Goal: Task Accomplishment & Management: Manage account settings

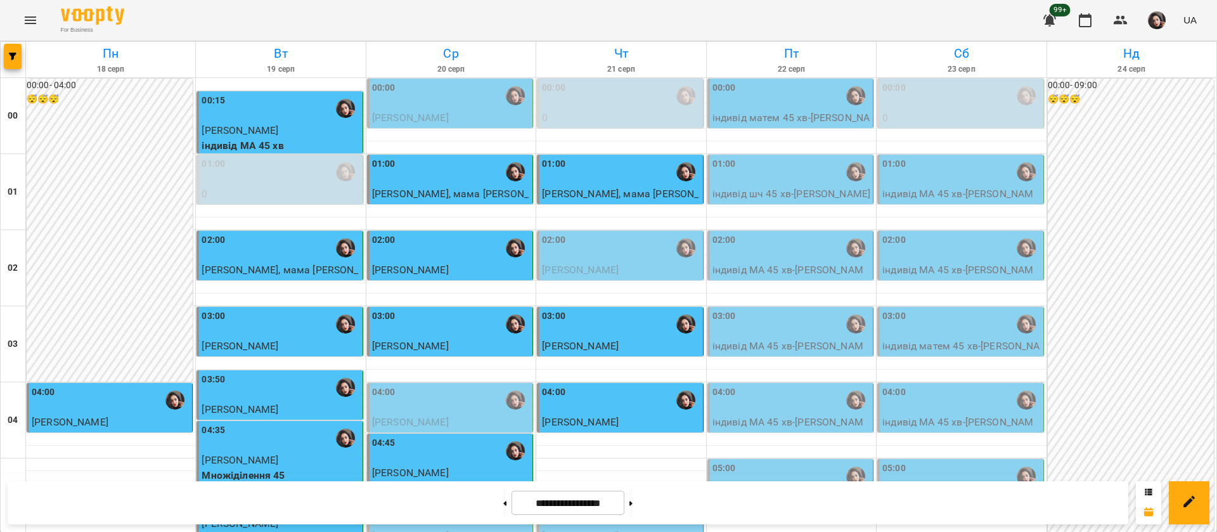
scroll to position [190, 0]
click at [468, 24] on div "For Business 99+ UA" at bounding box center [608, 20] width 1217 height 41
click at [421, 103] on div "00:00" at bounding box center [451, 95] width 158 height 29
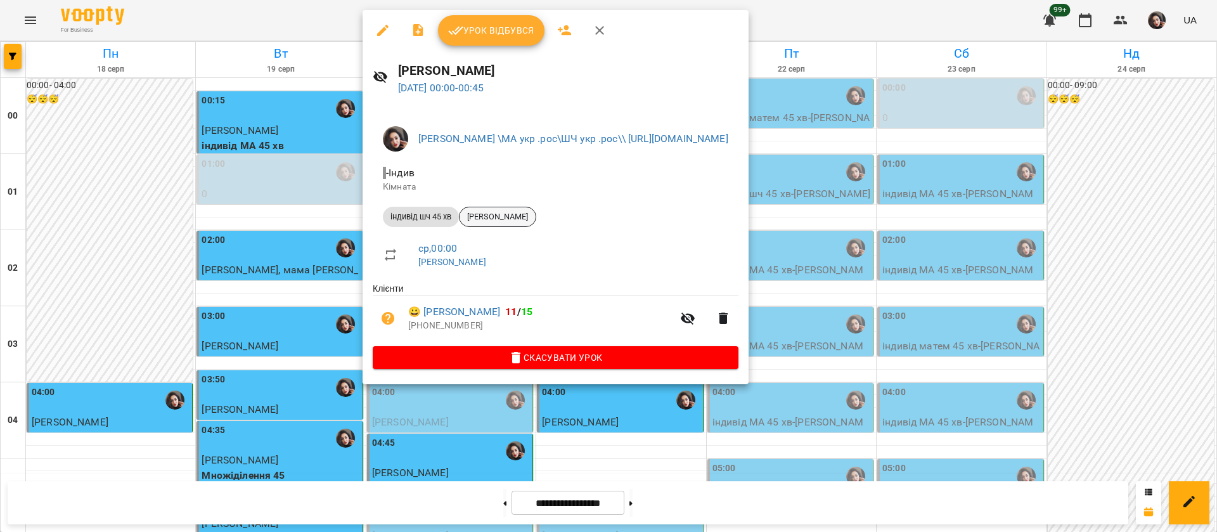
click at [496, 216] on span "[PERSON_NAME]" at bounding box center [498, 216] width 76 height 11
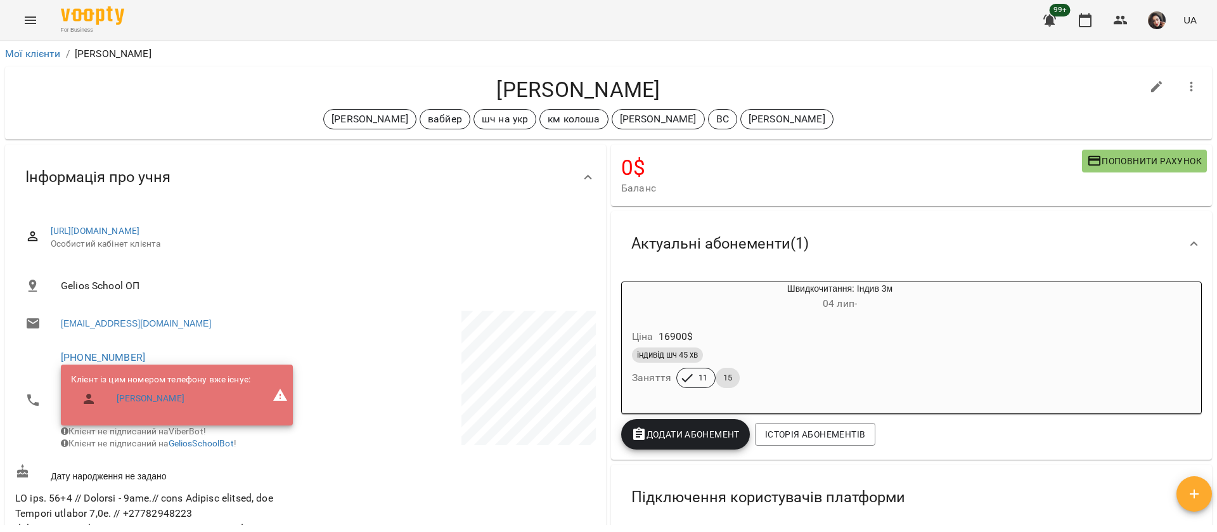
drag, startPoint x: 485, startPoint y: 84, endPoint x: 676, endPoint y: 99, distance: 191.4
click at [676, 99] on h4 "[PERSON_NAME]" at bounding box center [578, 90] width 1127 height 26
copy h4 "[PERSON_NAME]"
click at [29, 21] on icon "Menu" at bounding box center [30, 20] width 15 height 15
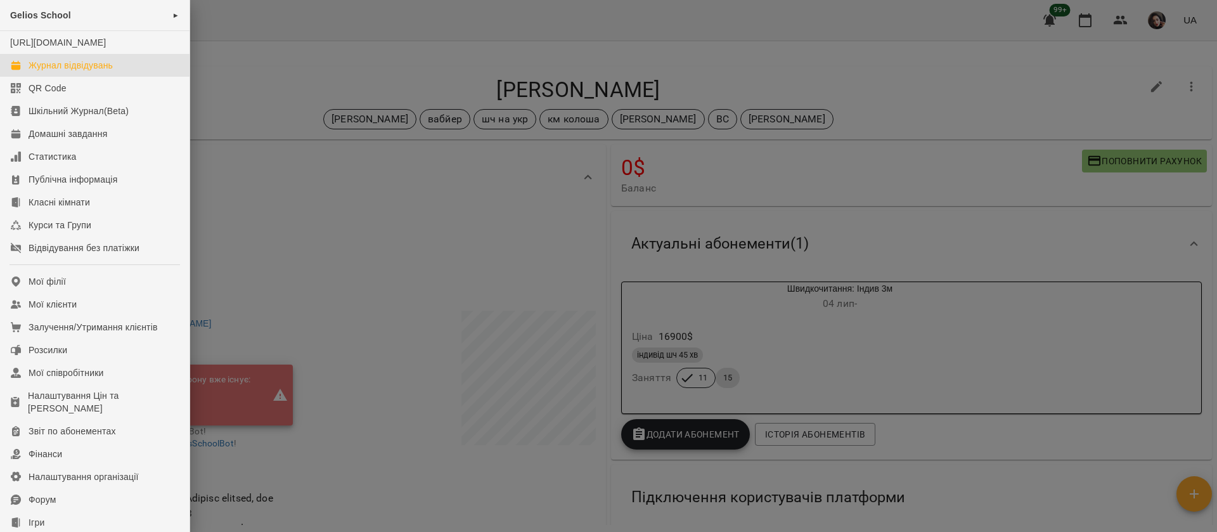
click at [54, 72] on div "Журнал відвідувань" at bounding box center [71, 65] width 84 height 13
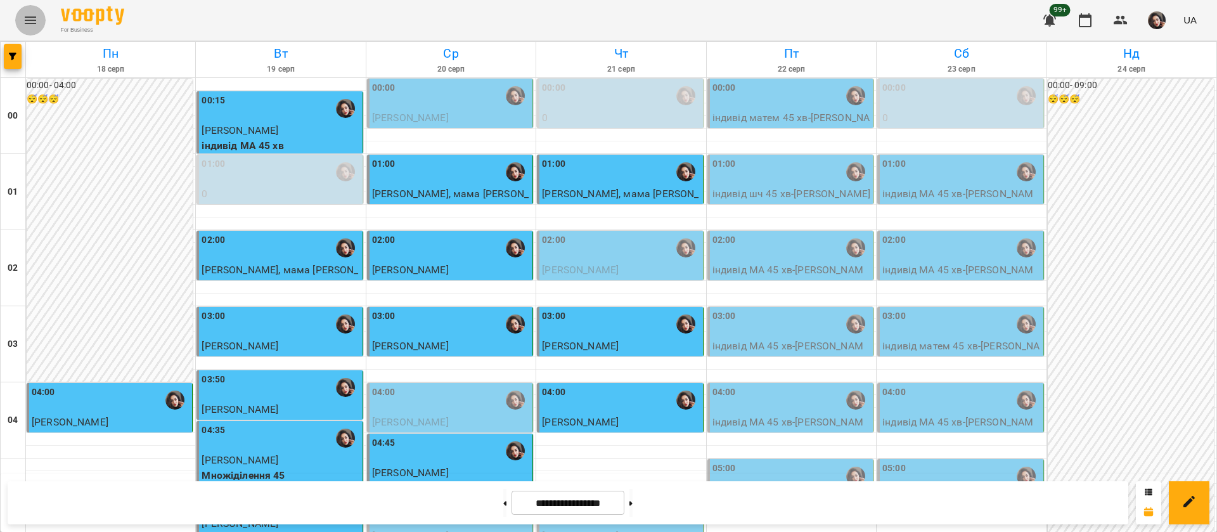
click at [25, 15] on icon "Menu" at bounding box center [30, 20] width 15 height 15
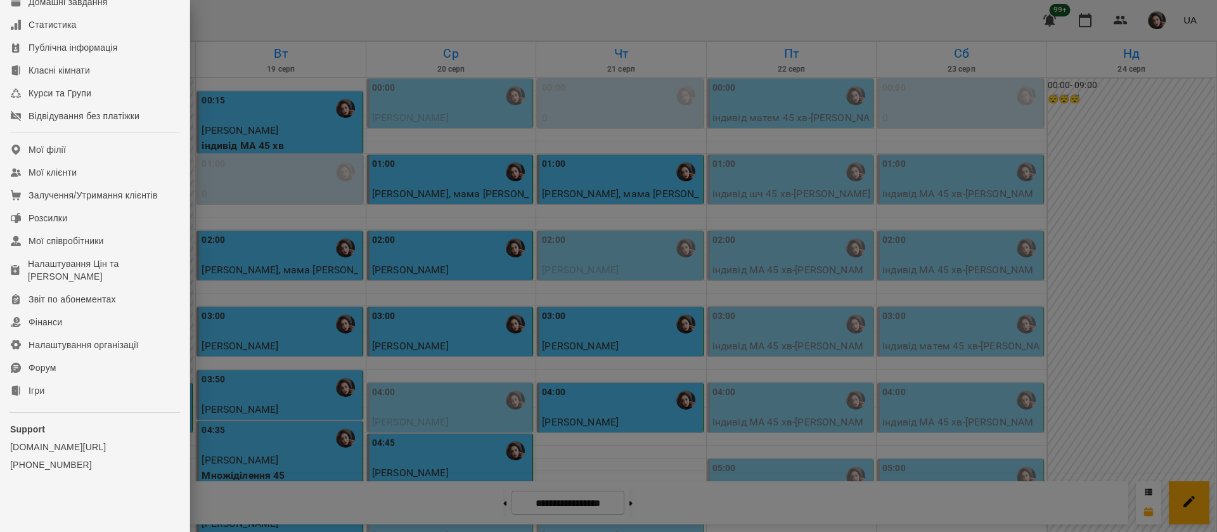
scroll to position [145, 0]
click at [32, 391] on div "Ігри" at bounding box center [37, 390] width 16 height 13
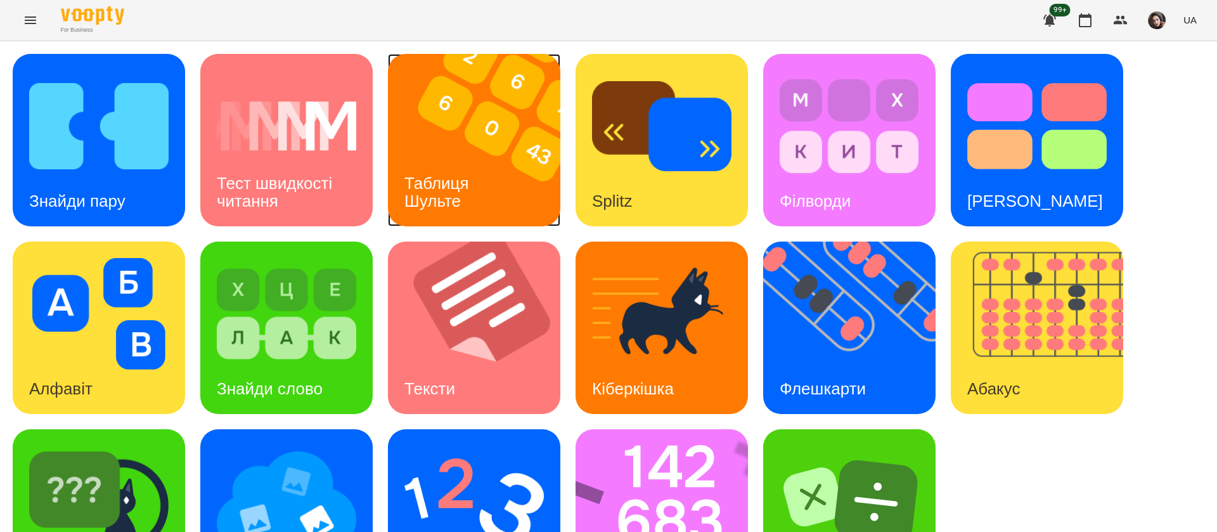
click at [453, 136] on img at bounding box center [482, 140] width 188 height 172
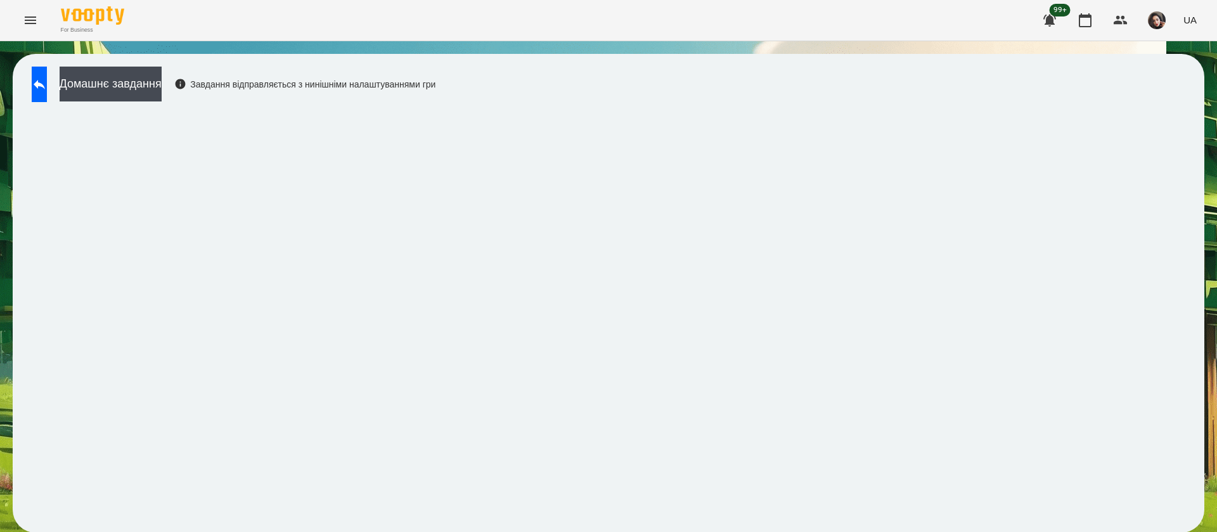
click at [1182, 22] on button "UA" at bounding box center [1189, 19] width 23 height 23
click at [1158, 103] on div "Русский" at bounding box center [1166, 94] width 65 height 23
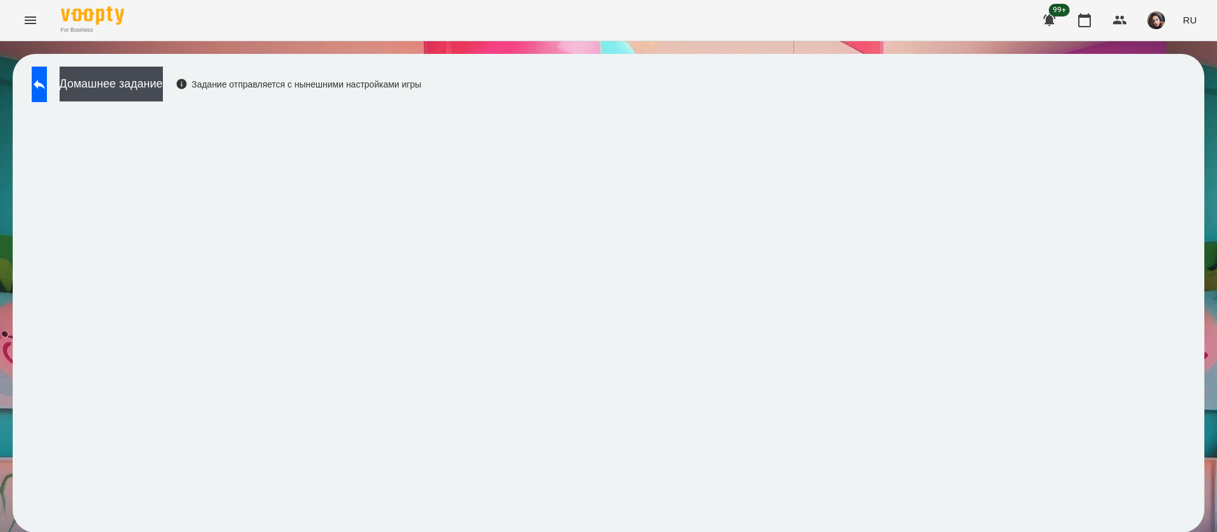
click at [27, 83] on div "Домашнее задание Задание отправляется с нынешними настройками игры" at bounding box center [223, 88] width 396 height 42
click at [42, 84] on button at bounding box center [39, 85] width 15 height 36
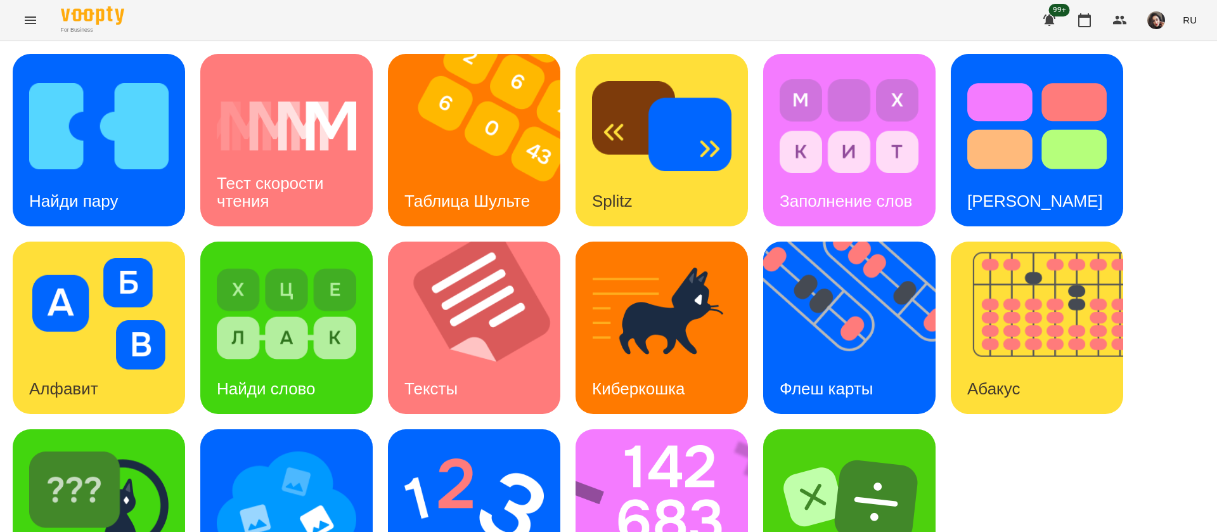
scroll to position [82, 0]
click at [807, 379] on h3 "Флеш карты" at bounding box center [827, 388] width 94 height 19
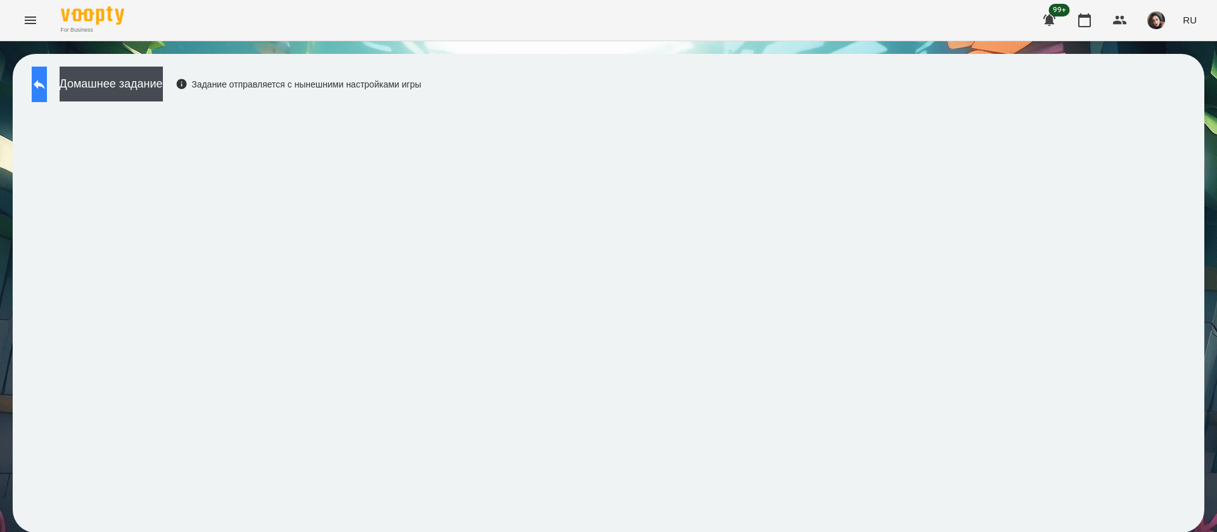
click at [47, 79] on icon at bounding box center [39, 84] width 15 height 15
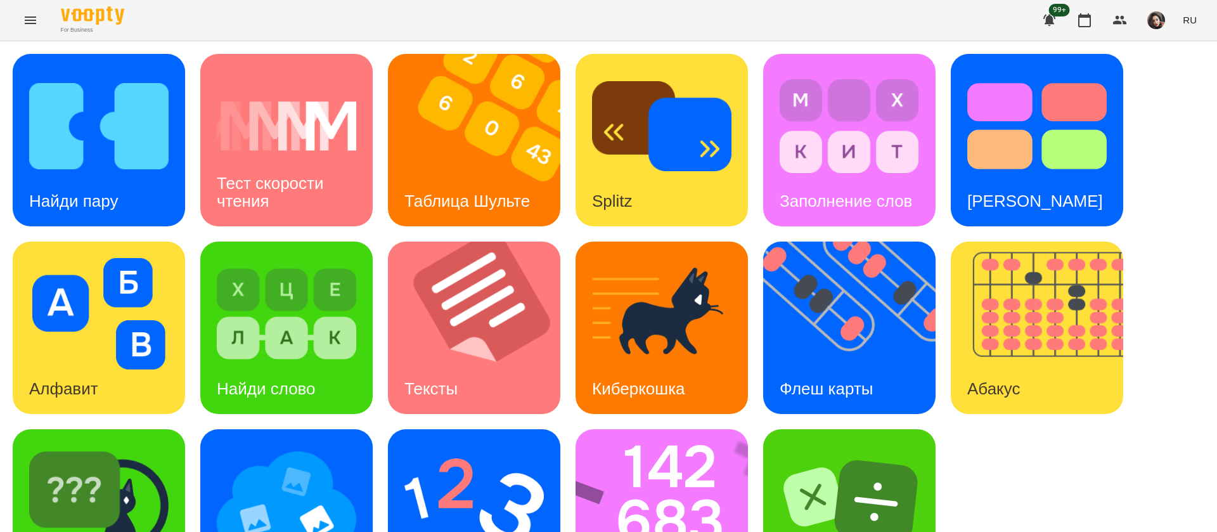
scroll to position [82, 0]
click at [457, 448] on img at bounding box center [473, 502] width 139 height 112
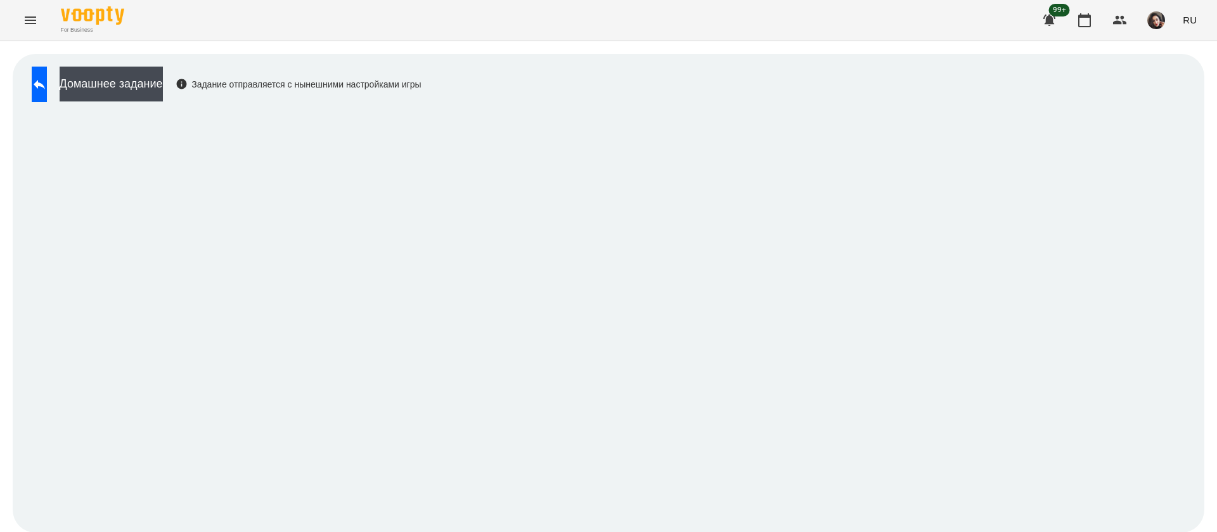
scroll to position [1, 0]
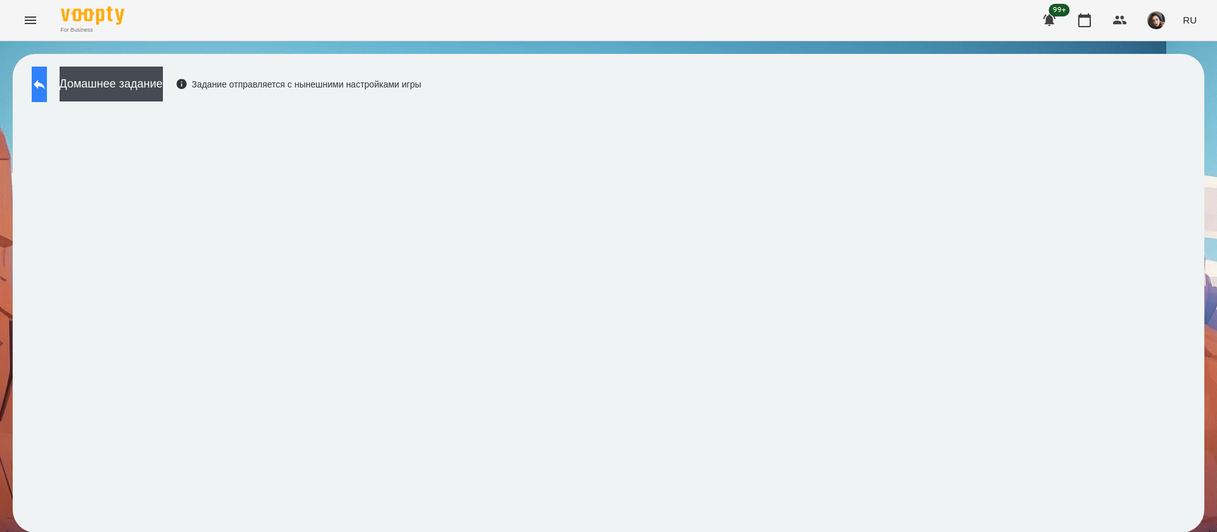
click at [45, 84] on icon at bounding box center [39, 84] width 15 height 15
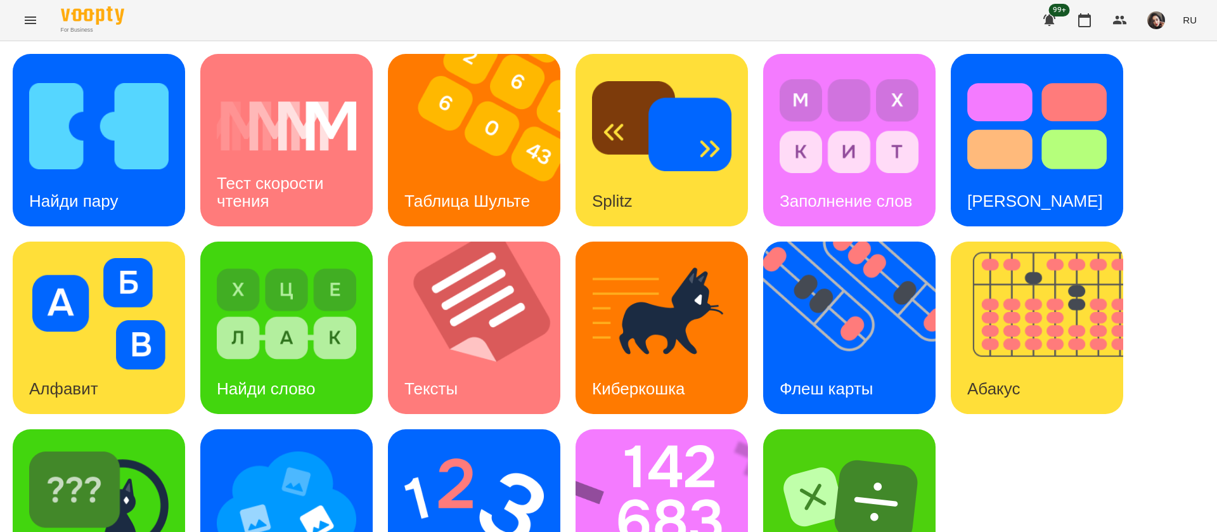
scroll to position [82, 0]
click at [148, 446] on img at bounding box center [98, 502] width 139 height 112
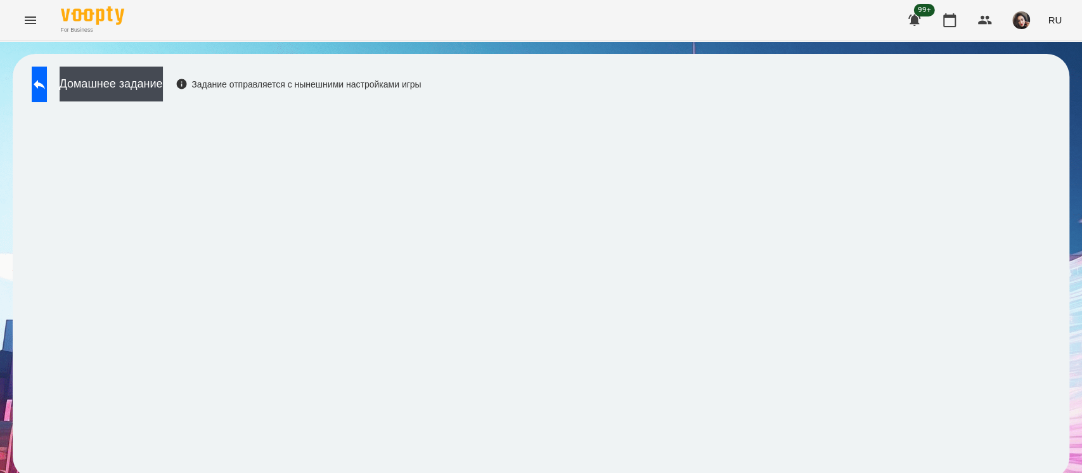
scroll to position [6, 0]
click at [47, 86] on button at bounding box center [39, 85] width 15 height 36
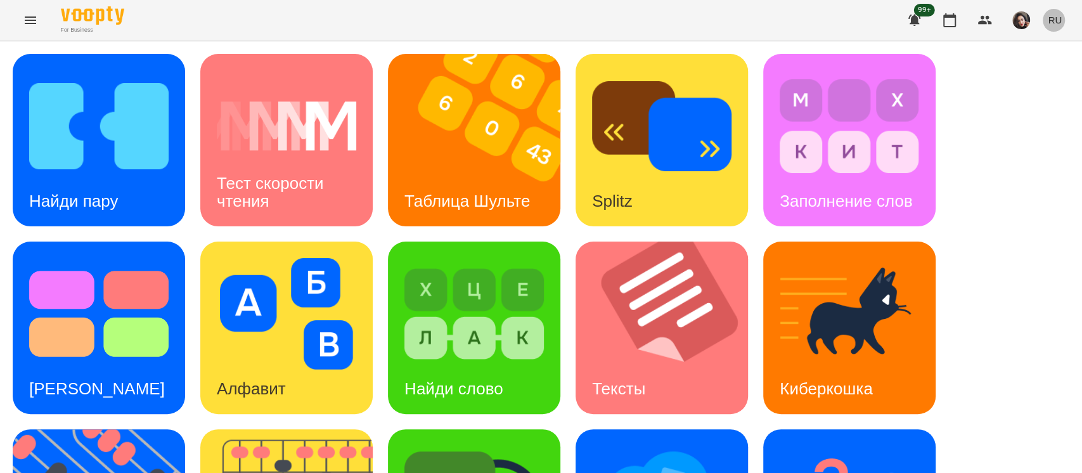
click at [1057, 23] on span "RU" at bounding box center [1055, 19] width 14 height 13
click at [1051, 70] on div "Українська" at bounding box center [1031, 71] width 65 height 23
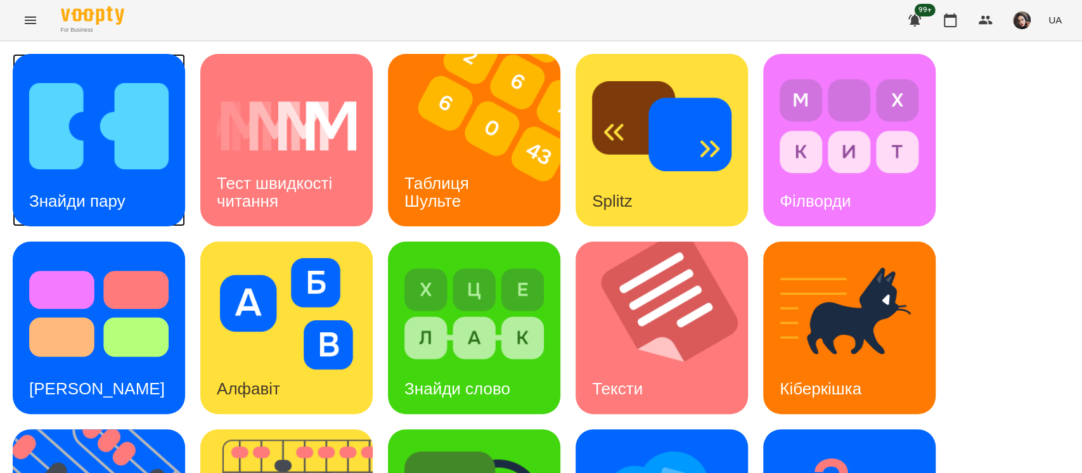
click at [110, 145] on img at bounding box center [98, 126] width 139 height 112
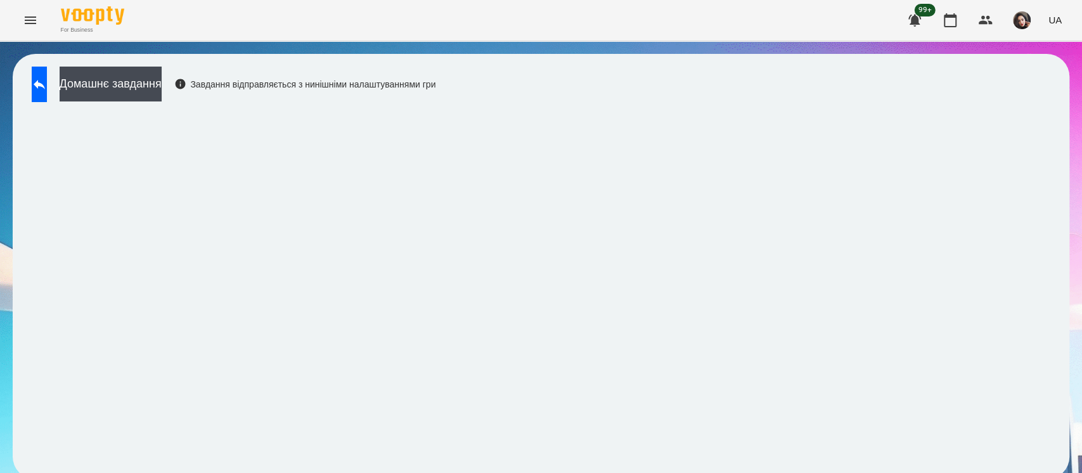
scroll to position [6, 0]
drag, startPoint x: 65, startPoint y: 79, endPoint x: 411, endPoint y: 1, distance: 354.8
click at [47, 79] on button at bounding box center [39, 85] width 15 height 36
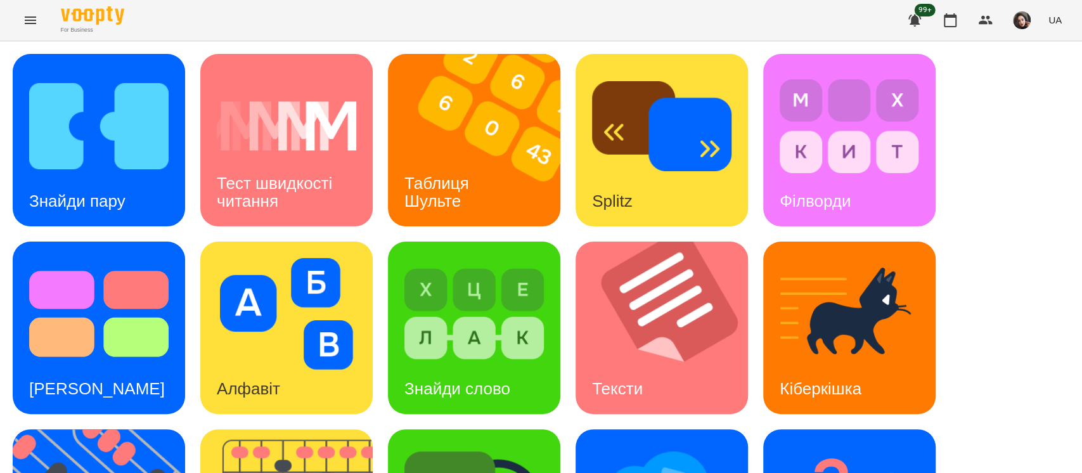
scroll to position [176, 0]
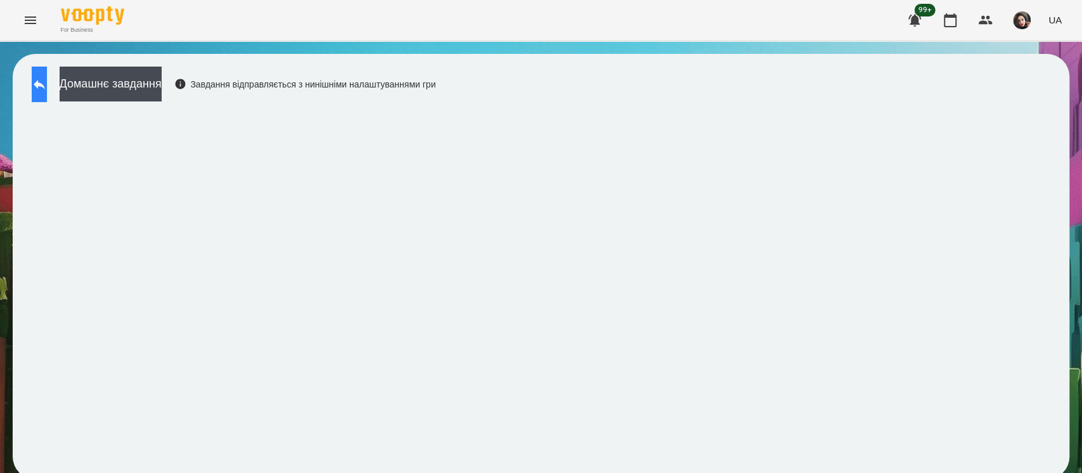
click at [47, 84] on icon at bounding box center [39, 84] width 15 height 15
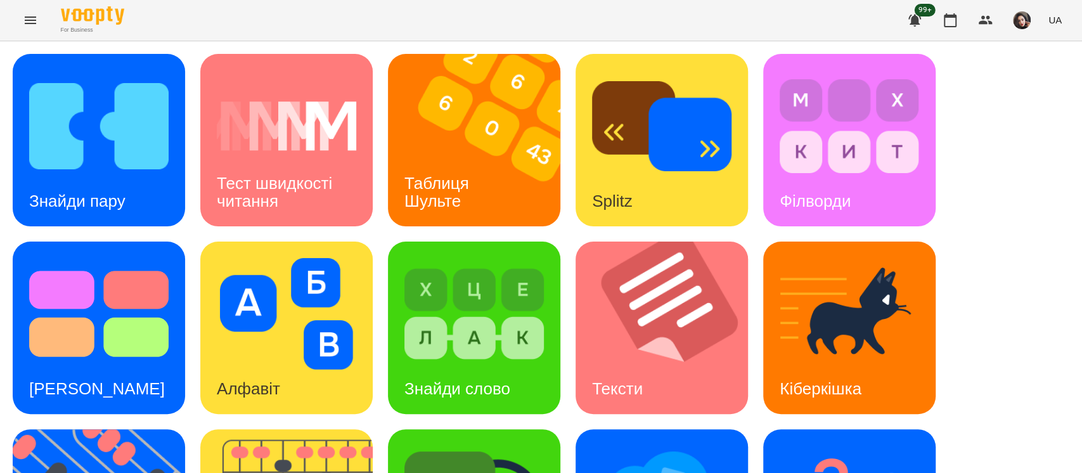
scroll to position [329, 0]
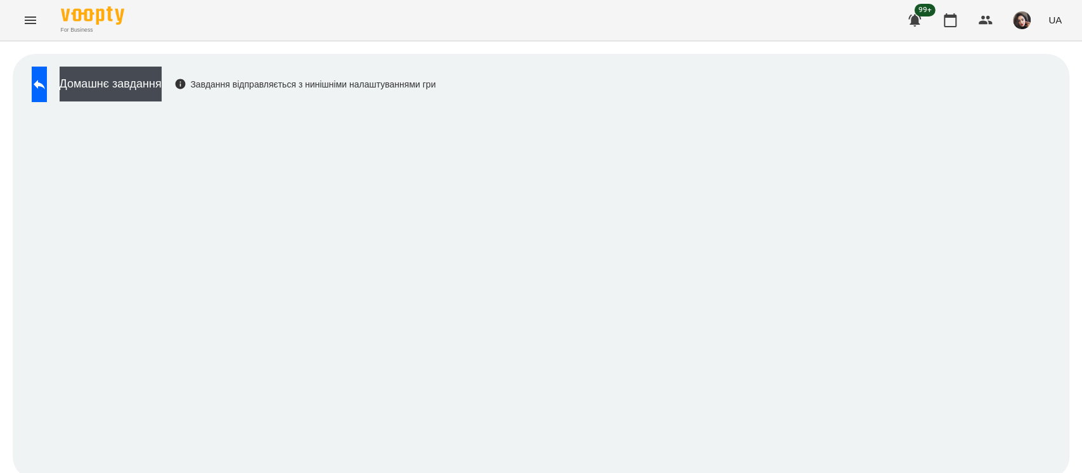
scroll to position [6, 0]
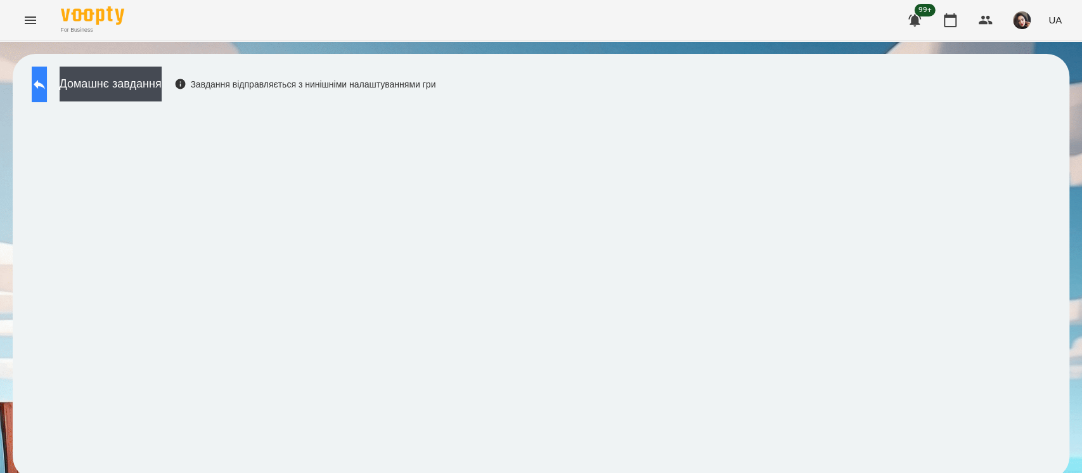
click at [47, 82] on icon at bounding box center [39, 84] width 15 height 15
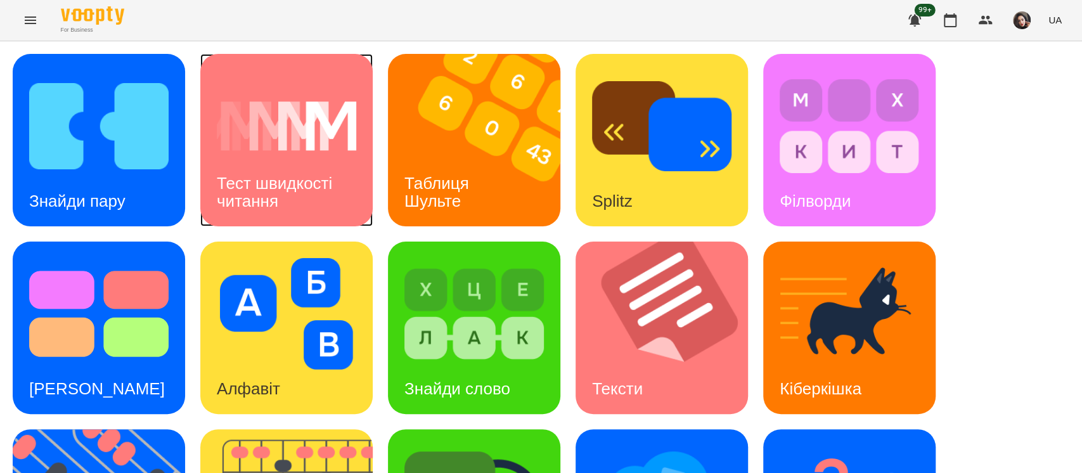
click at [221, 183] on h3 "Тест швидкості читання" at bounding box center [277, 192] width 120 height 36
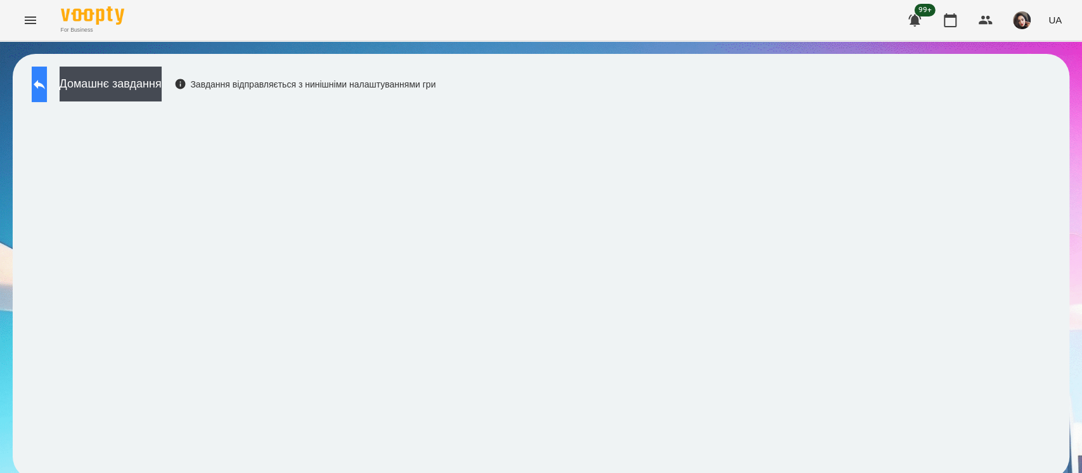
click at [47, 79] on icon at bounding box center [39, 84] width 15 height 15
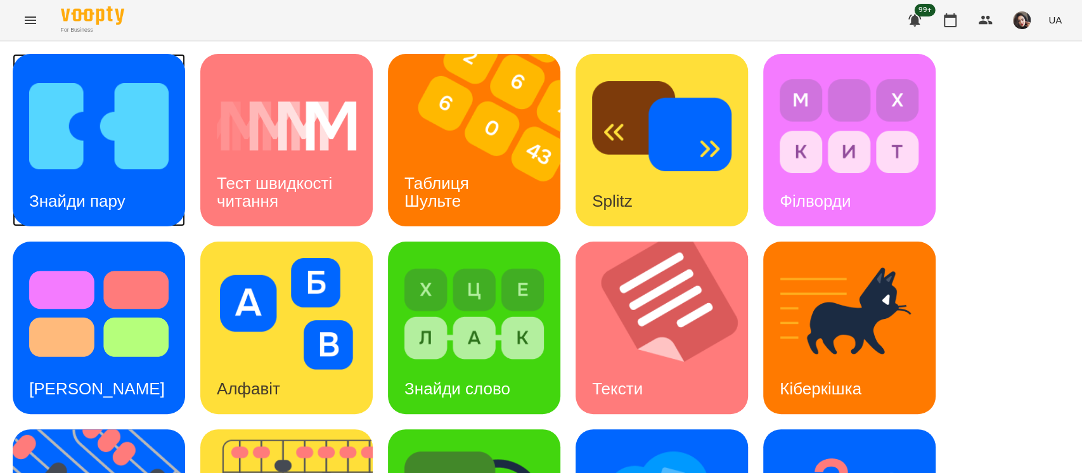
click at [110, 185] on div "Знайди пару" at bounding box center [77, 201] width 129 height 50
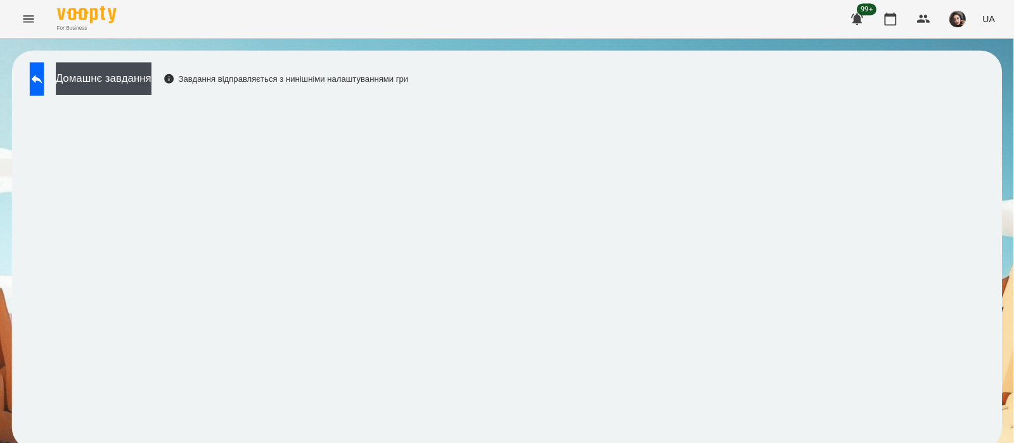
scroll to position [6, 0]
click at [47, 87] on button at bounding box center [39, 85] width 15 height 36
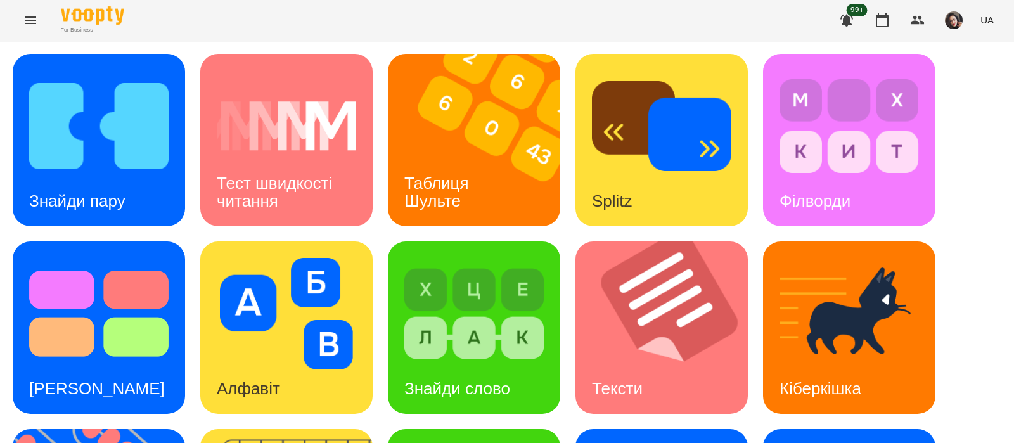
scroll to position [6, 0]
drag, startPoint x: 1061, startPoint y: 0, endPoint x: 313, endPoint y: 5, distance: 748.1
click at [313, 5] on div "For Business 99+ UA" at bounding box center [507, 20] width 1014 height 41
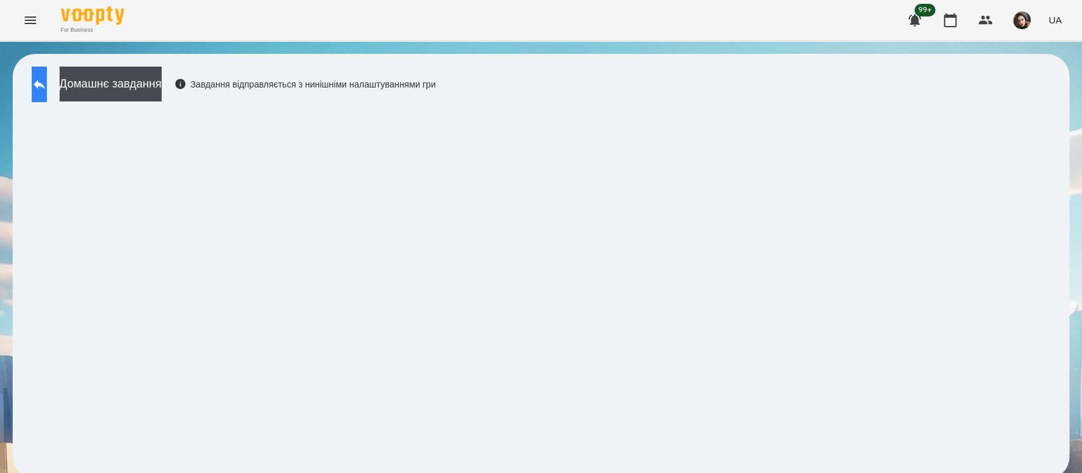
click at [43, 94] on button at bounding box center [39, 85] width 15 height 36
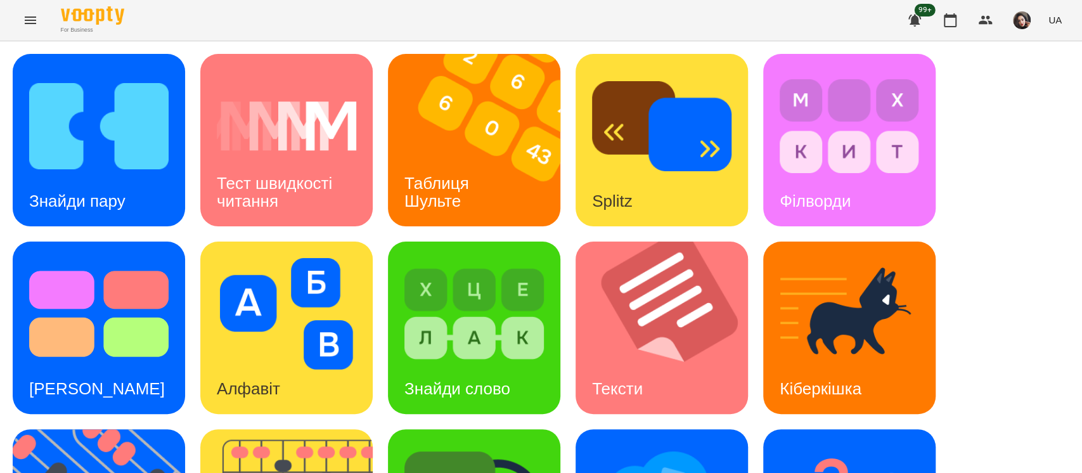
scroll to position [329, 0]
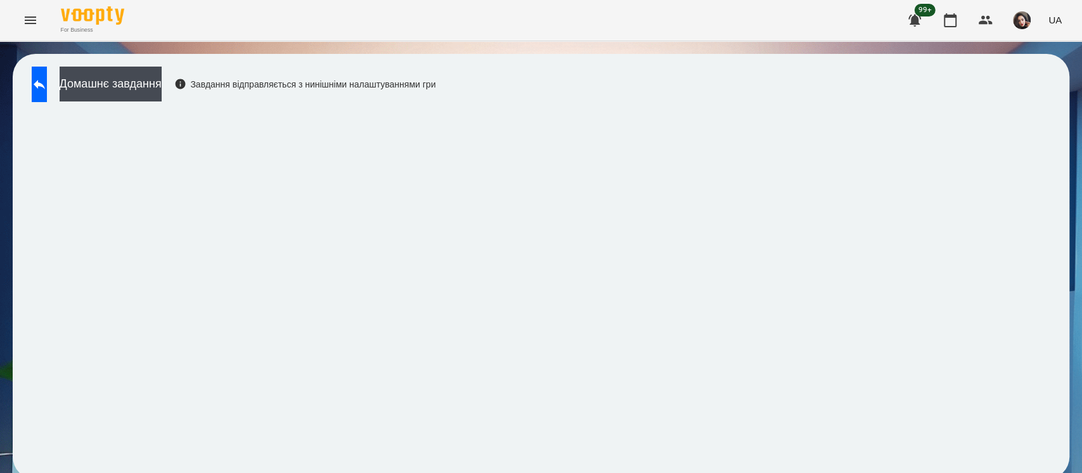
click at [927, 98] on div "Домашнє завдання Завдання відправляється з нинішніми налаштуваннями гри" at bounding box center [541, 266] width 1057 height 425
click at [47, 80] on icon at bounding box center [39, 84] width 15 height 15
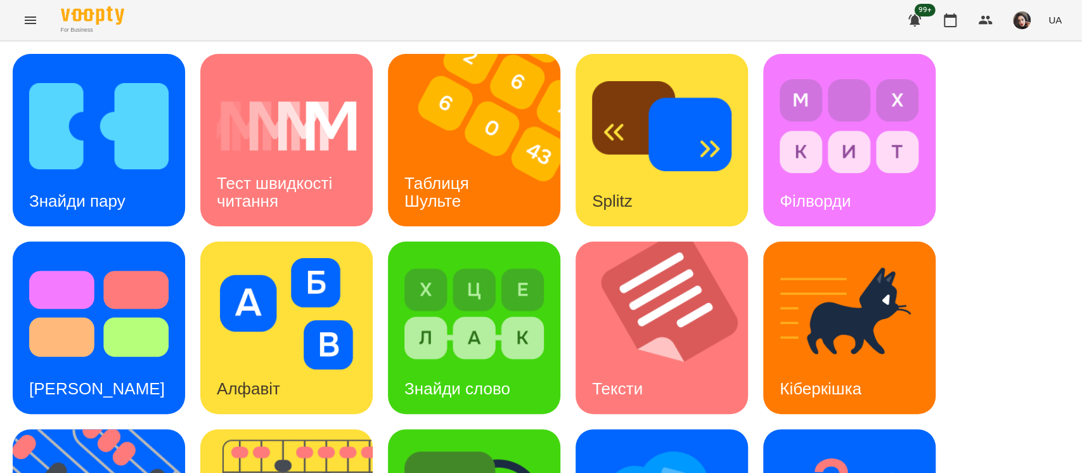
scroll to position [329, 0]
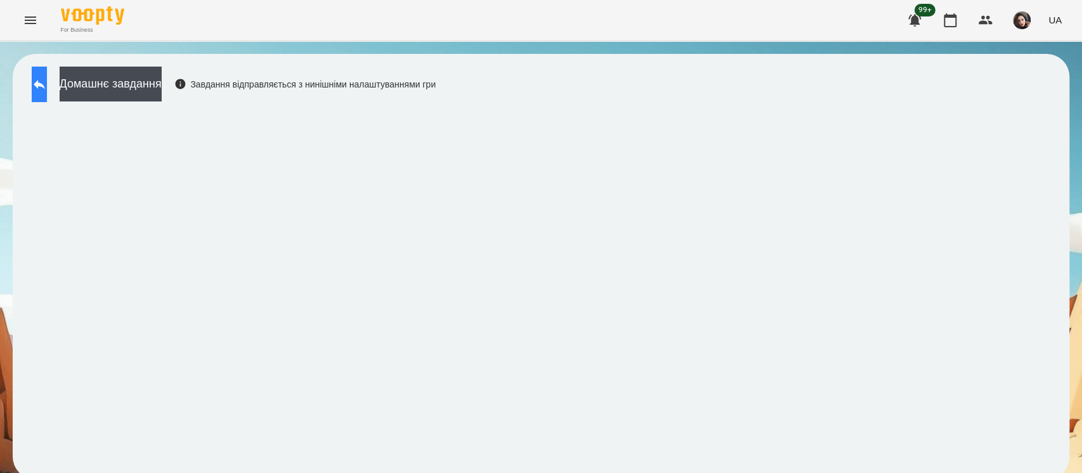
click at [45, 87] on icon at bounding box center [39, 85] width 11 height 10
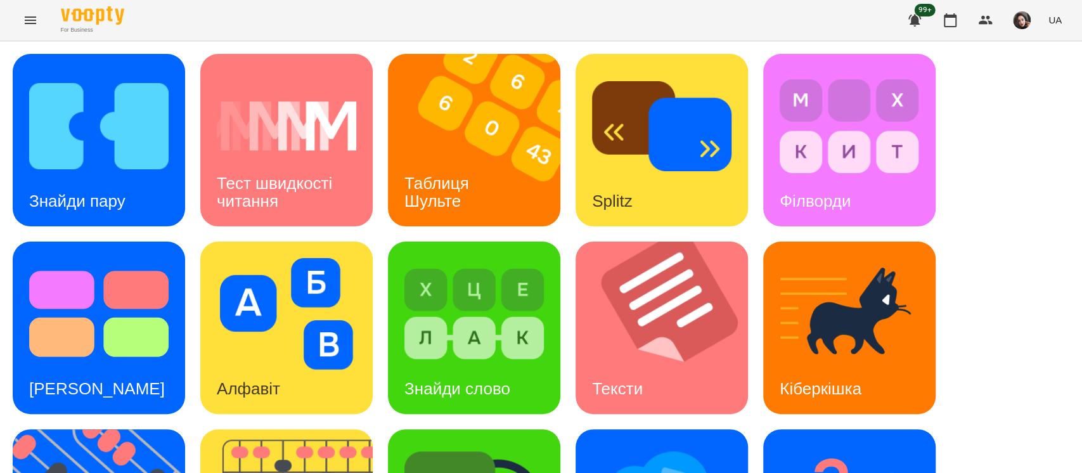
scroll to position [329, 0]
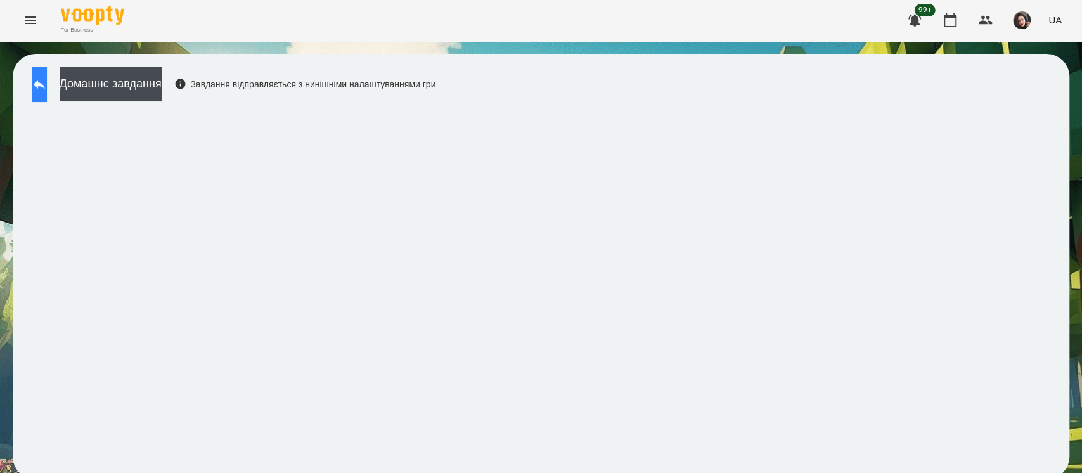
click at [45, 84] on icon at bounding box center [39, 85] width 11 height 10
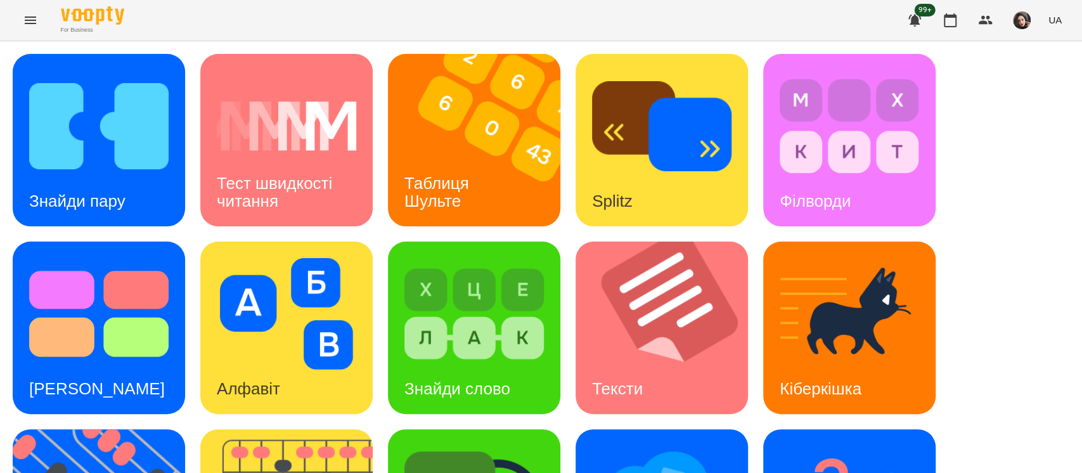
scroll to position [329, 0]
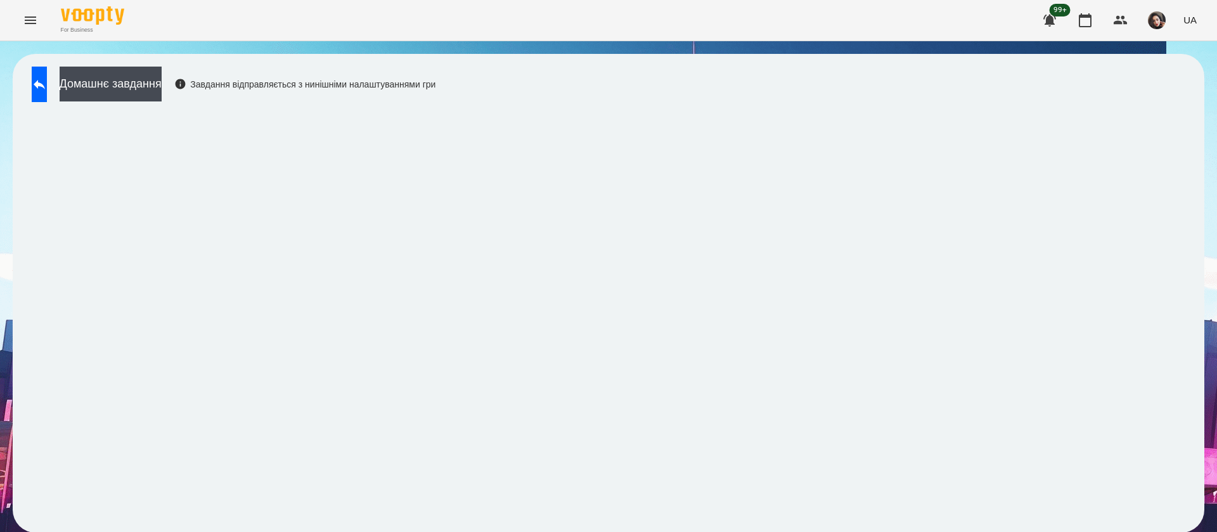
scroll to position [1, 0]
click at [39, 100] on button at bounding box center [39, 85] width 15 height 36
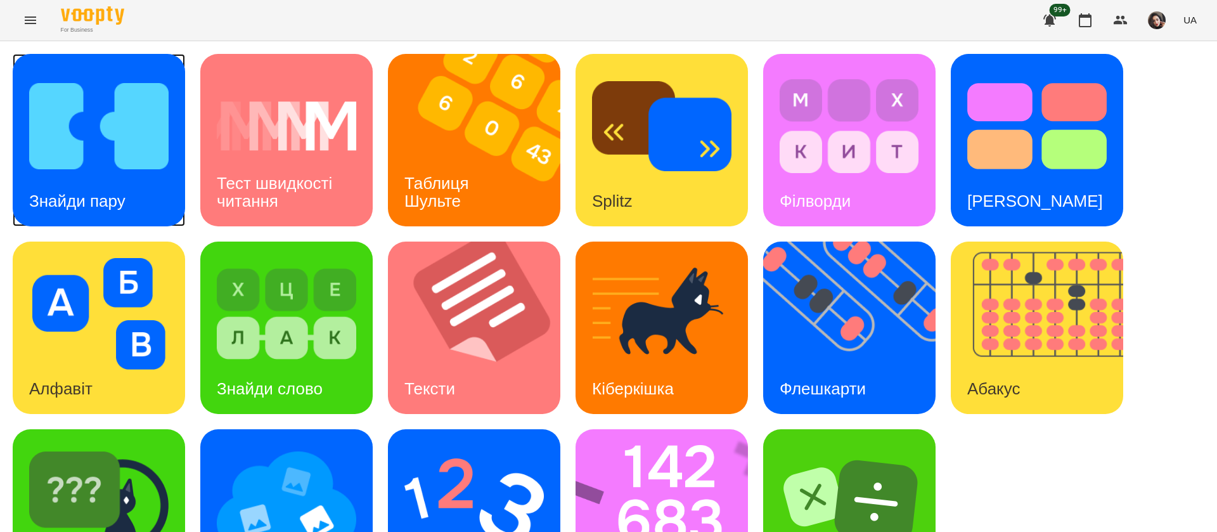
click at [140, 212] on div "Знайди пару" at bounding box center [77, 201] width 129 height 50
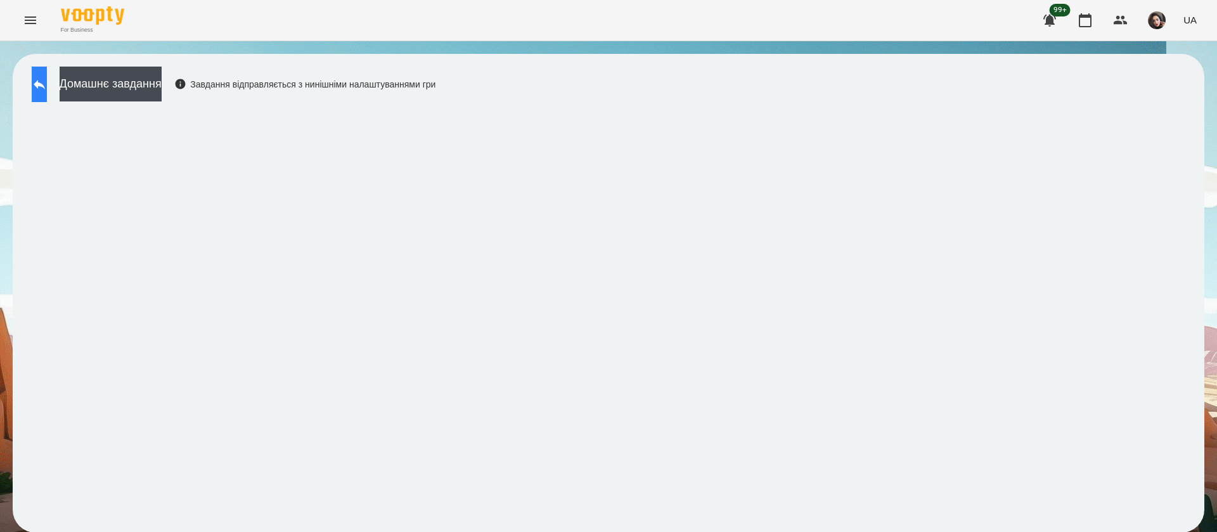
click at [47, 81] on icon at bounding box center [39, 84] width 15 height 15
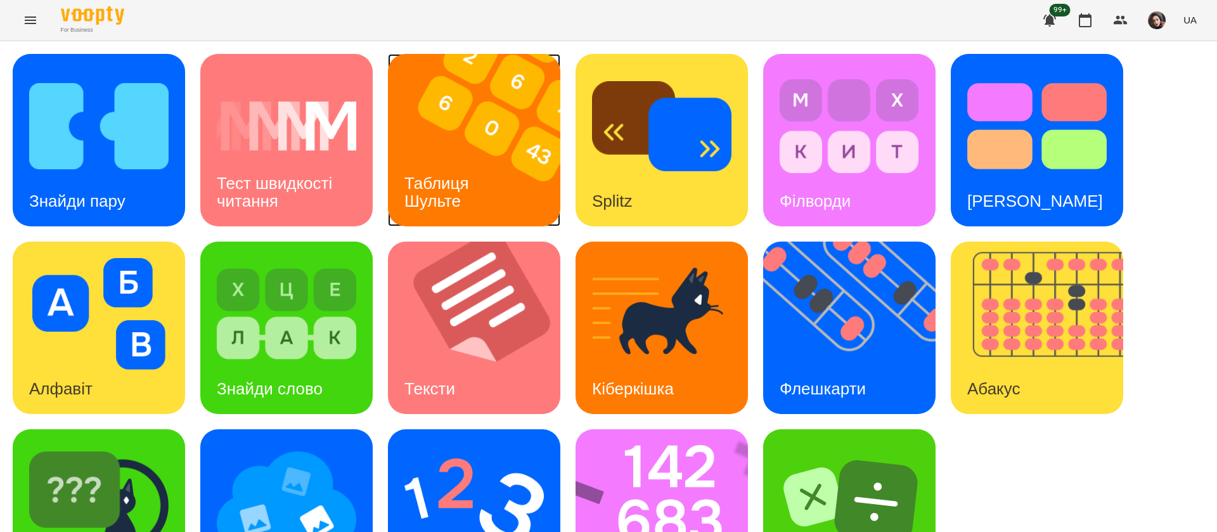
click at [462, 158] on div "Таблиця Шульте" at bounding box center [439, 192] width 102 height 68
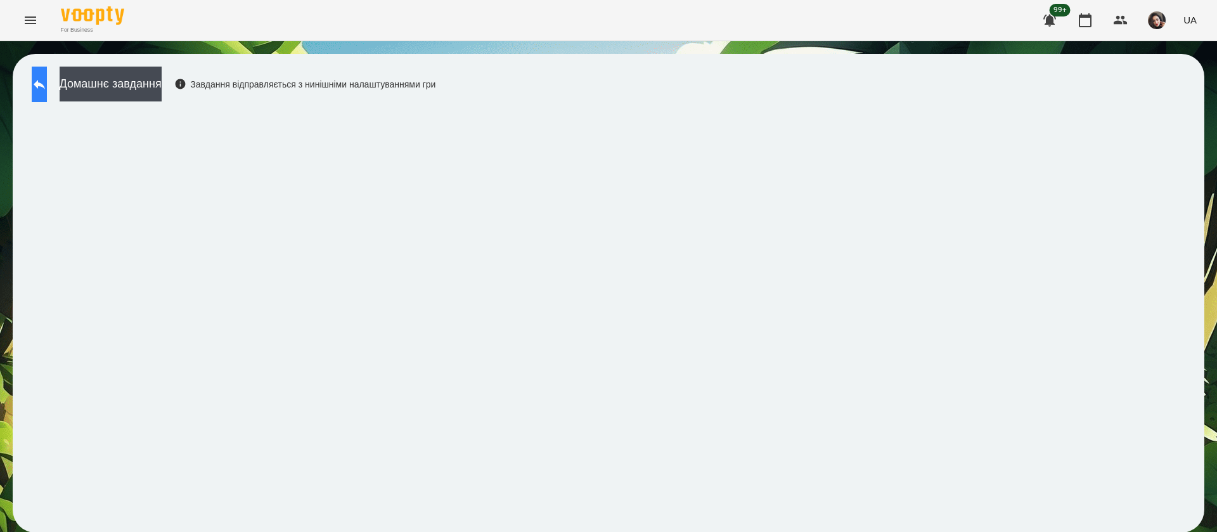
click at [47, 87] on button at bounding box center [39, 85] width 15 height 36
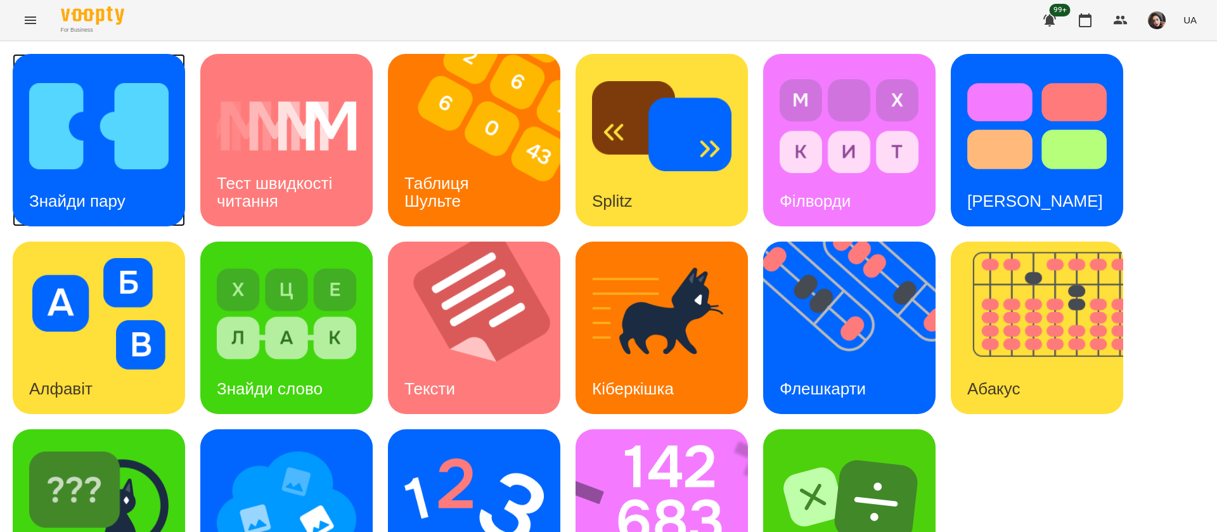
click at [149, 169] on img at bounding box center [98, 126] width 139 height 112
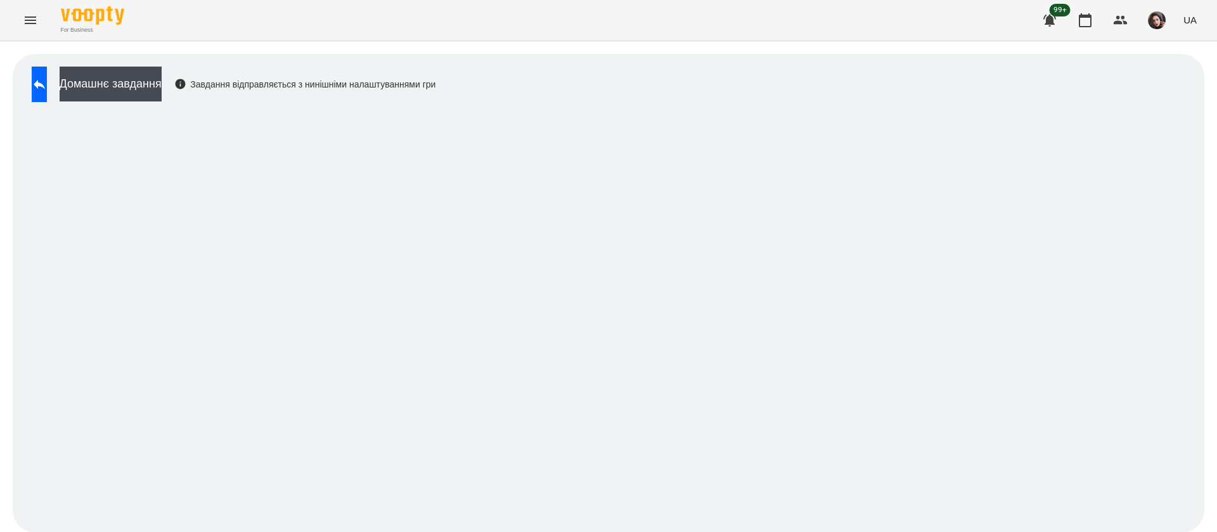
scroll to position [1, 0]
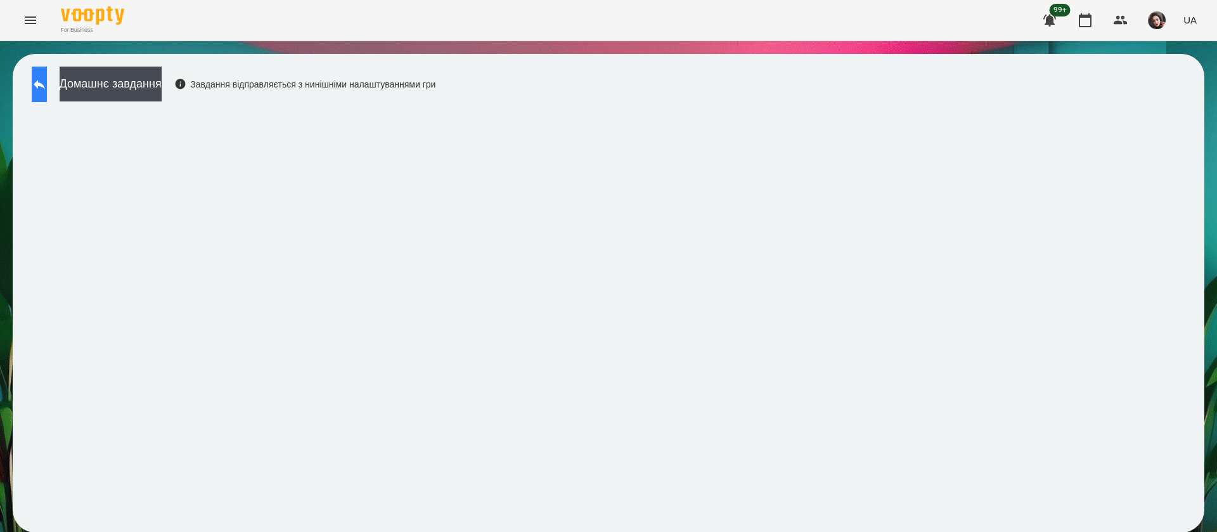
click at [47, 89] on icon at bounding box center [39, 84] width 15 height 15
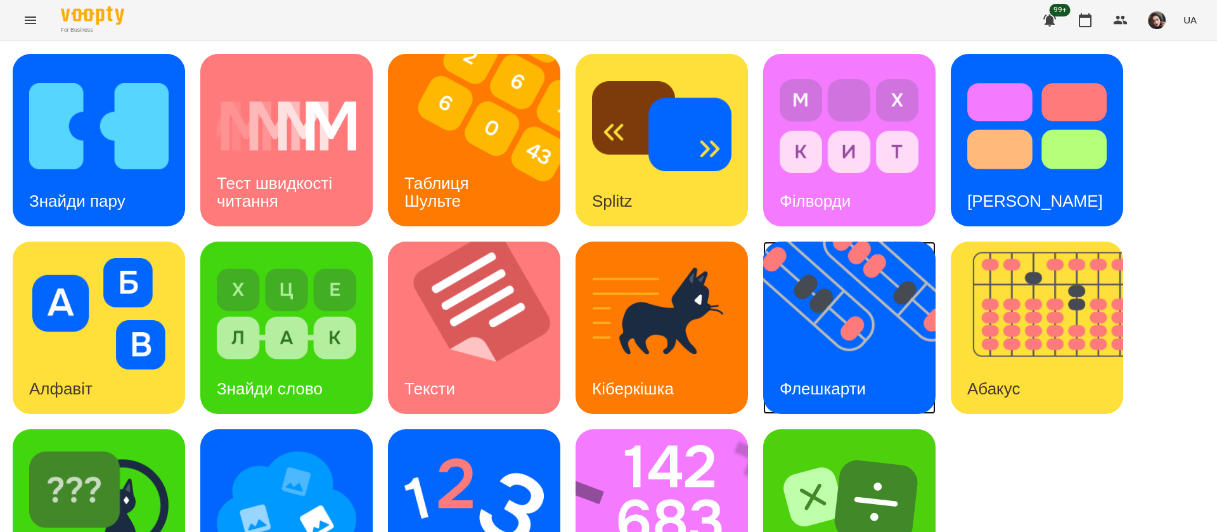
click at [916, 351] on img at bounding box center [857, 328] width 188 height 172
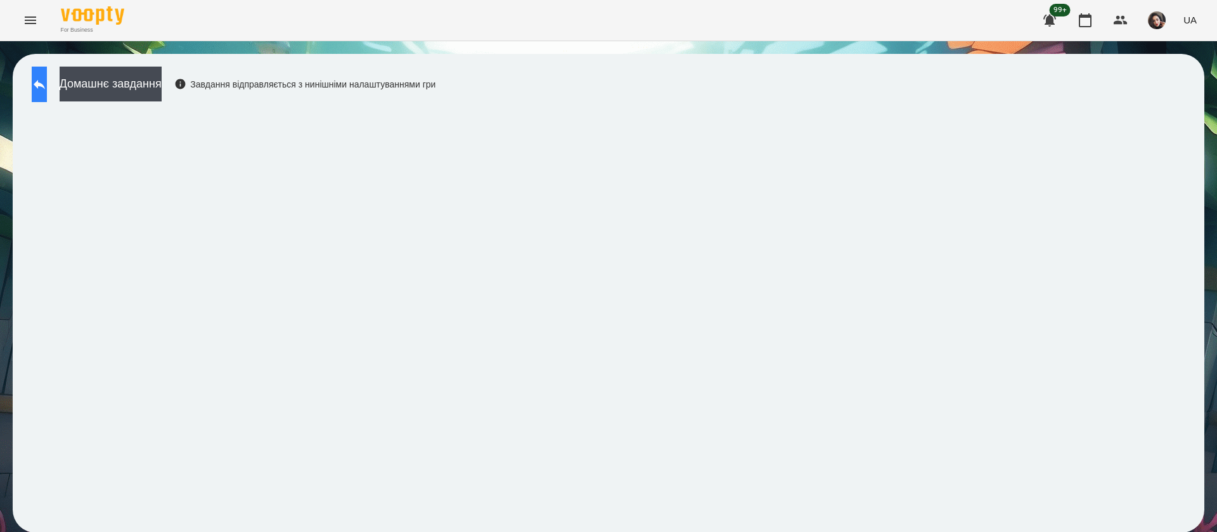
click at [45, 91] on icon at bounding box center [39, 84] width 15 height 15
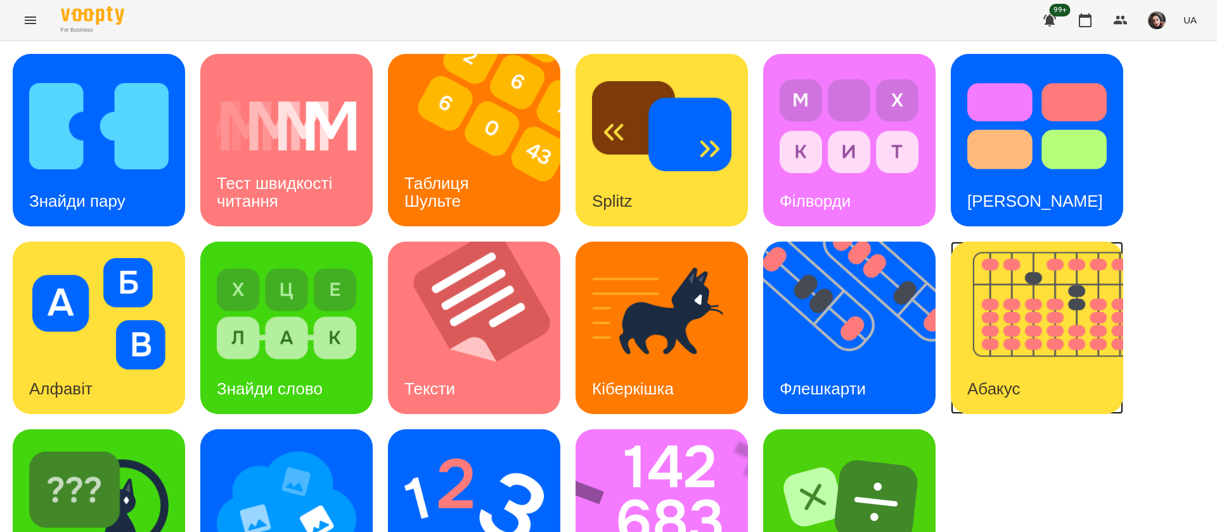
click at [1045, 359] on img at bounding box center [1045, 328] width 188 height 172
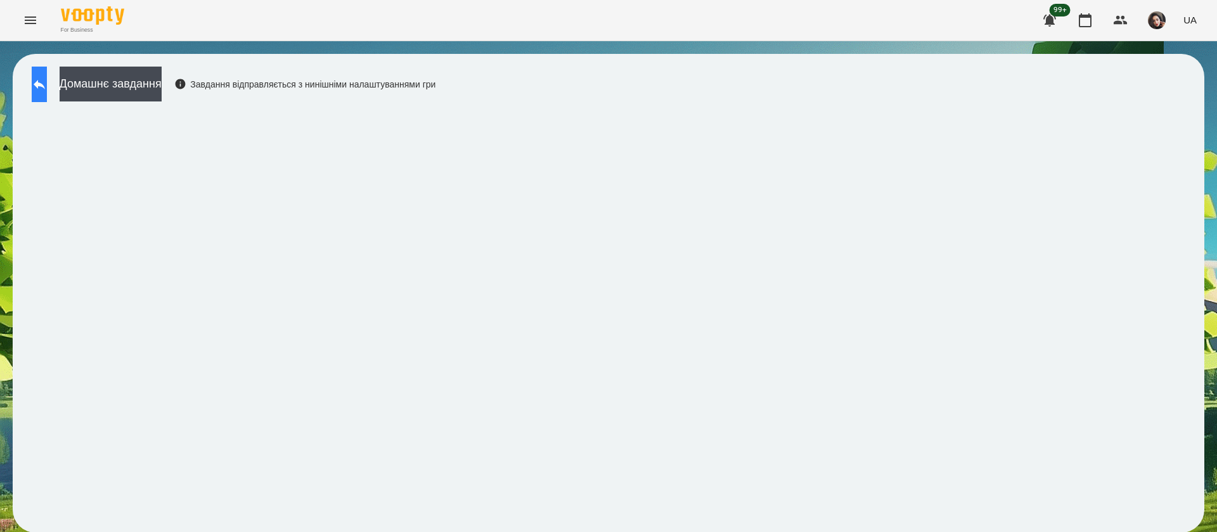
click at [47, 86] on button at bounding box center [39, 85] width 15 height 36
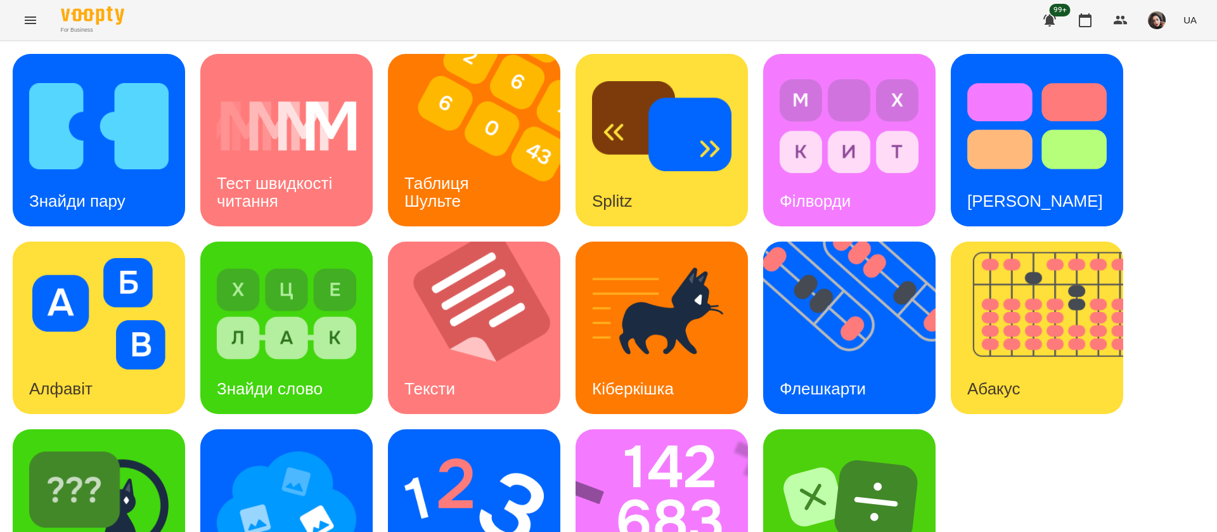
scroll to position [82, 0]
click at [694, 483] on img at bounding box center [670, 515] width 189 height 172
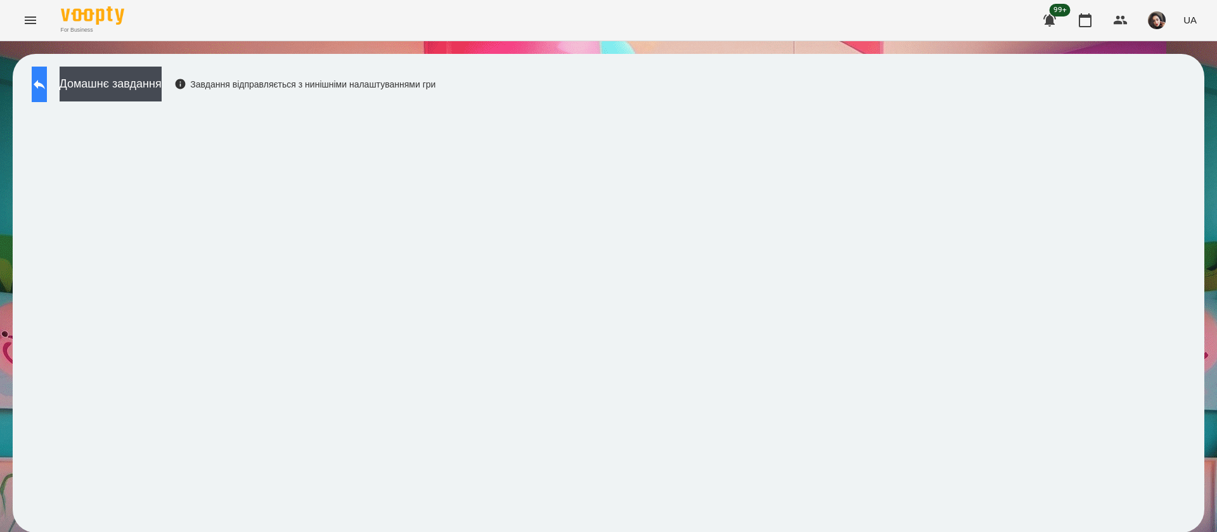
click at [45, 86] on icon at bounding box center [39, 85] width 11 height 10
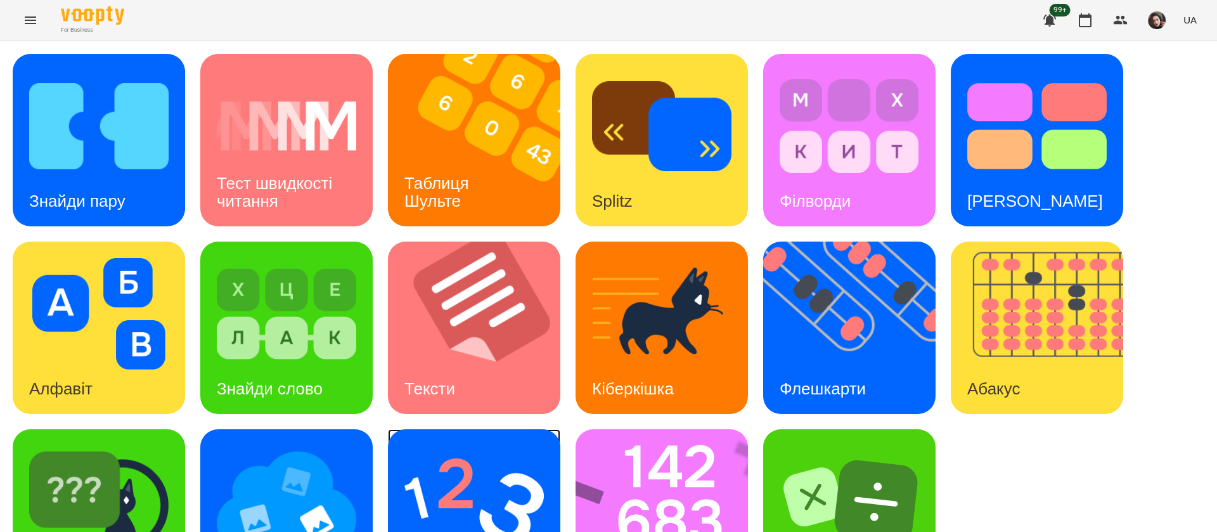
click at [484, 468] on img at bounding box center [473, 502] width 139 height 112
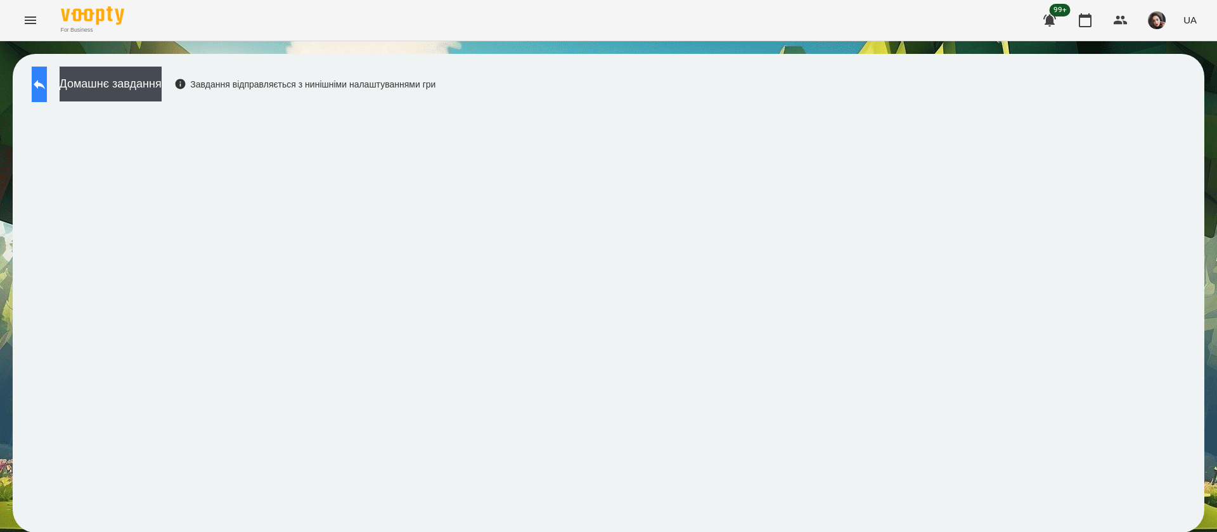
click at [47, 91] on button at bounding box center [39, 85] width 15 height 36
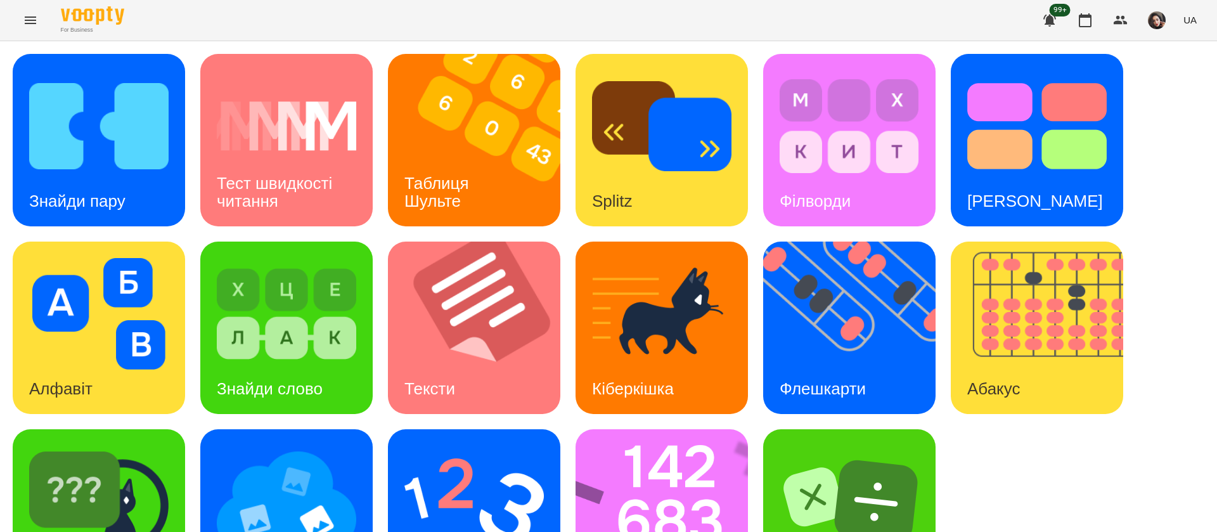
scroll to position [82, 0]
click at [162, 451] on img at bounding box center [98, 502] width 139 height 112
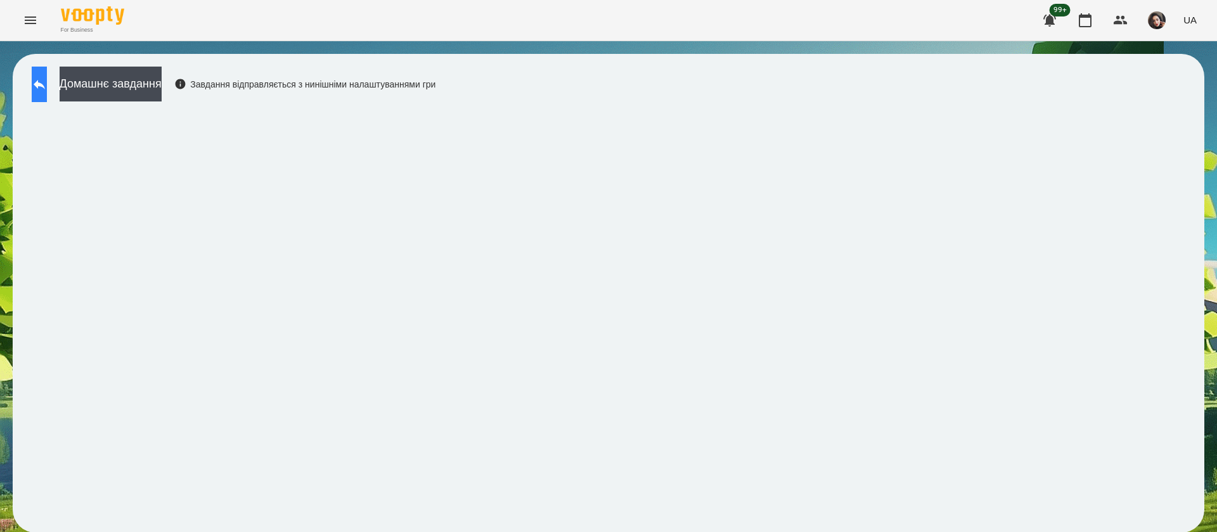
click at [47, 84] on icon at bounding box center [39, 84] width 15 height 15
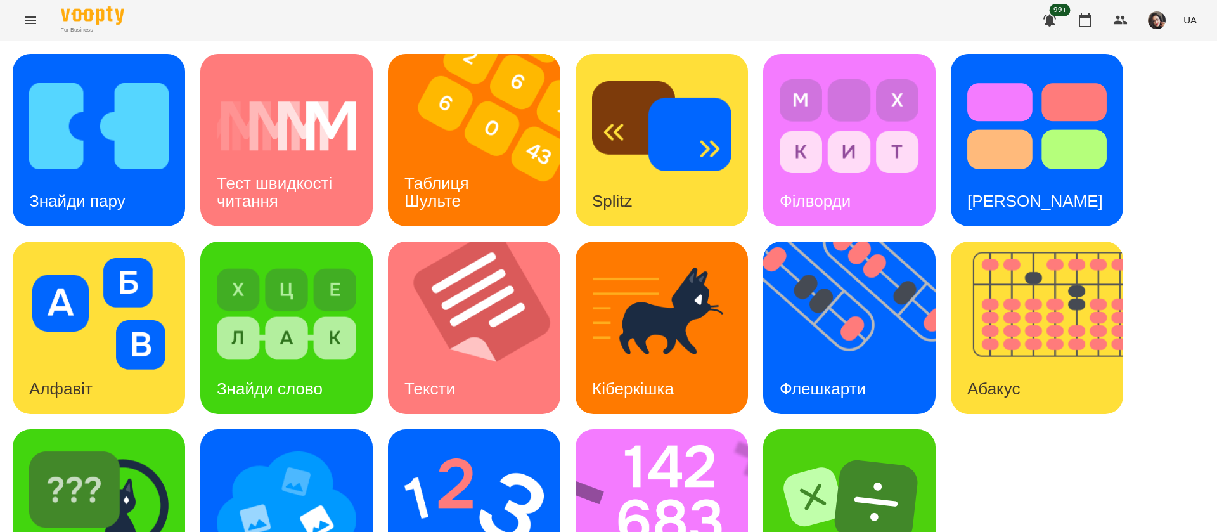
click at [1017, 484] on div "Знайди пару Тест швидкості читання Таблиця Шульте Splitz Філворди Тест Струпа А…" at bounding box center [609, 328] width 1192 height 548
click at [105, 179] on div "Знайди пару" at bounding box center [77, 201] width 129 height 50
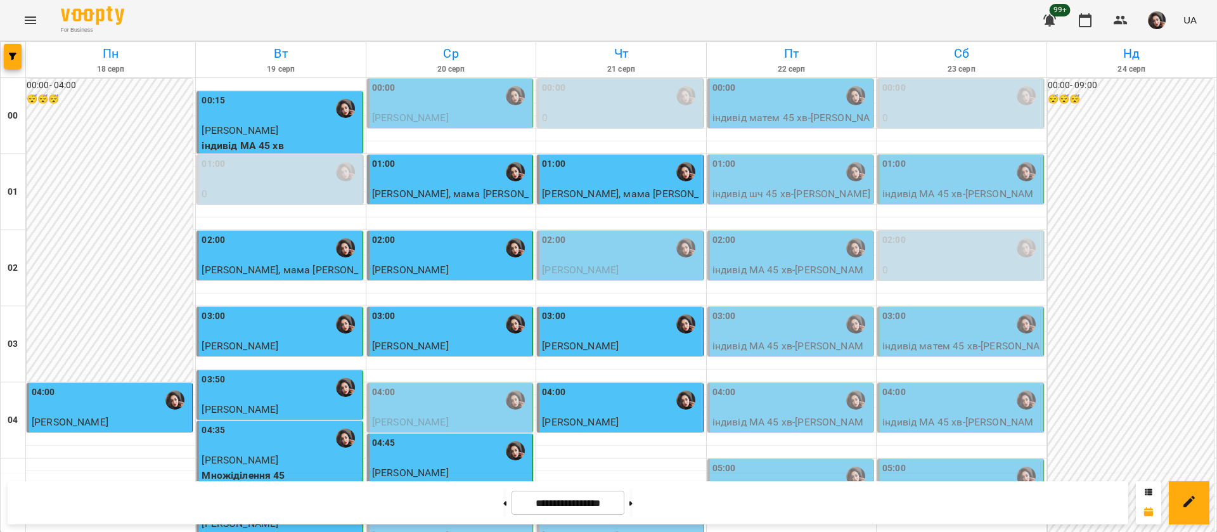
scroll to position [1046, 0]
click at [633, 501] on button at bounding box center [630, 503] width 3 height 28
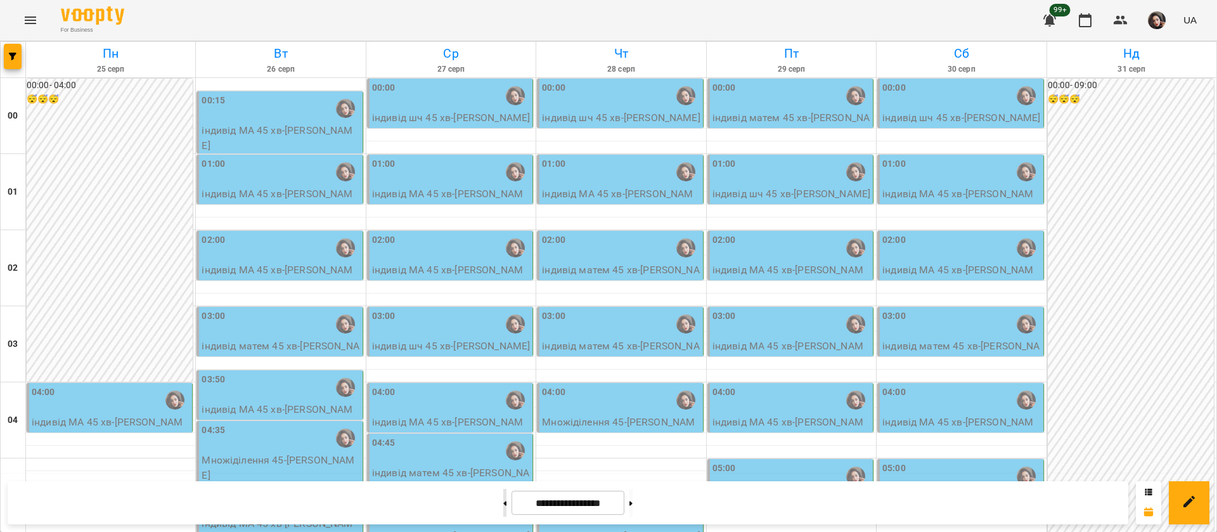
click at [503, 508] on button at bounding box center [504, 503] width 3 height 28
type input "**********"
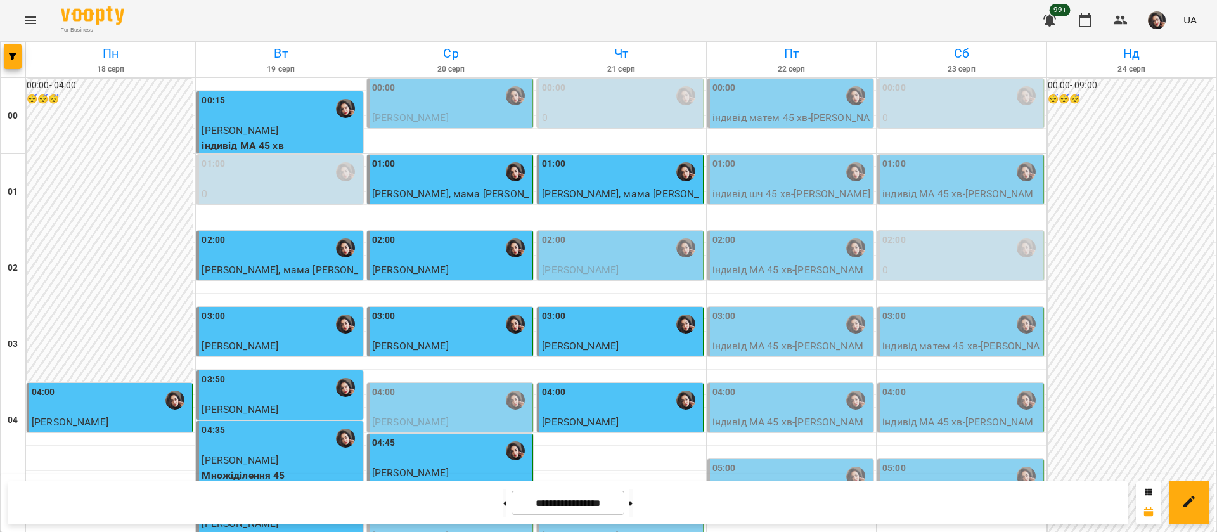
scroll to position [190, 0]
click at [602, 500] on div "05:30" at bounding box center [621, 514] width 158 height 29
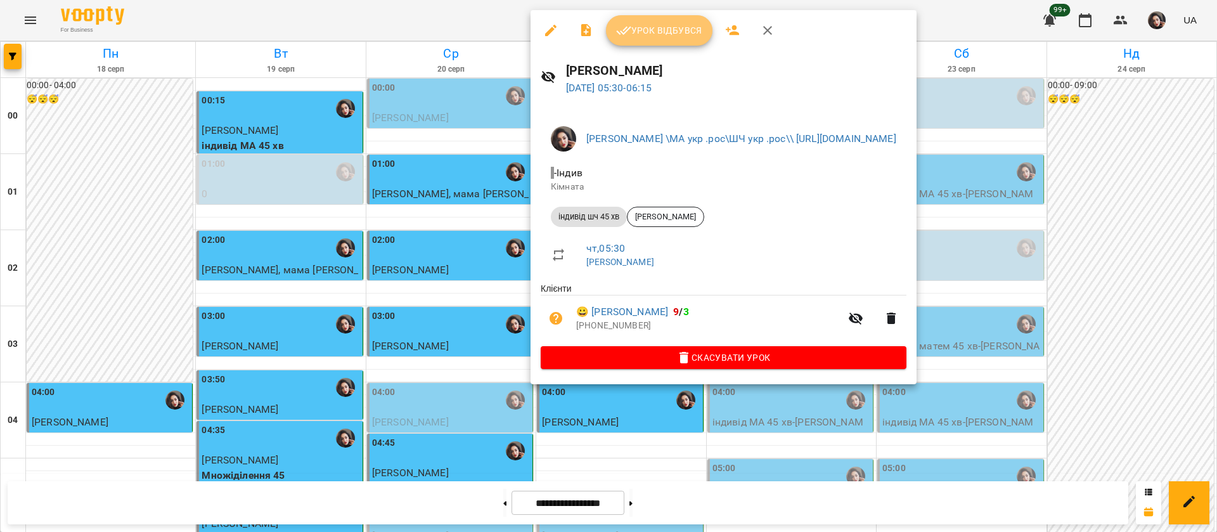
click at [662, 33] on span "Урок відбувся" at bounding box center [659, 30] width 86 height 15
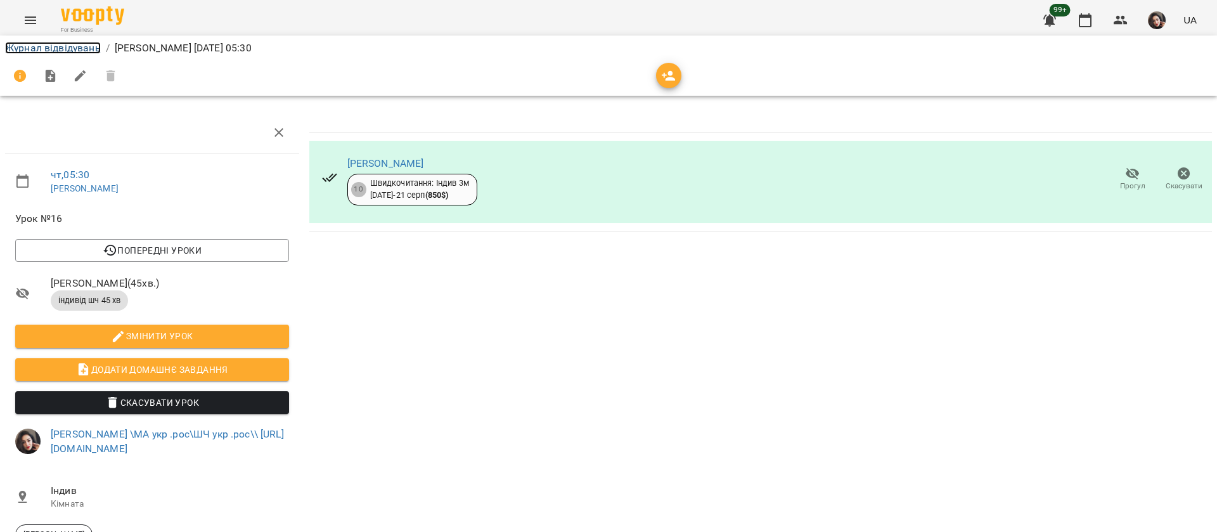
click at [48, 45] on link "Журнал відвідувань" at bounding box center [53, 48] width 96 height 12
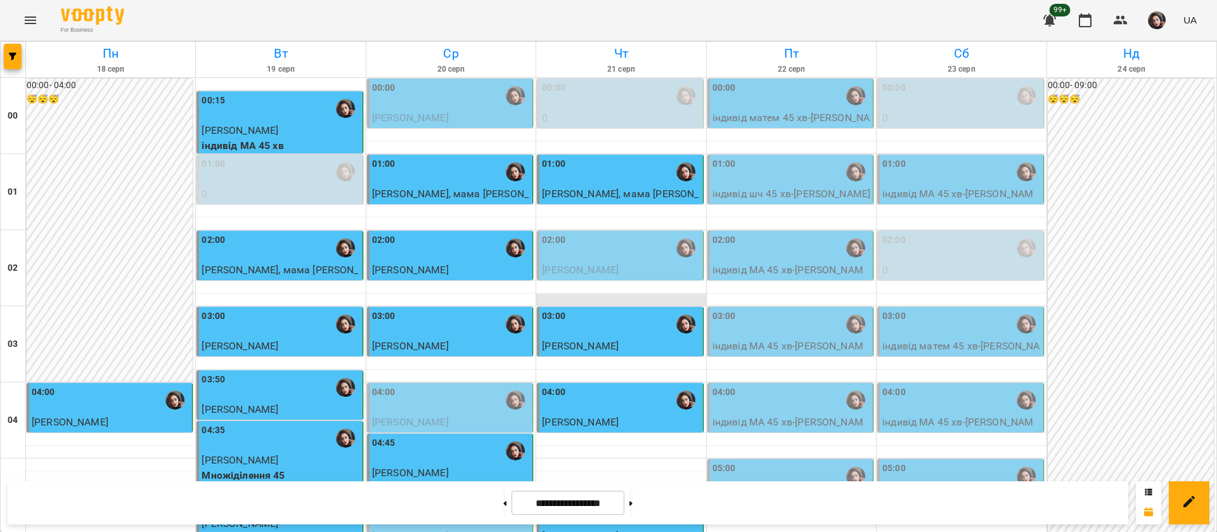
scroll to position [951, 0]
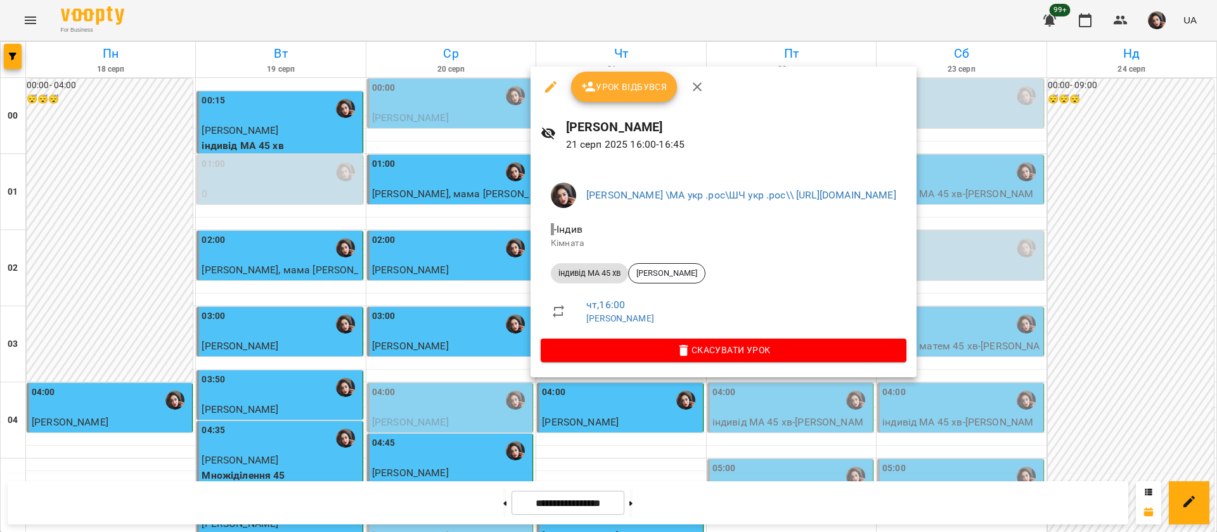
click at [421, 18] on div at bounding box center [608, 266] width 1217 height 532
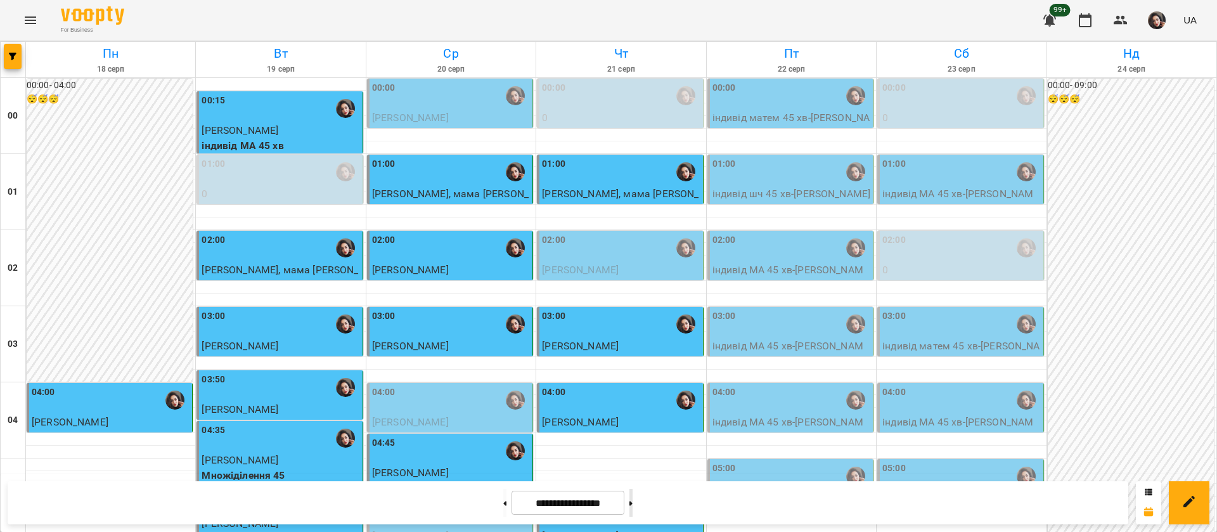
click at [633, 510] on button at bounding box center [630, 503] width 3 height 28
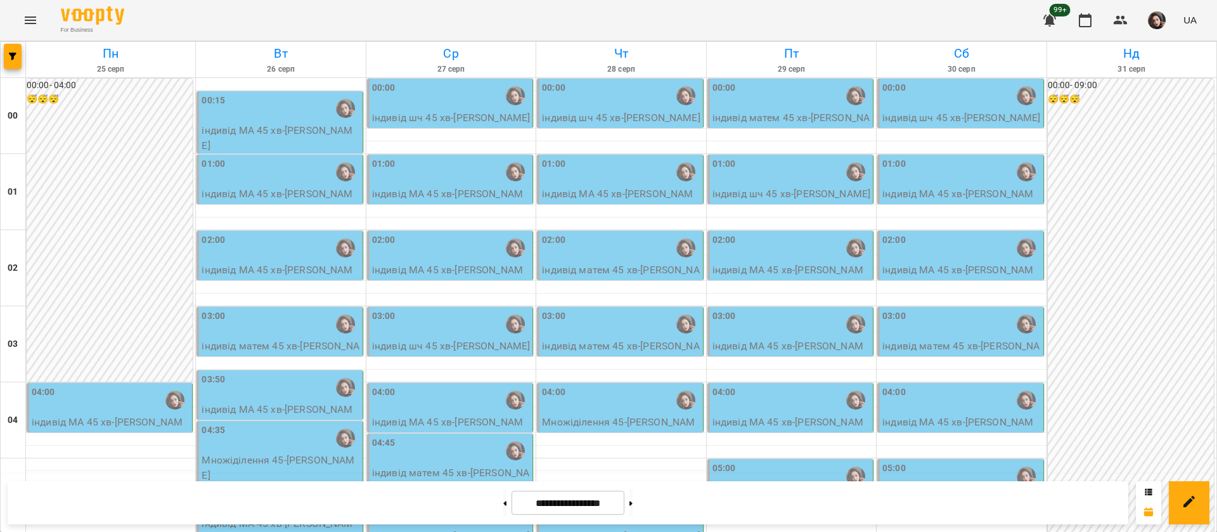
scroll to position [1141, 0]
click at [503, 499] on button at bounding box center [504, 503] width 3 height 28
type input "**********"
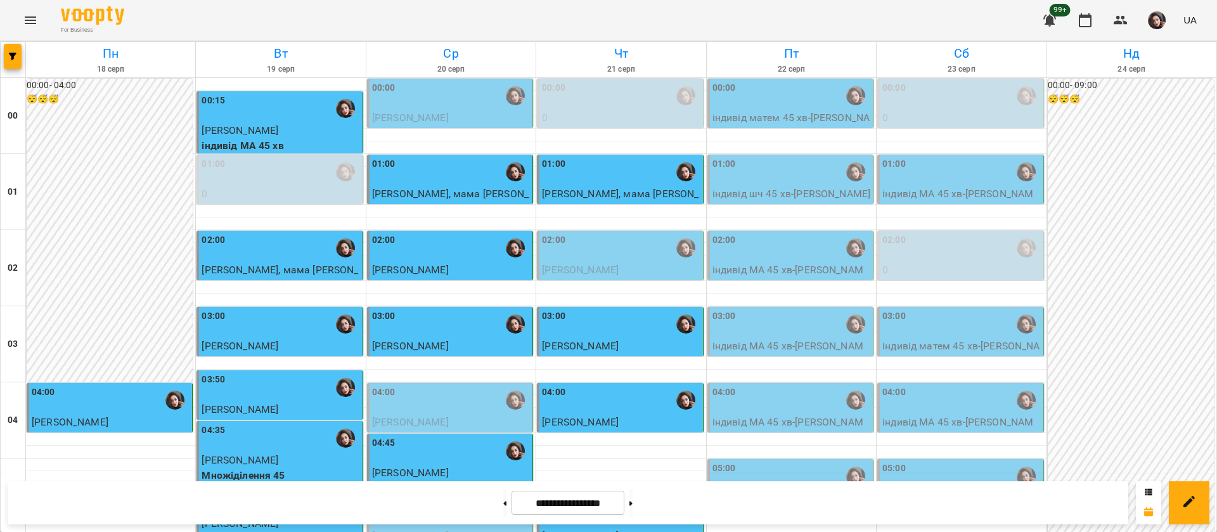
scroll to position [1046, 0]
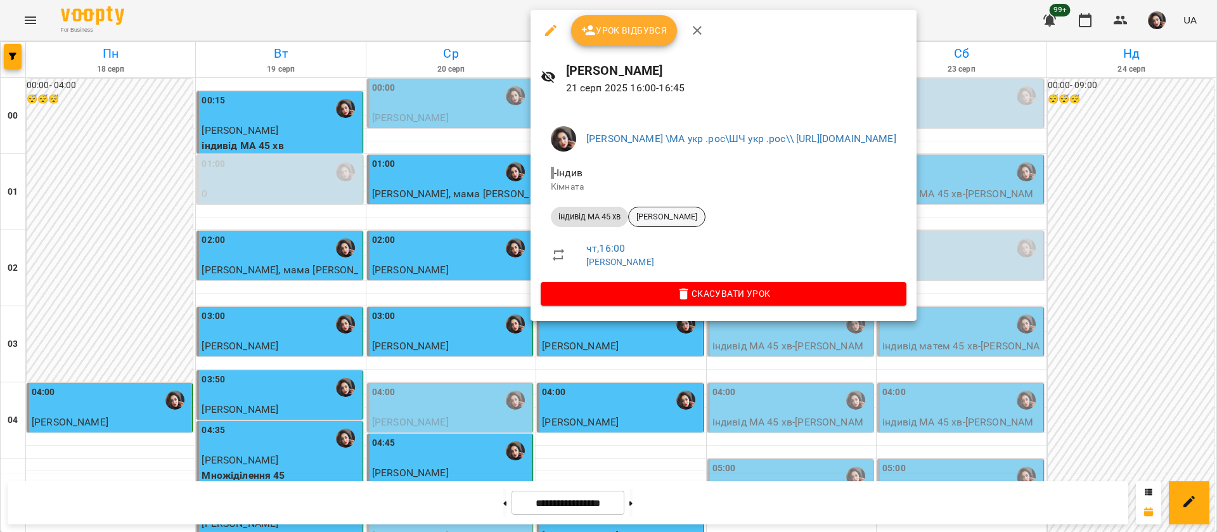
click at [705, 217] on span "[PERSON_NAME]" at bounding box center [667, 216] width 76 height 11
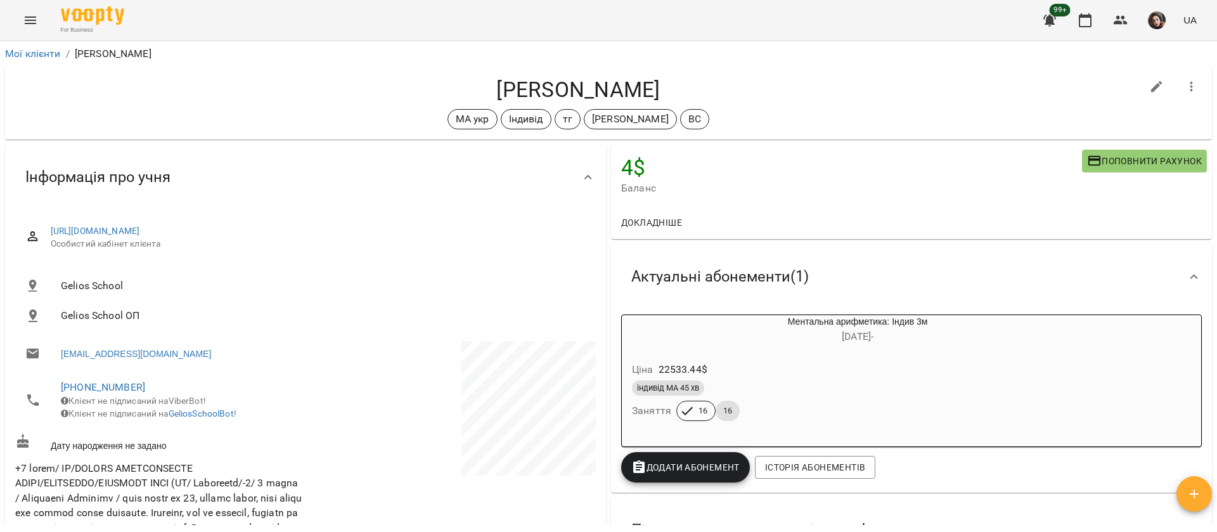
click at [30, 15] on button "Menu" at bounding box center [30, 20] width 30 height 30
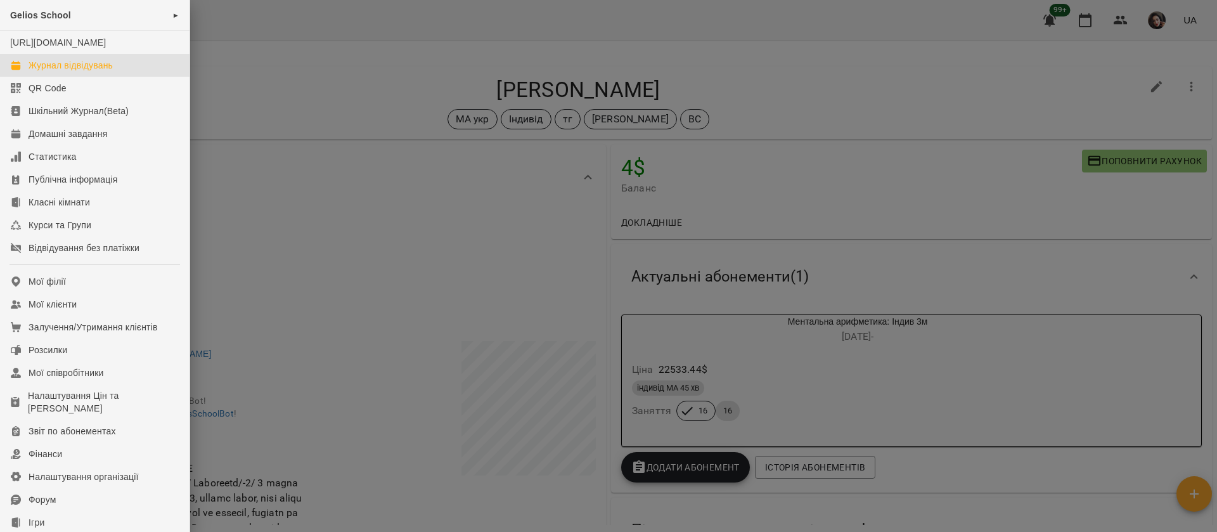
click at [70, 72] on div "Журнал відвідувань" at bounding box center [71, 65] width 84 height 13
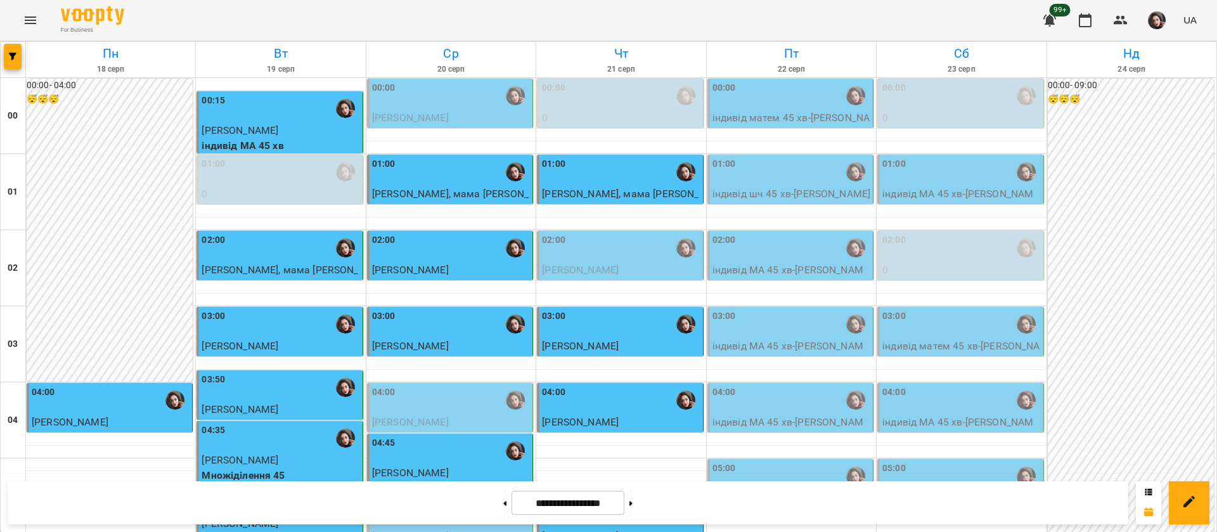
scroll to position [666, 0]
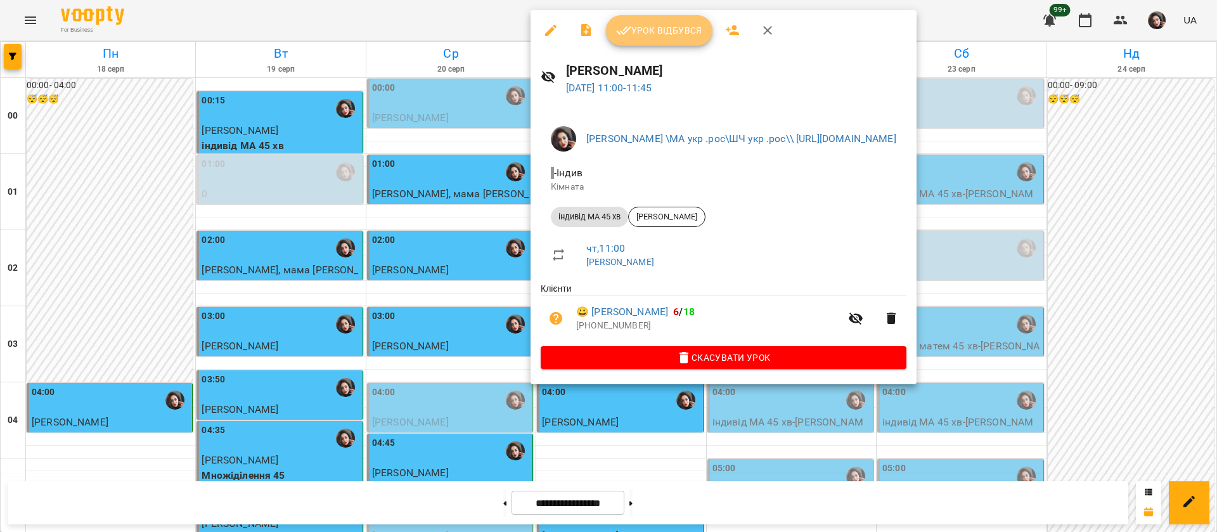
click at [638, 39] on button "Урок відбувся" at bounding box center [659, 30] width 107 height 30
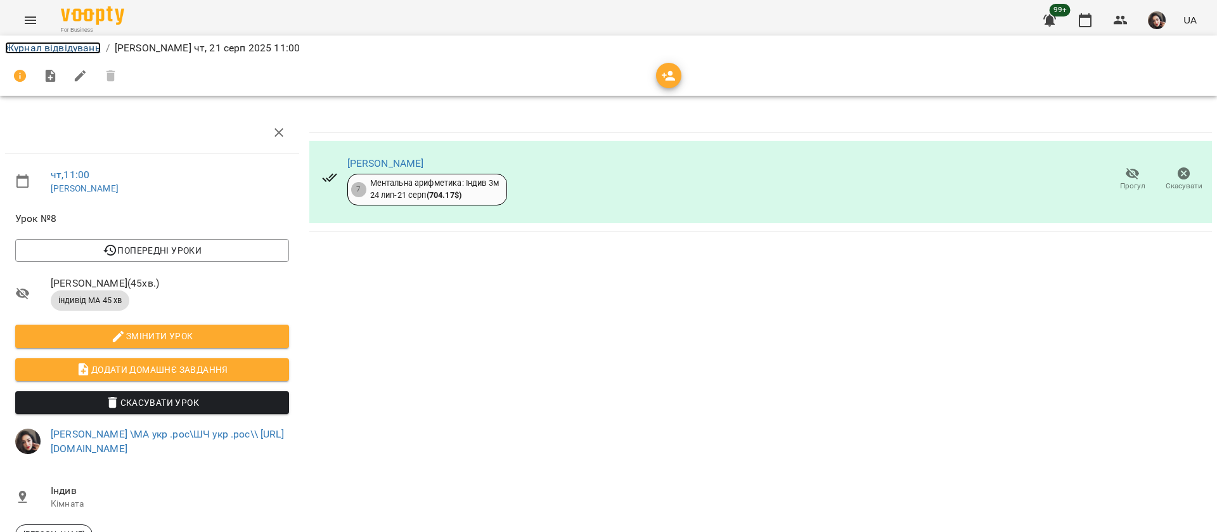
click at [67, 50] on link "Журнал відвідувань" at bounding box center [53, 48] width 96 height 12
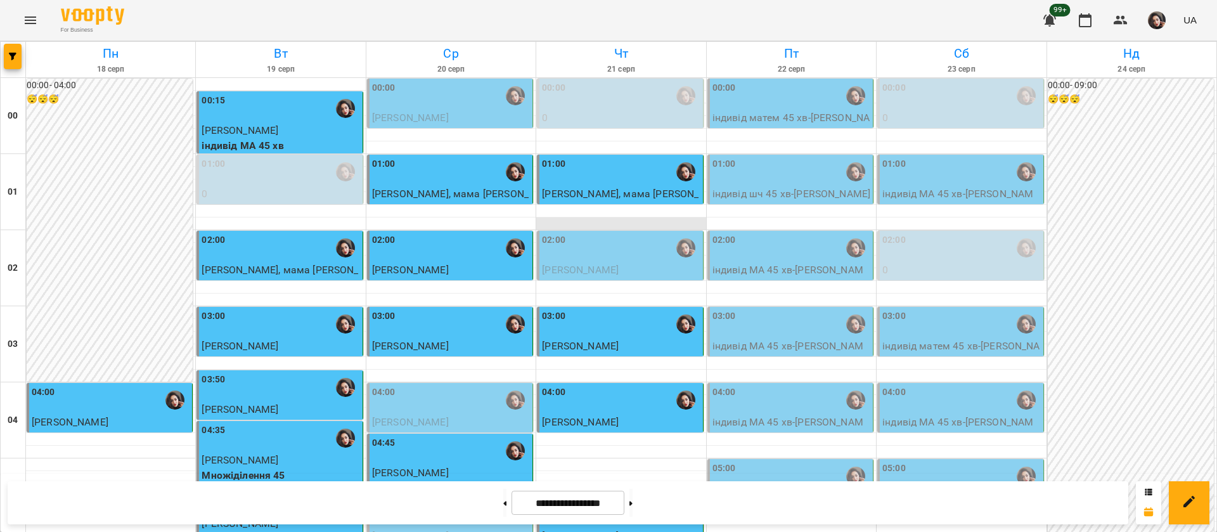
scroll to position [666, 0]
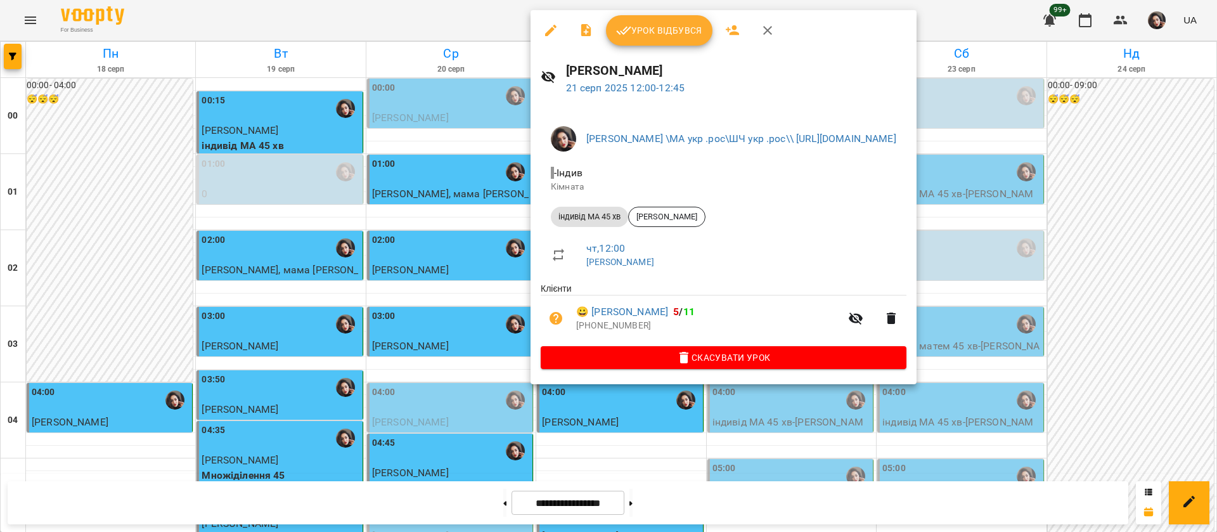
click at [660, 26] on span "Урок відбувся" at bounding box center [659, 30] width 86 height 15
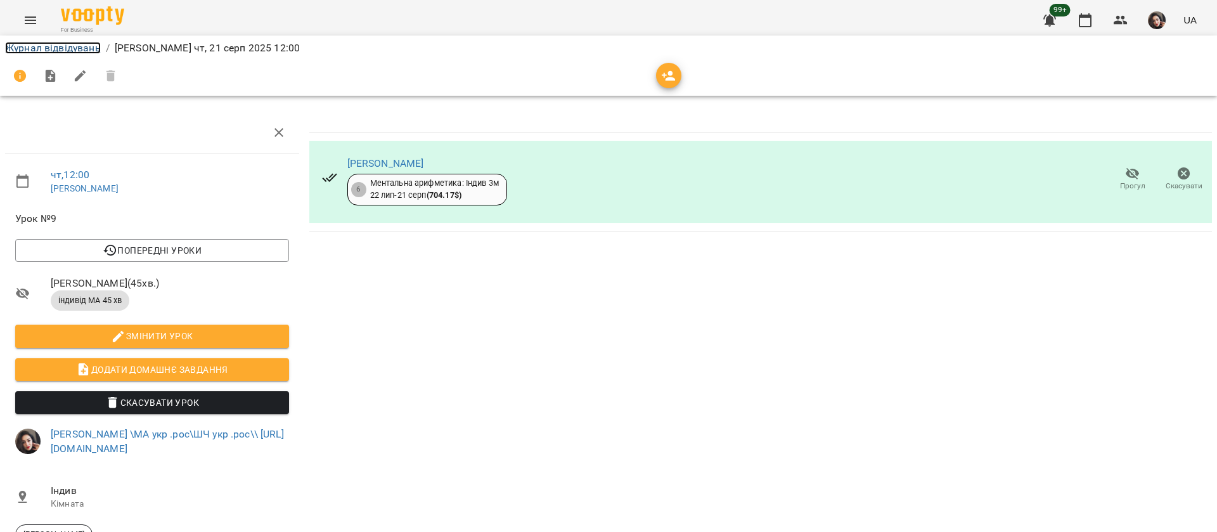
click at [87, 51] on link "Журнал відвідувань" at bounding box center [53, 48] width 96 height 12
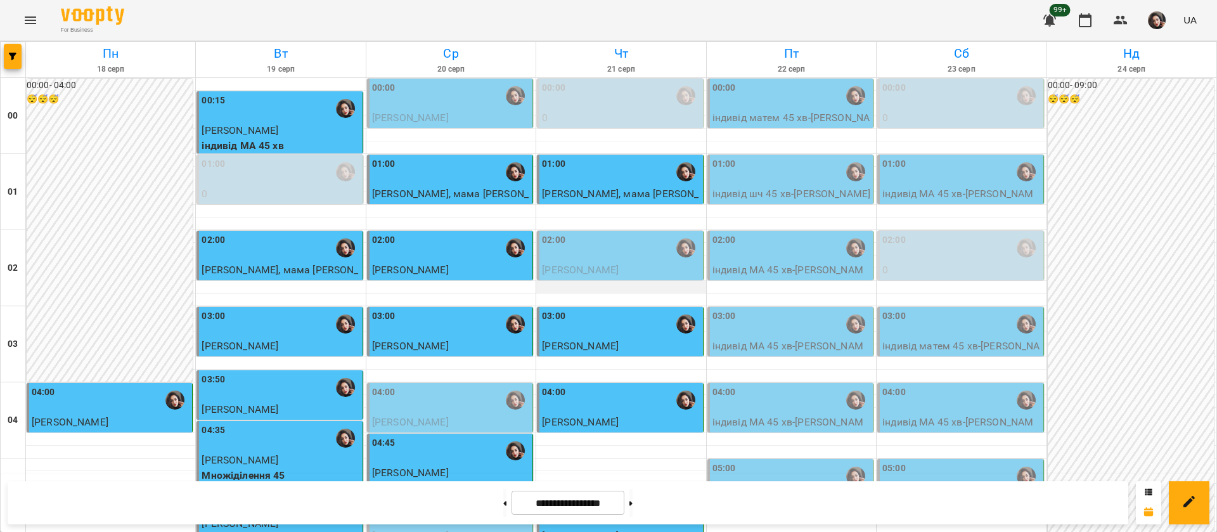
scroll to position [856, 0]
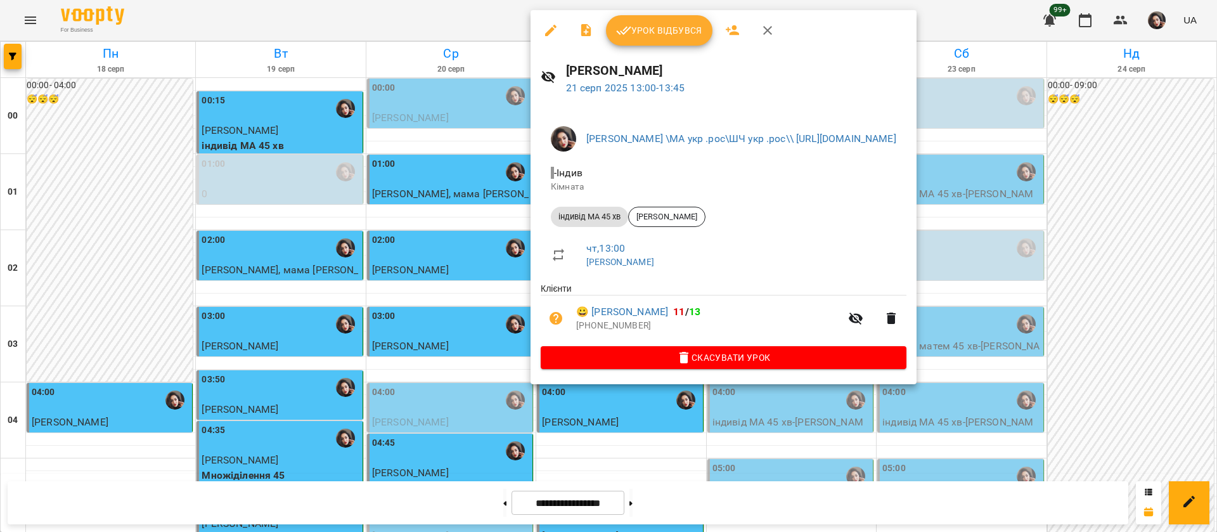
click at [653, 35] on span "Урок відбувся" at bounding box center [659, 30] width 86 height 15
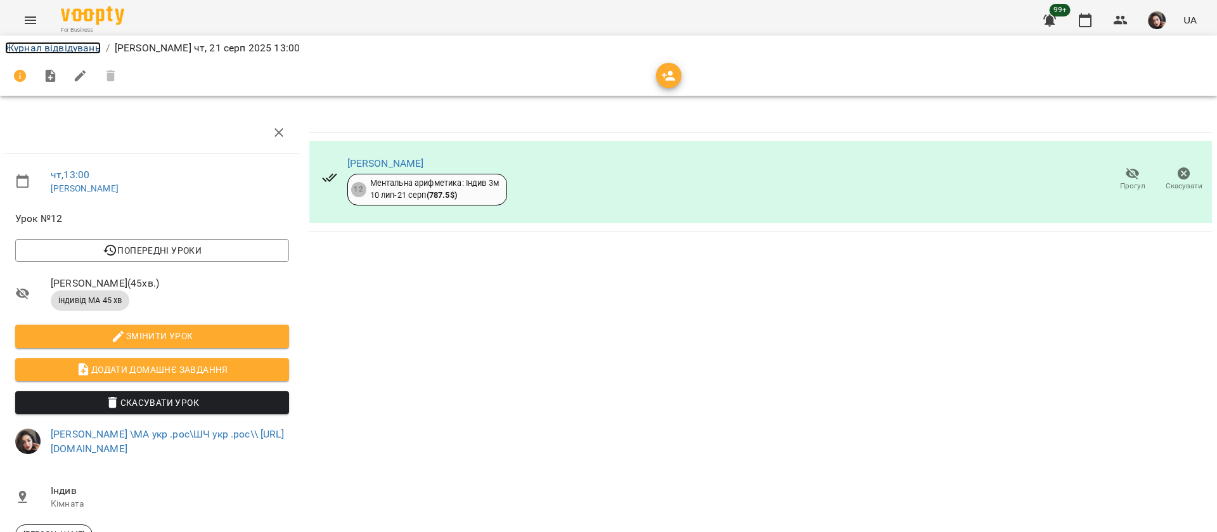
click at [84, 46] on link "Журнал відвідувань" at bounding box center [53, 48] width 96 height 12
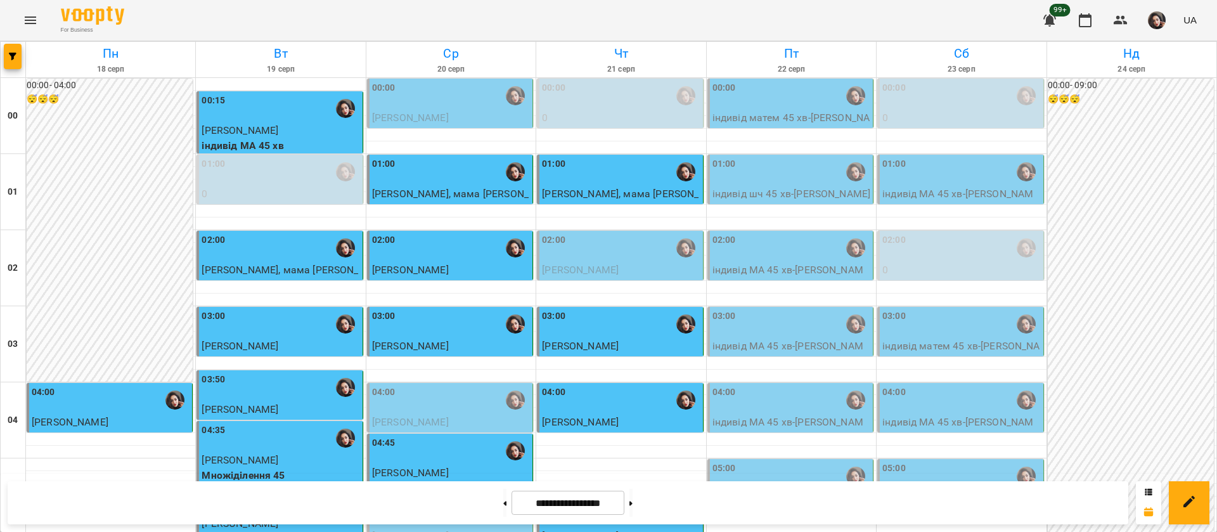
scroll to position [856, 0]
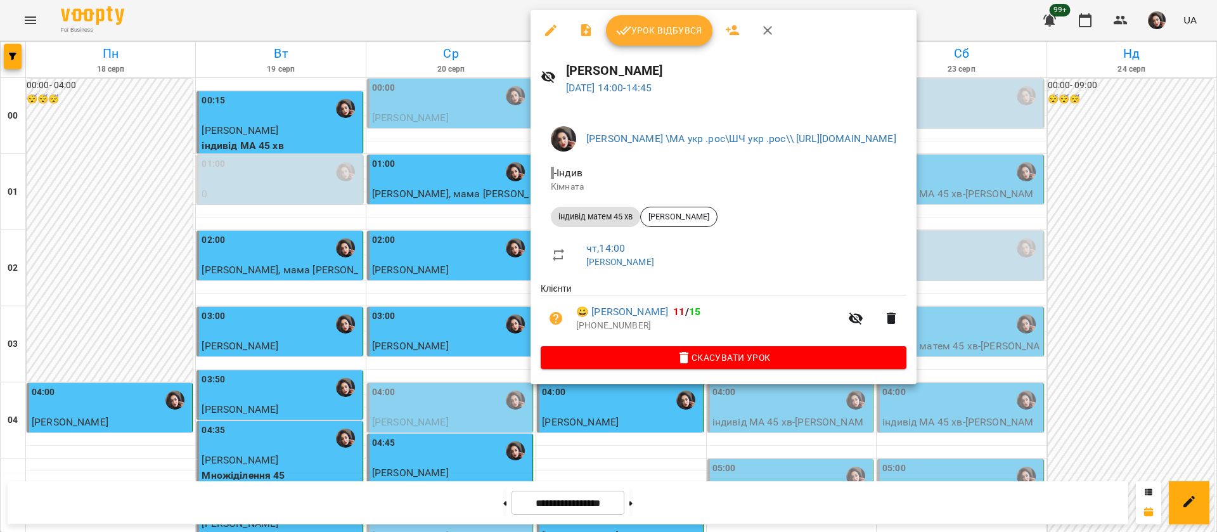
click at [657, 23] on span "Урок відбувся" at bounding box center [659, 30] width 86 height 15
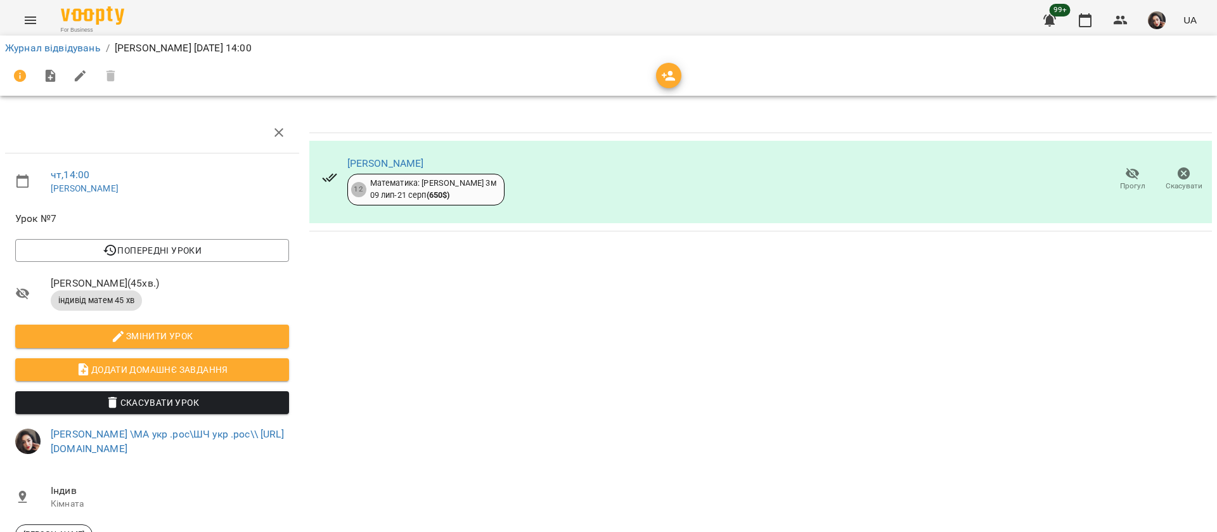
click at [59, 58] on div at bounding box center [609, 76] width 1212 height 36
click at [57, 49] on link "Журнал відвідувань" at bounding box center [53, 48] width 96 height 12
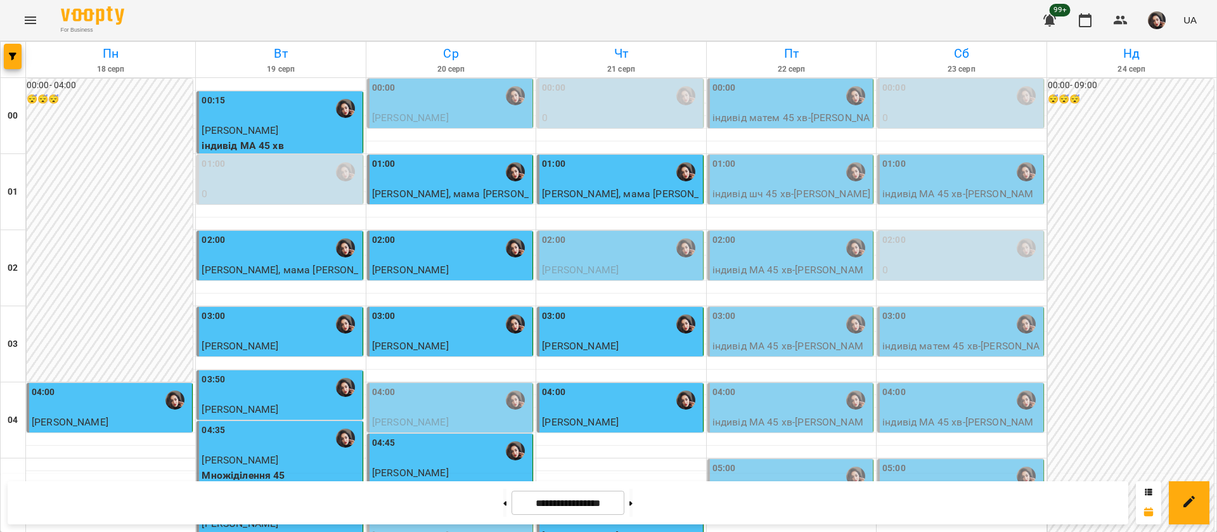
scroll to position [95, 0]
click at [754, 462] on div "05:00" at bounding box center [792, 476] width 158 height 29
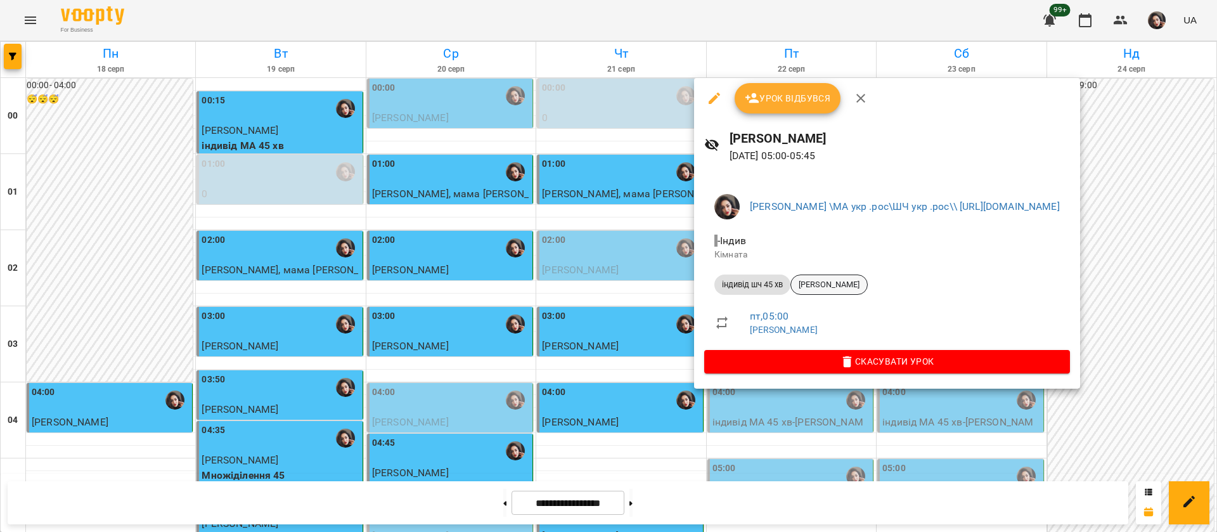
click at [824, 276] on div "[PERSON_NAME]" at bounding box center [829, 284] width 77 height 20
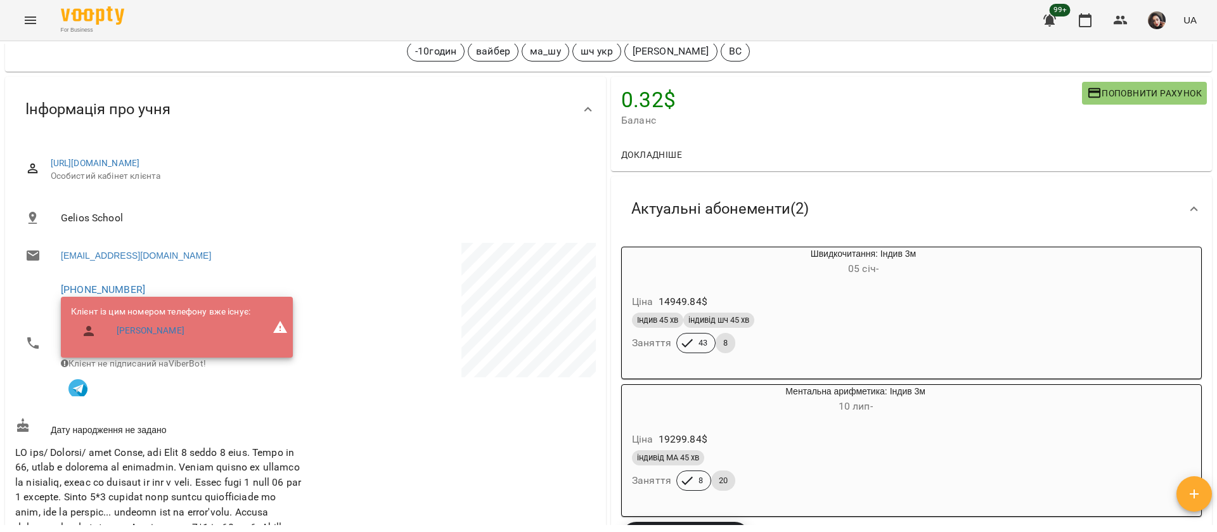
scroll to position [95, 0]
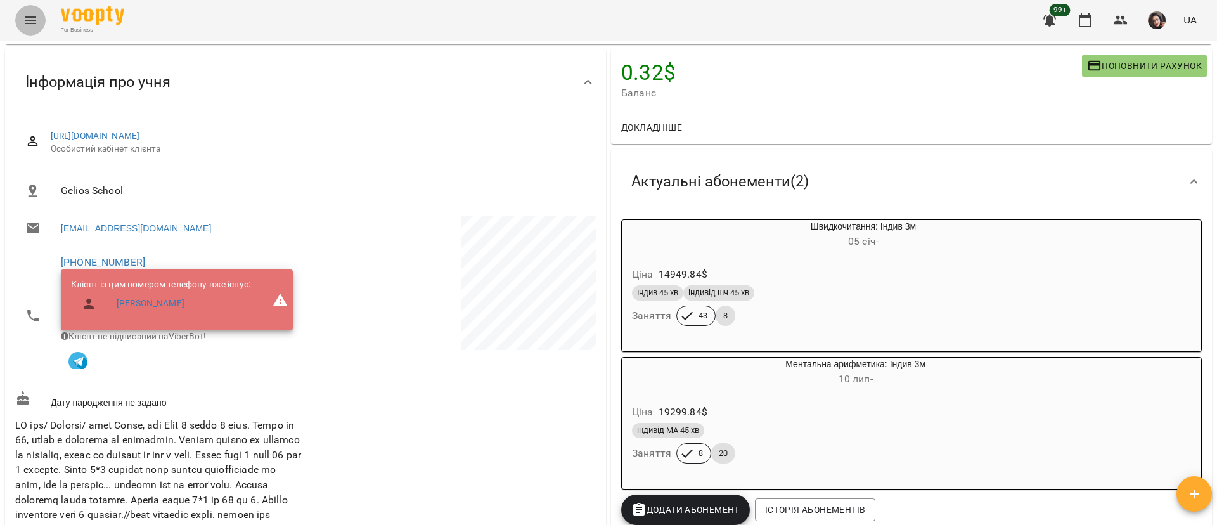
click at [25, 22] on icon "Menu" at bounding box center [30, 20] width 15 height 15
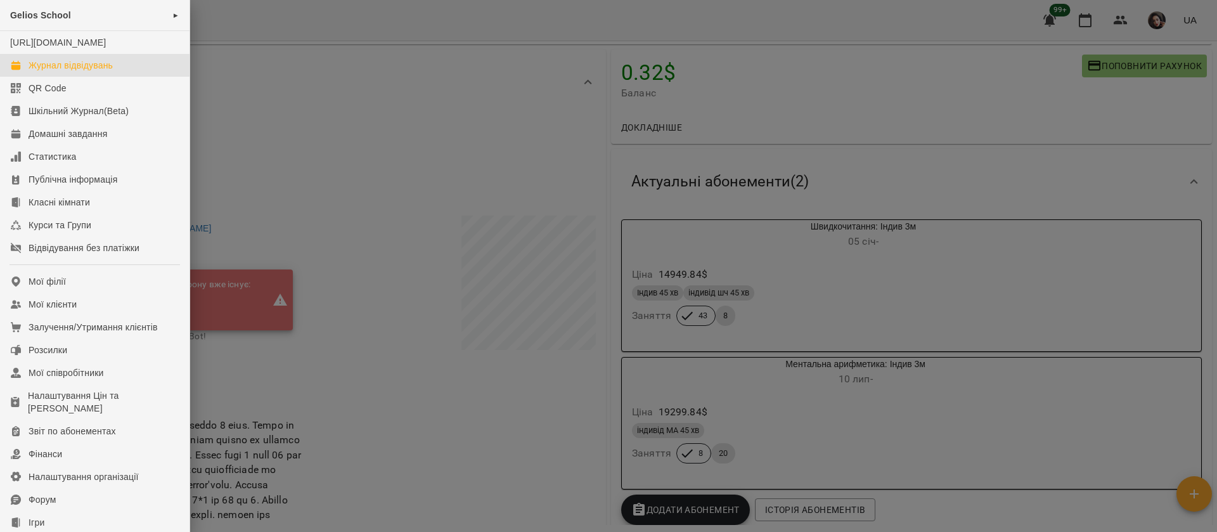
click at [56, 72] on div "Журнал відвідувань" at bounding box center [71, 65] width 84 height 13
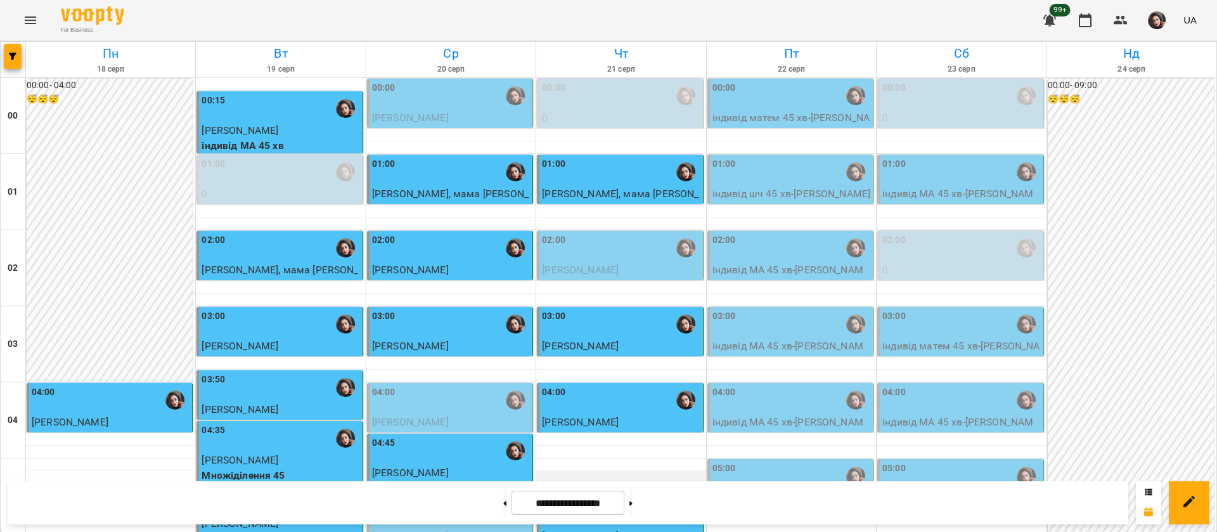
scroll to position [951, 0]
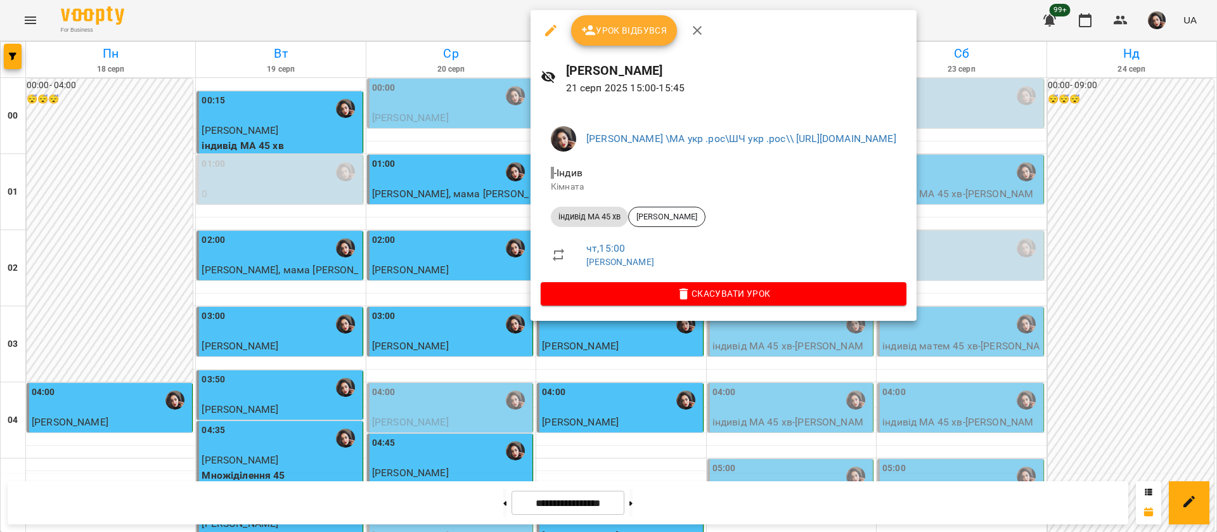
click at [629, 32] on span "Урок відбувся" at bounding box center [624, 30] width 86 height 15
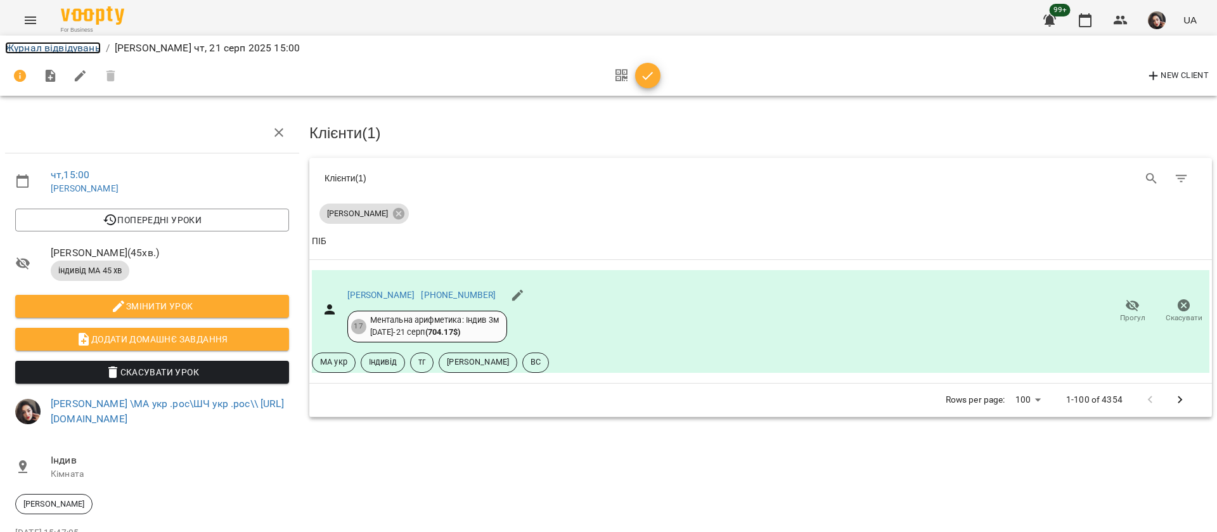
click at [82, 51] on link "Журнал відвідувань" at bounding box center [53, 48] width 96 height 12
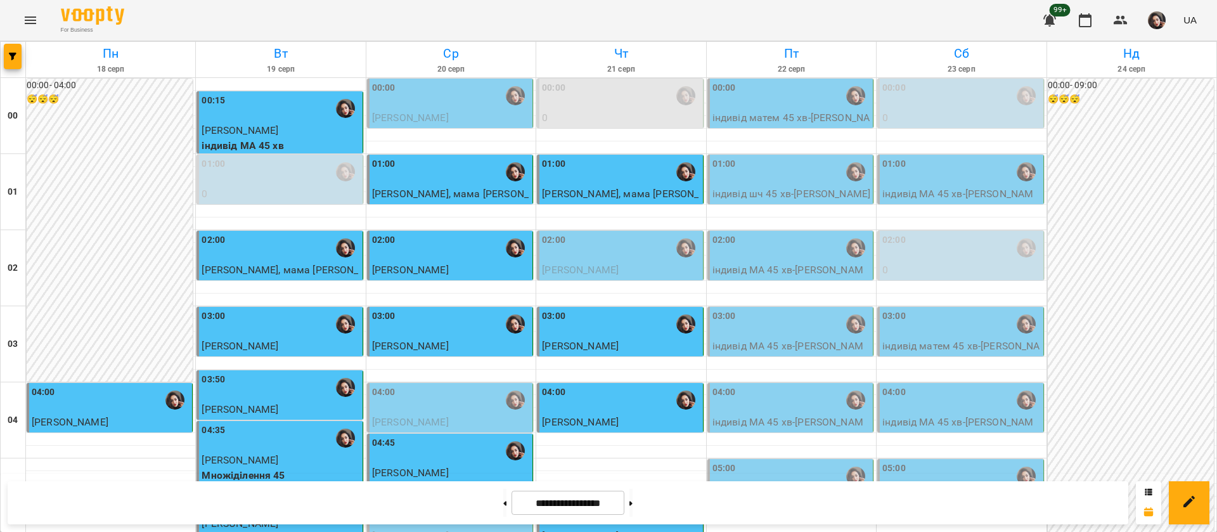
scroll to position [1429, 0]
click at [633, 502] on button at bounding box center [630, 503] width 3 height 28
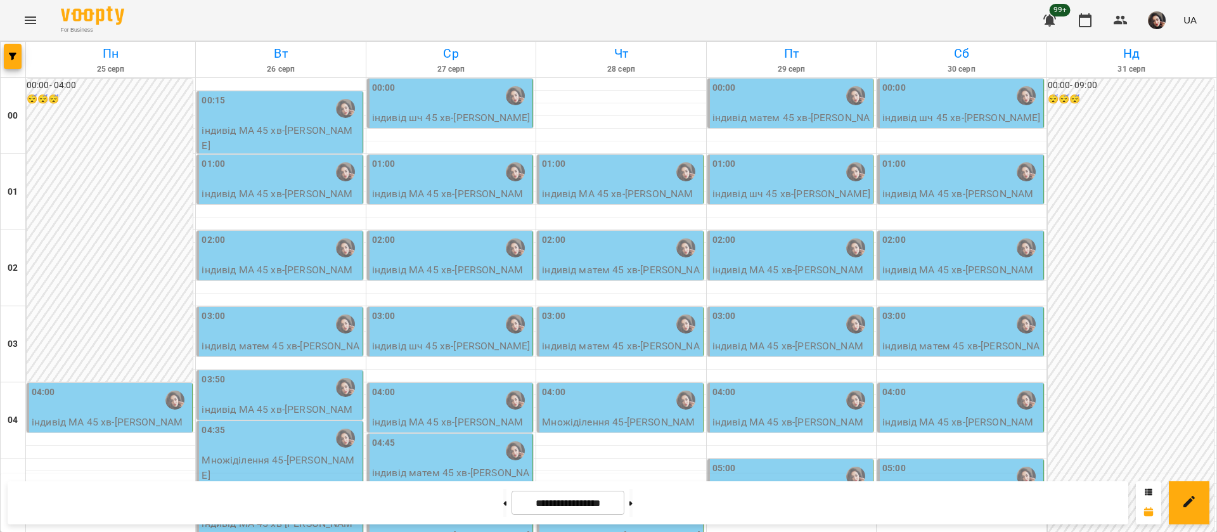
scroll to position [666, 0]
click at [503, 503] on button at bounding box center [504, 503] width 3 height 28
type input "**********"
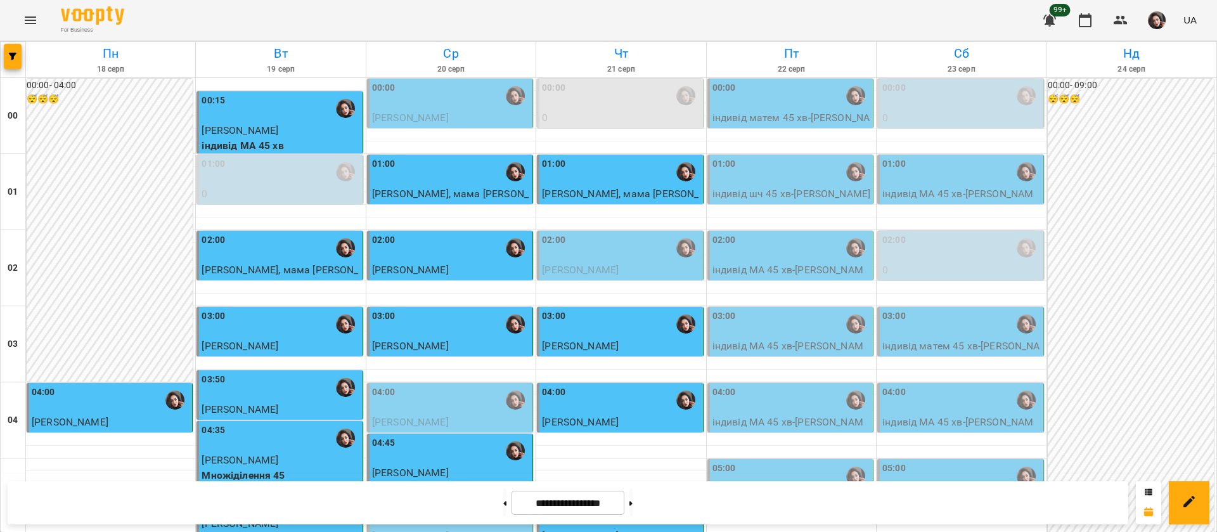
scroll to position [1429, 0]
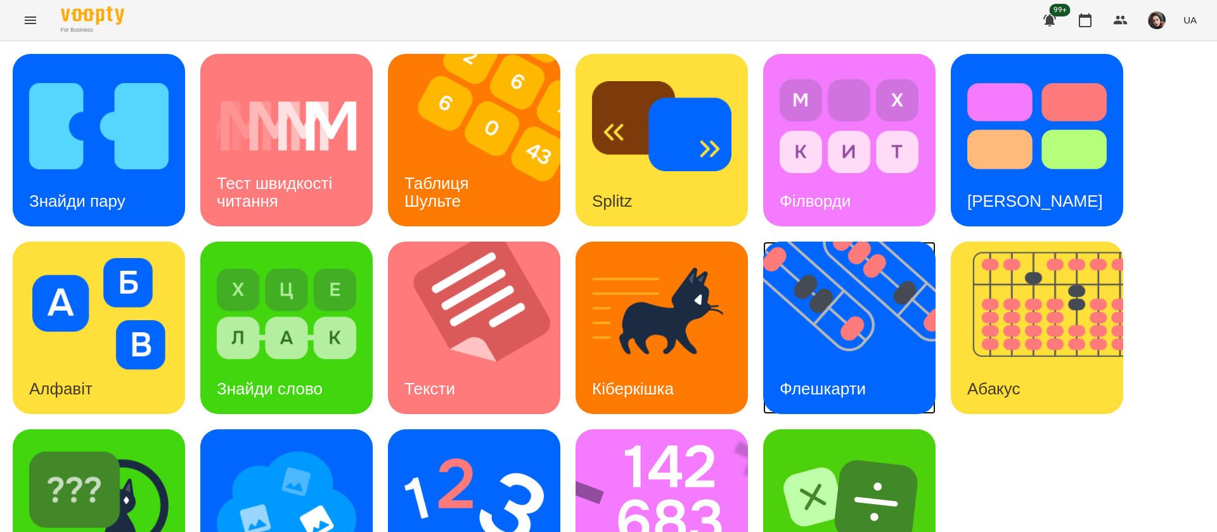
click at [838, 365] on div "Флешкарти" at bounding box center [822, 389] width 119 height 50
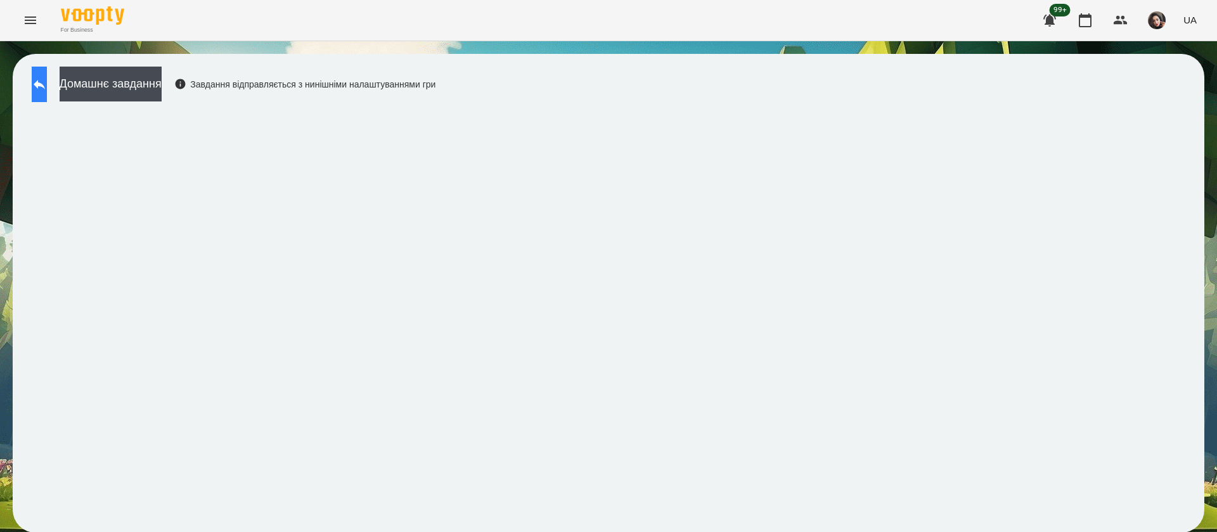
click at [47, 87] on icon at bounding box center [39, 84] width 15 height 15
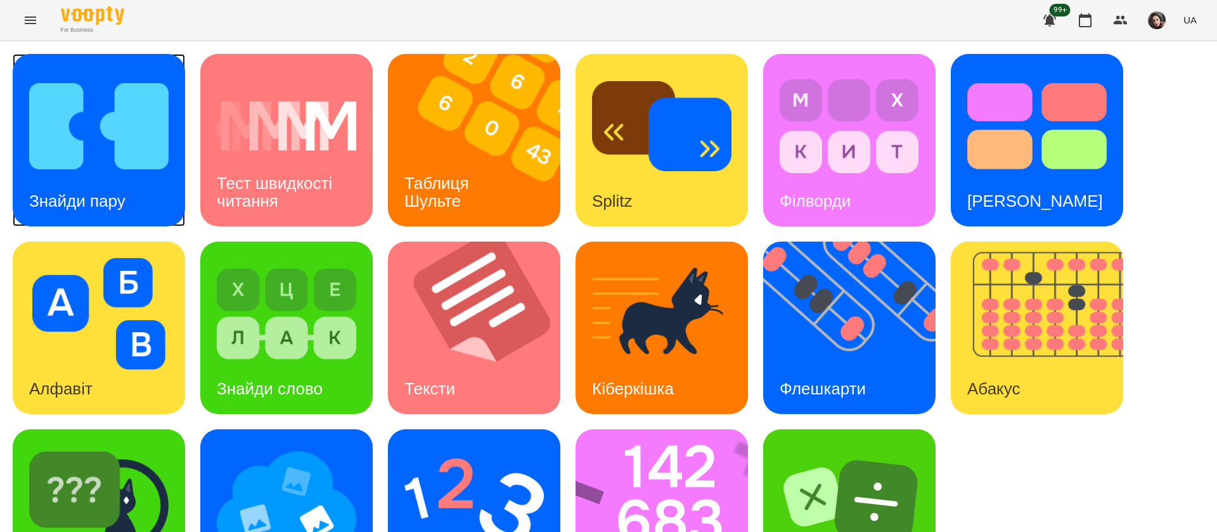
click at [105, 207] on h3 "Знайди пару" at bounding box center [77, 200] width 96 height 19
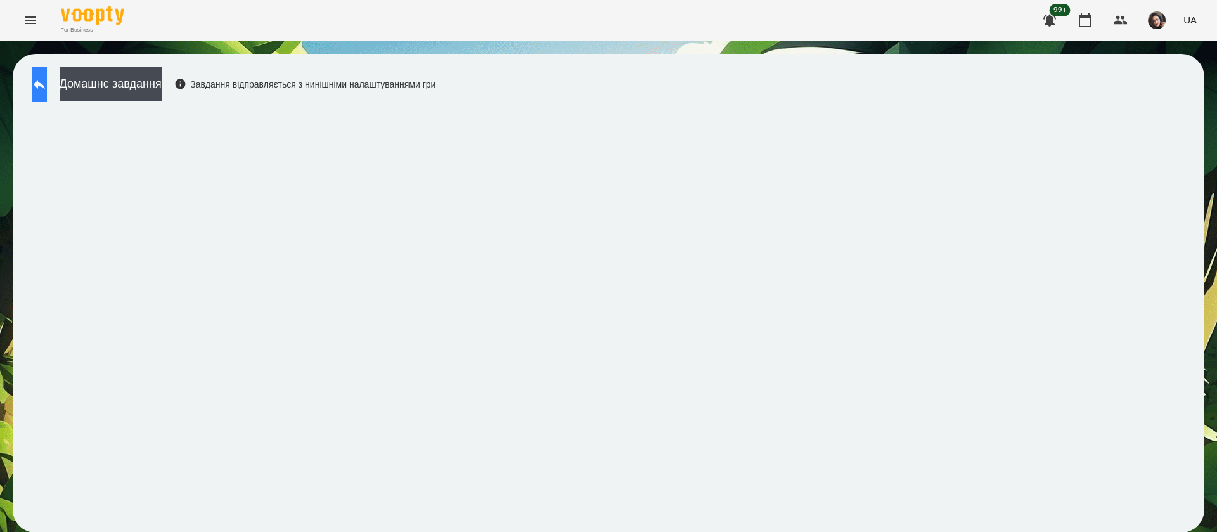
click at [47, 69] on button at bounding box center [39, 85] width 15 height 36
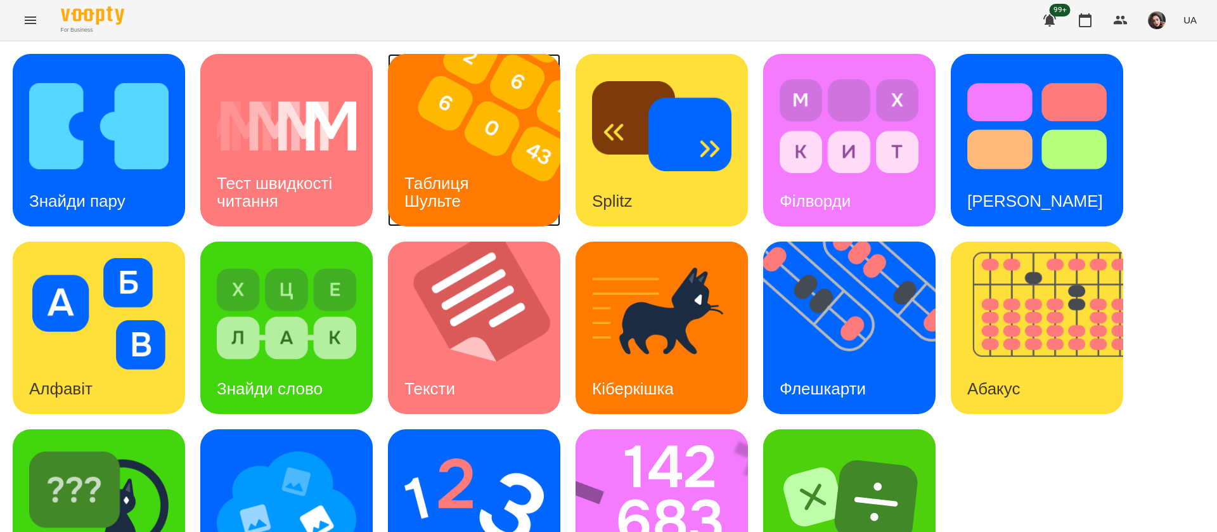
click at [441, 124] on img at bounding box center [482, 140] width 188 height 172
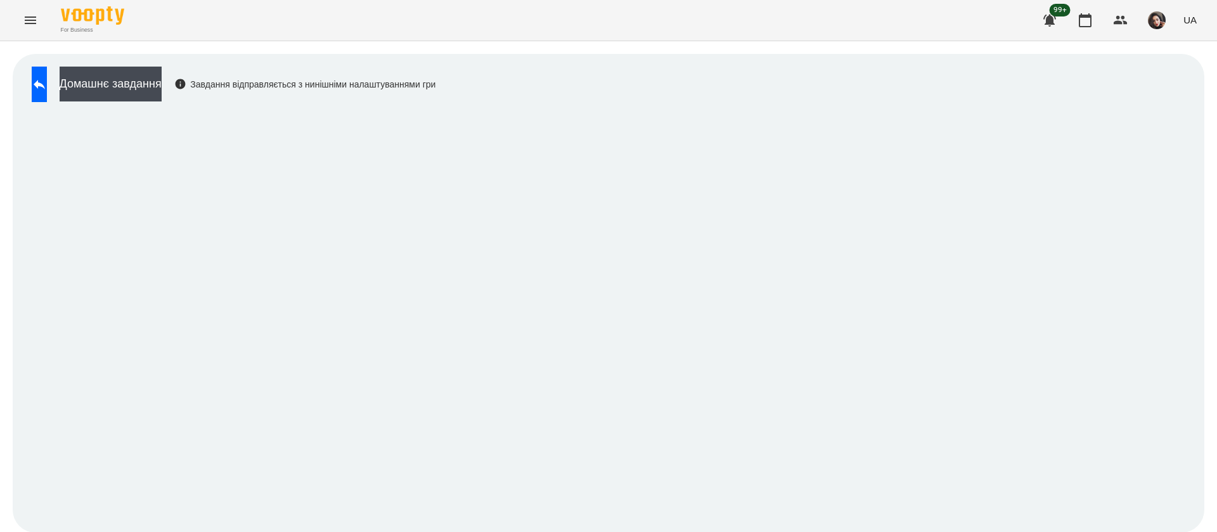
scroll to position [1, 0]
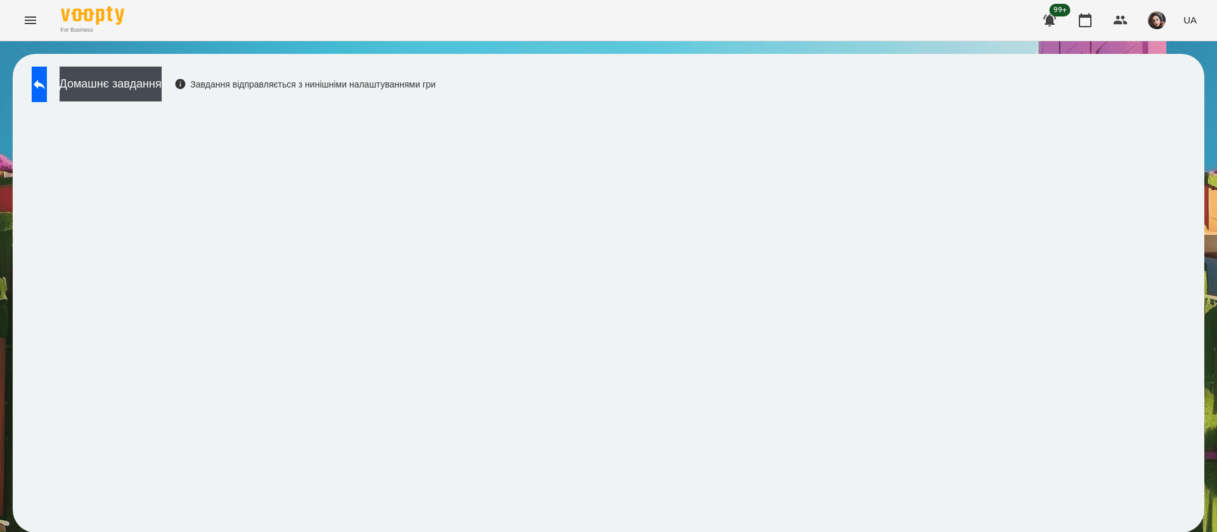
drag, startPoint x: 56, startPoint y: 85, endPoint x: 316, endPoint y: 6, distance: 271.5
click at [45, 84] on icon at bounding box center [39, 85] width 11 height 10
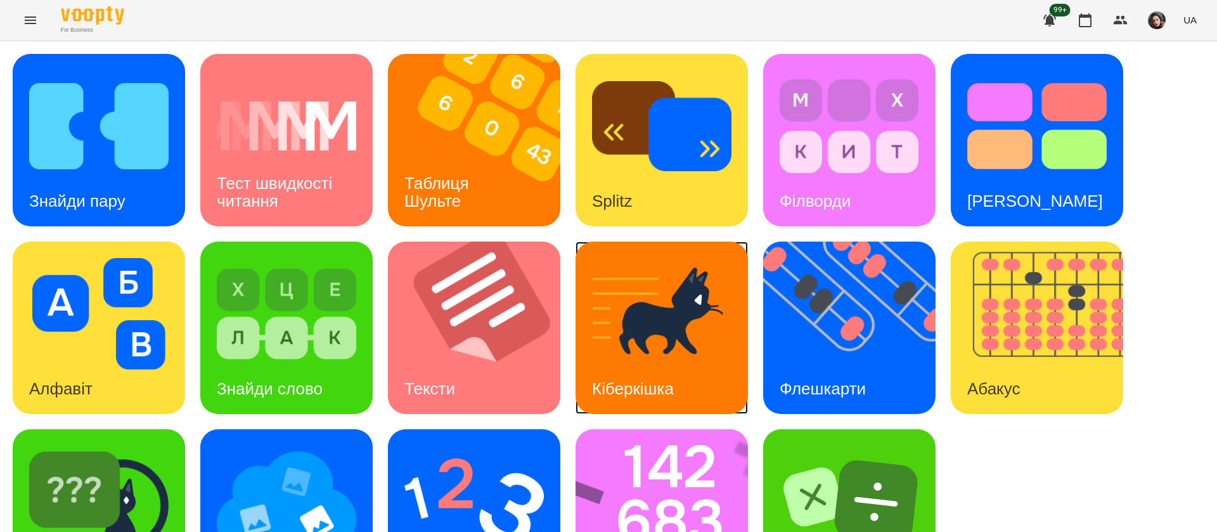
click at [649, 320] on img at bounding box center [661, 314] width 139 height 112
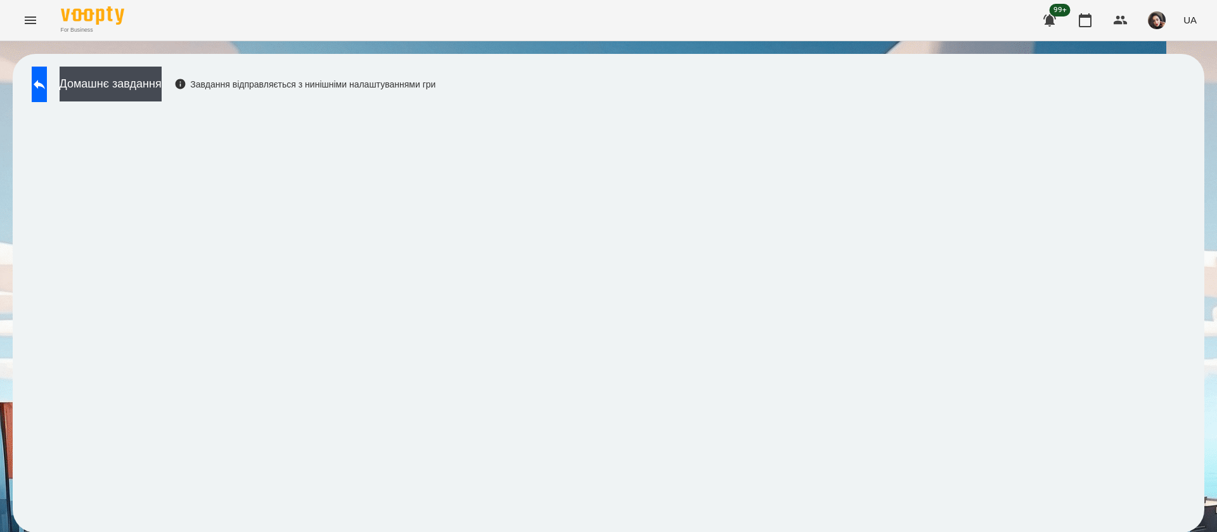
click at [30, 73] on div "Домашнє завдання Завдання відправляється з нинішніми налаштуваннями гри" at bounding box center [230, 88] width 410 height 42
click at [47, 87] on icon at bounding box center [39, 84] width 15 height 15
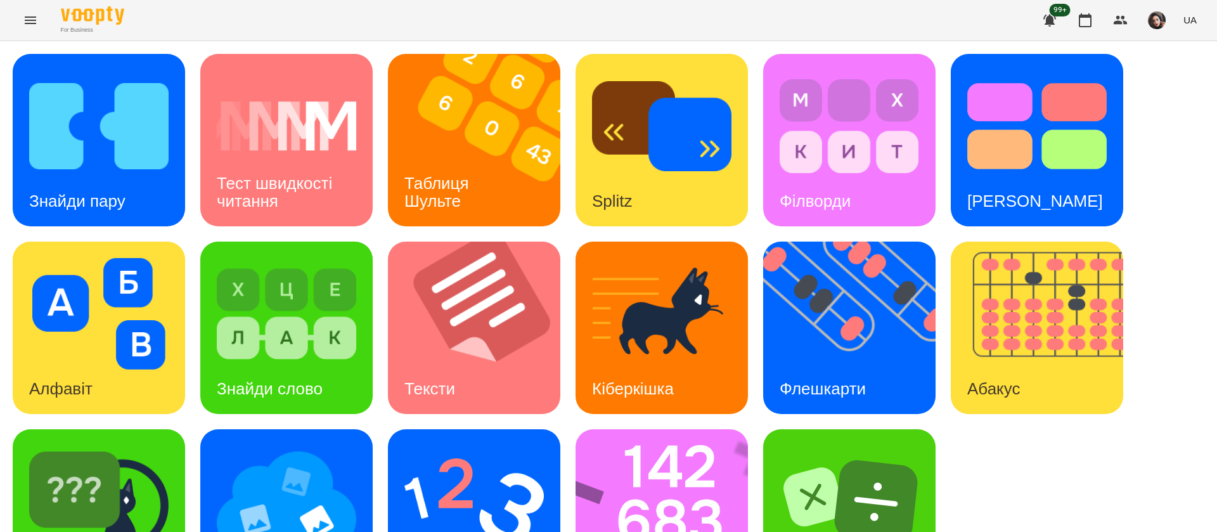
scroll to position [82, 0]
click at [151, 446] on img at bounding box center [98, 502] width 139 height 112
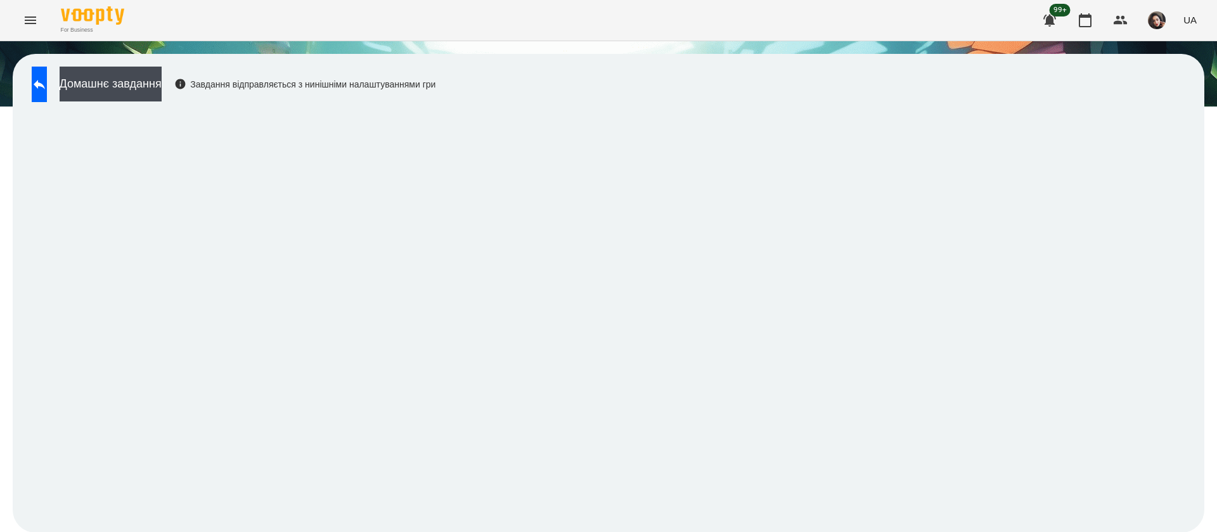
scroll to position [1, 0]
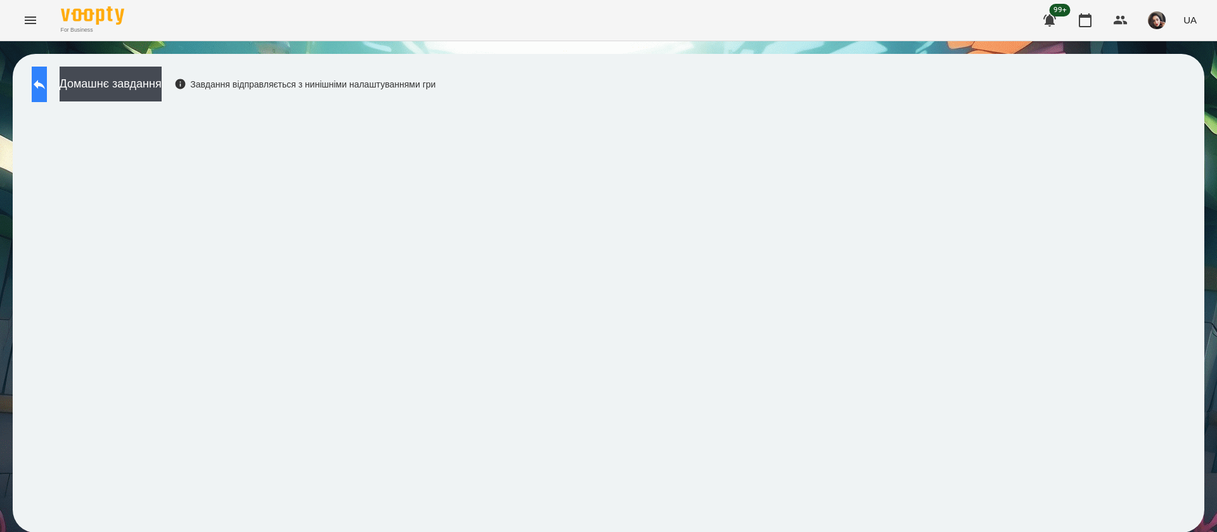
click at [45, 87] on icon at bounding box center [39, 84] width 15 height 15
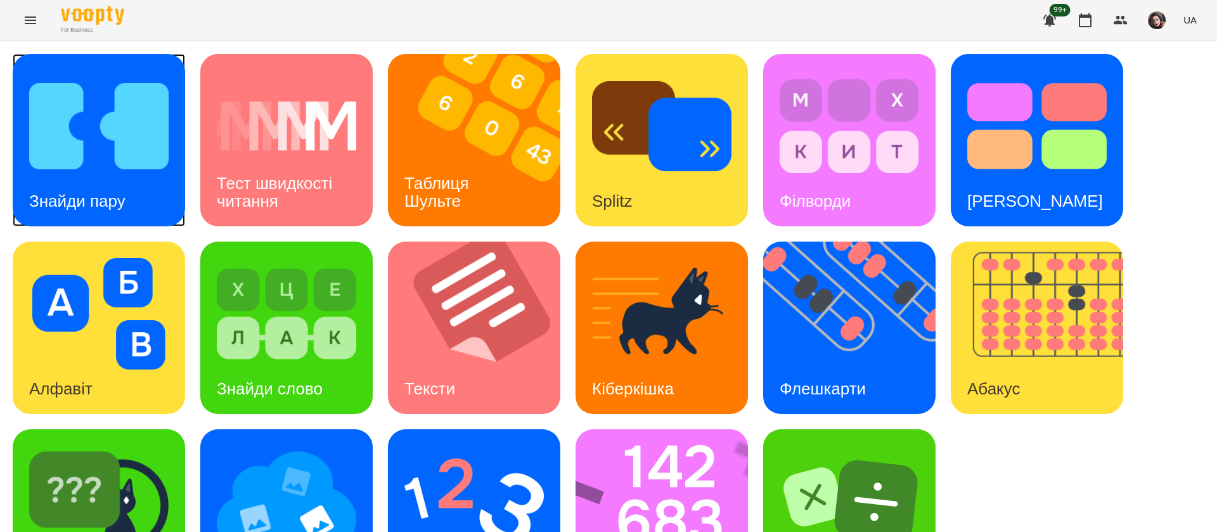
click at [130, 198] on div "Знайди пару" at bounding box center [77, 201] width 129 height 50
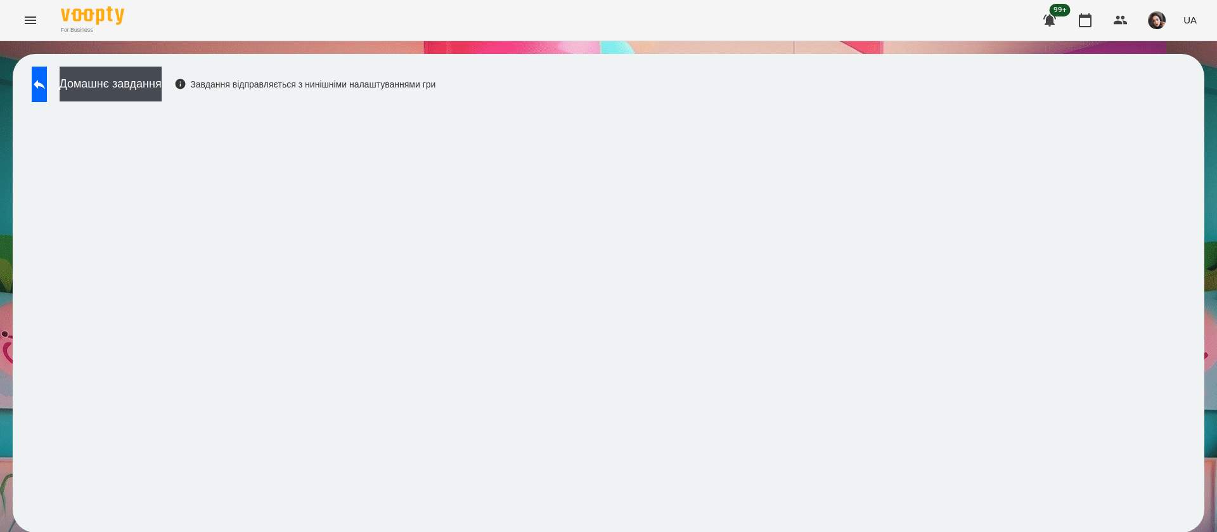
click at [1191, 20] on span "UA" at bounding box center [1190, 19] width 13 height 13
click at [1169, 96] on div "Русский" at bounding box center [1166, 94] width 65 height 23
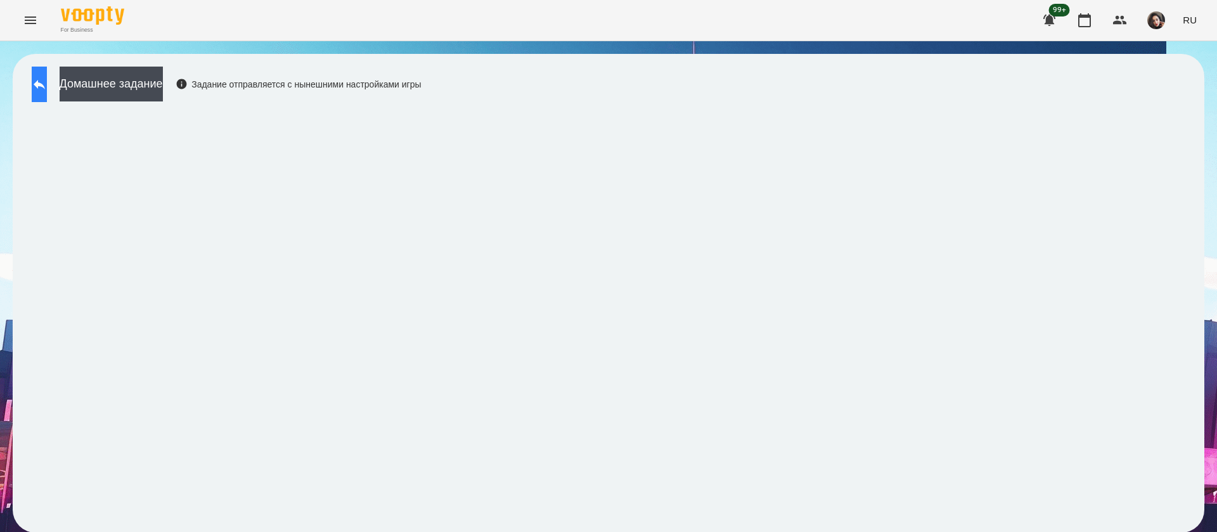
click at [41, 91] on button at bounding box center [39, 85] width 15 height 36
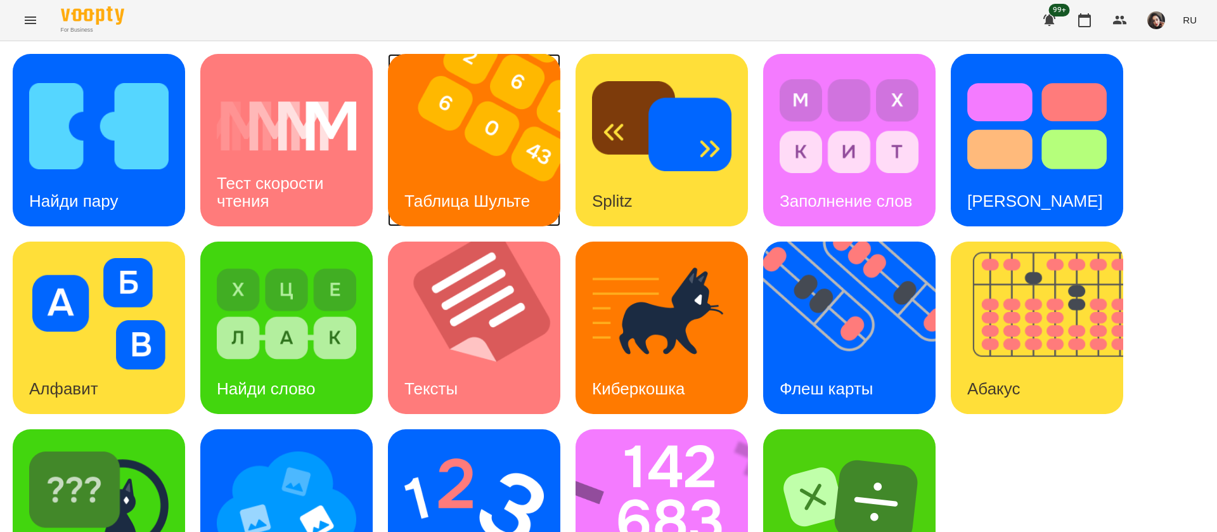
click at [442, 177] on div "Таблица Шульте" at bounding box center [467, 201] width 158 height 50
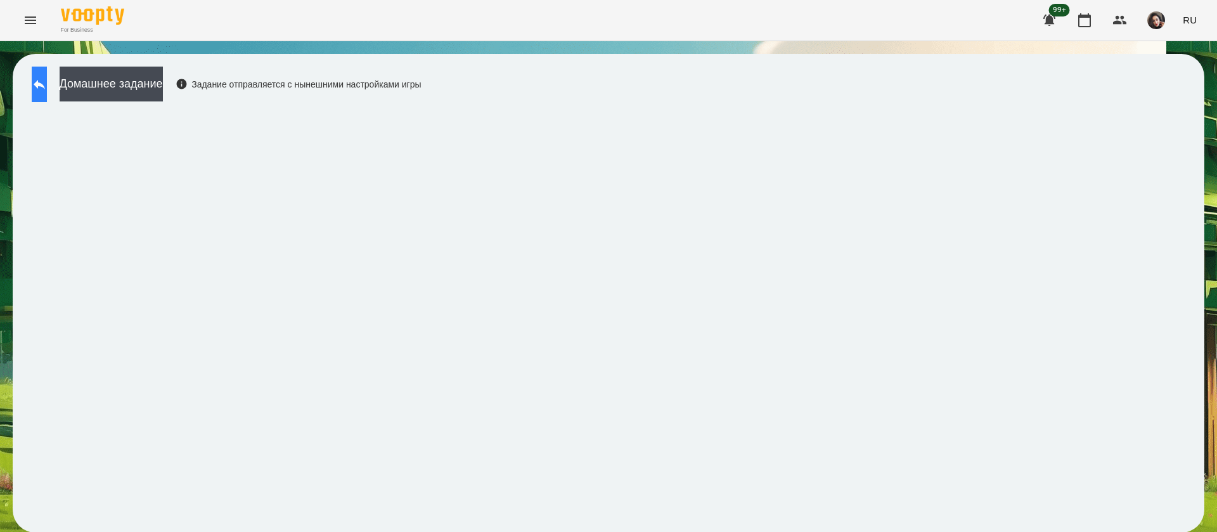
click at [42, 89] on button at bounding box center [39, 85] width 15 height 36
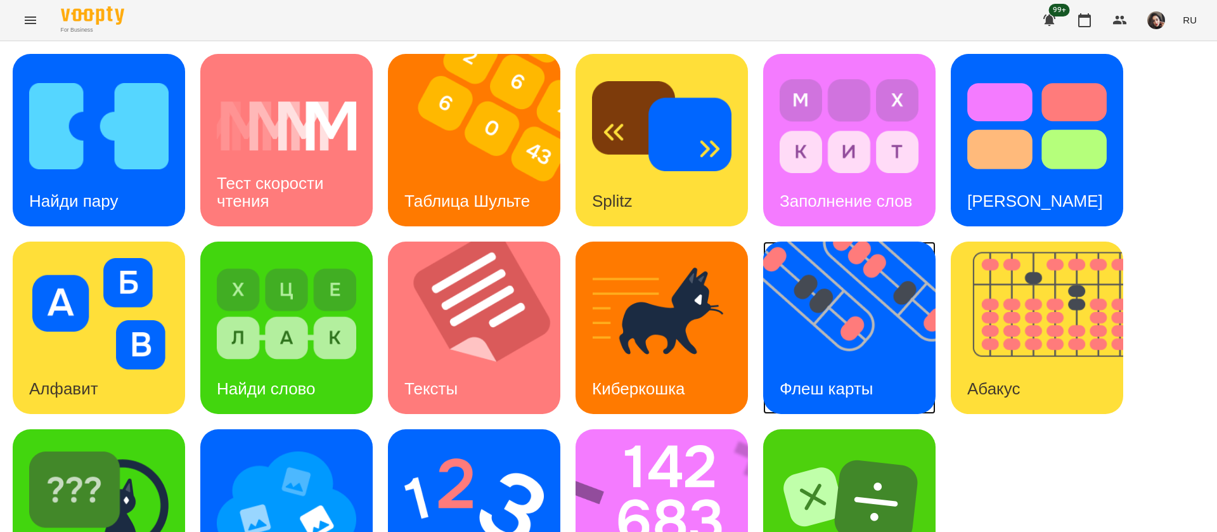
click at [908, 375] on img at bounding box center [857, 328] width 188 height 172
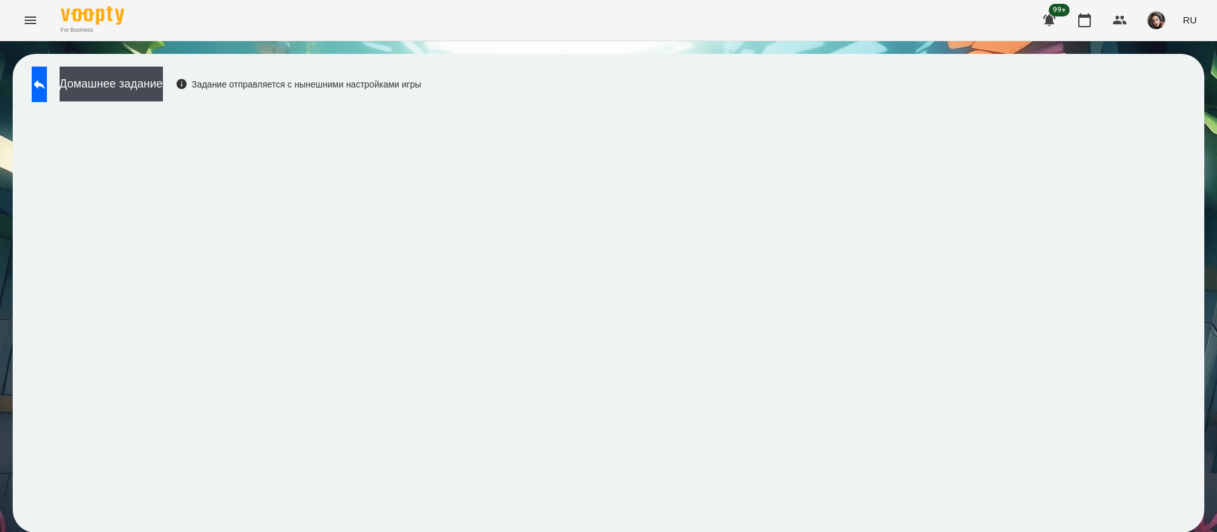
scroll to position [1, 0]
click at [47, 95] on button at bounding box center [39, 85] width 15 height 36
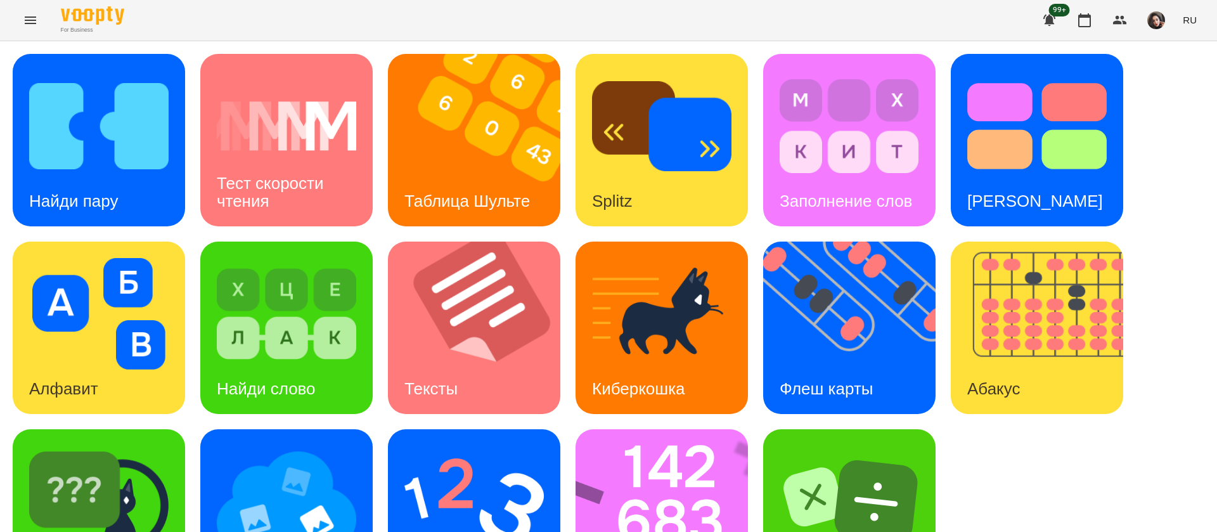
scroll to position [82, 0]
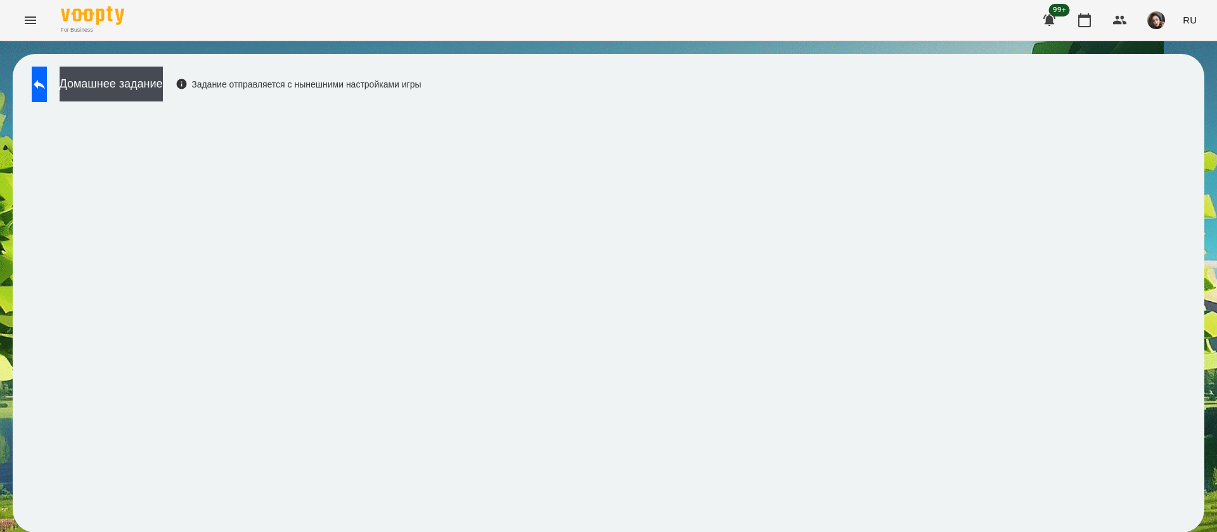
scroll to position [1, 0]
click at [47, 77] on button at bounding box center [39, 85] width 15 height 36
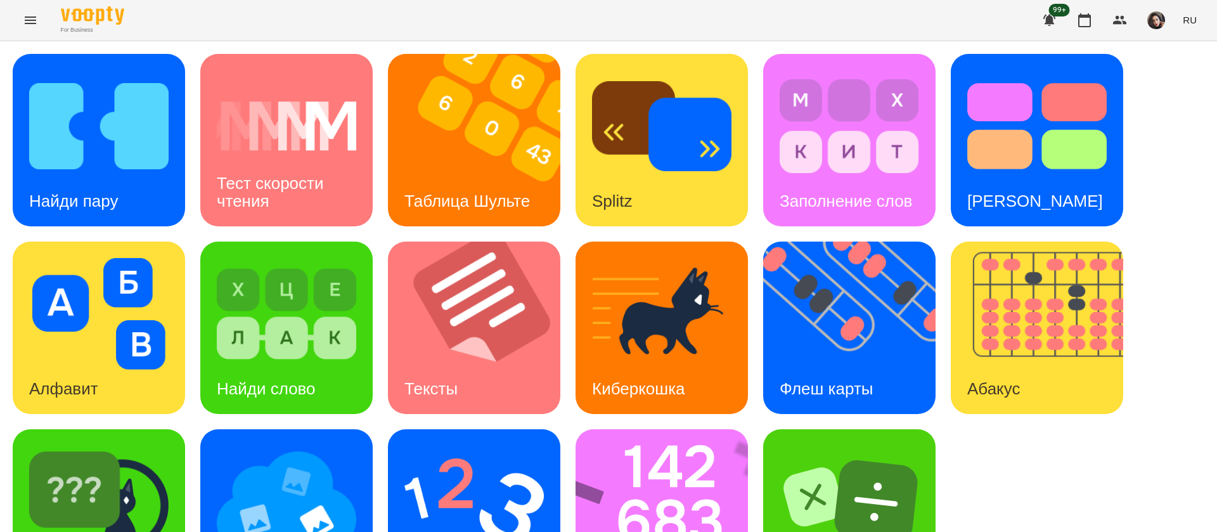
scroll to position [82, 0]
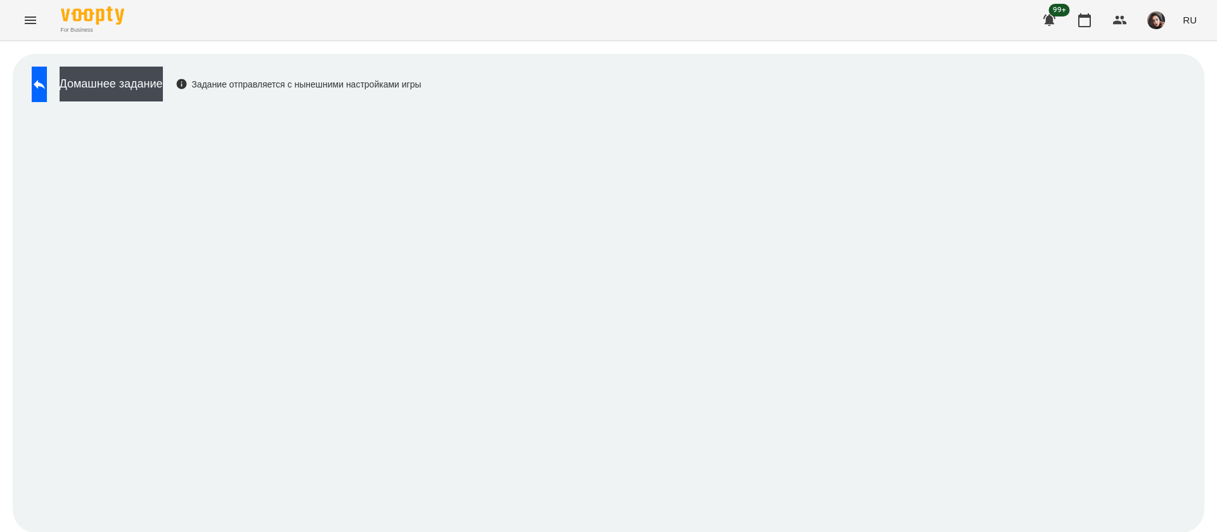
scroll to position [1, 0]
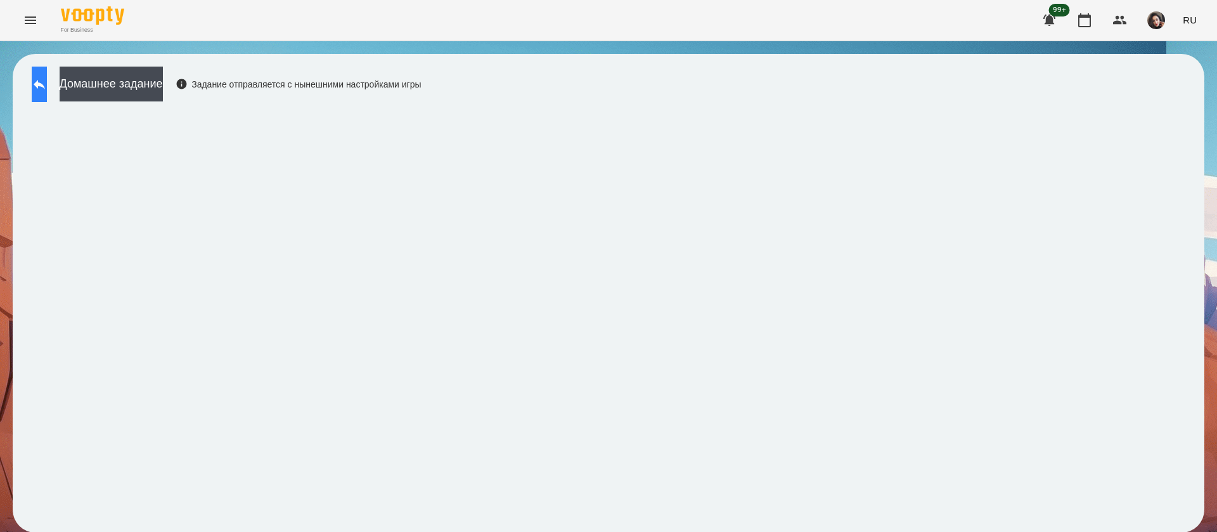
click at [47, 87] on icon at bounding box center [39, 84] width 15 height 15
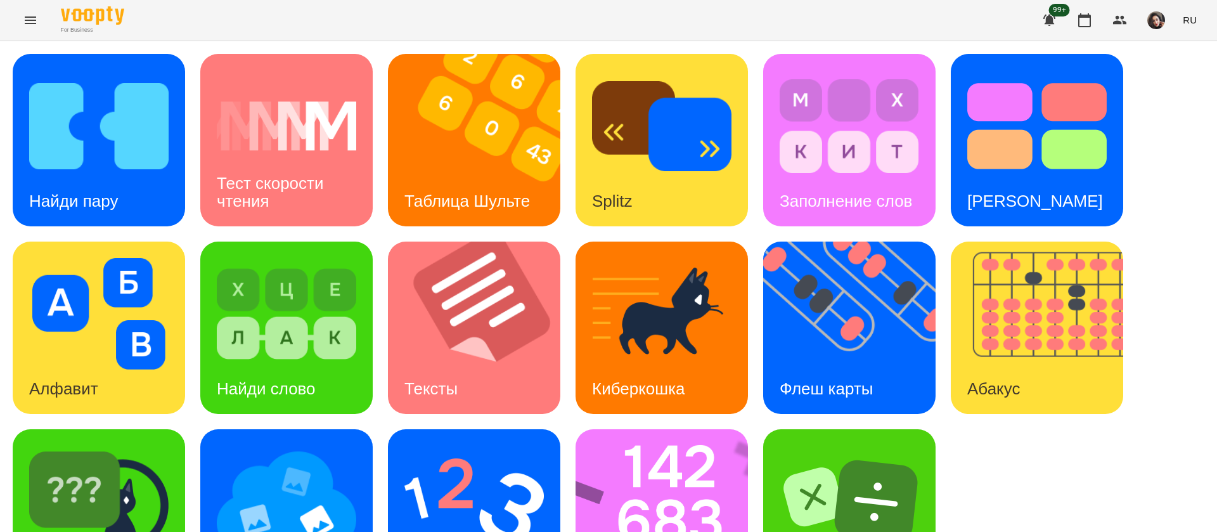
scroll to position [82, 0]
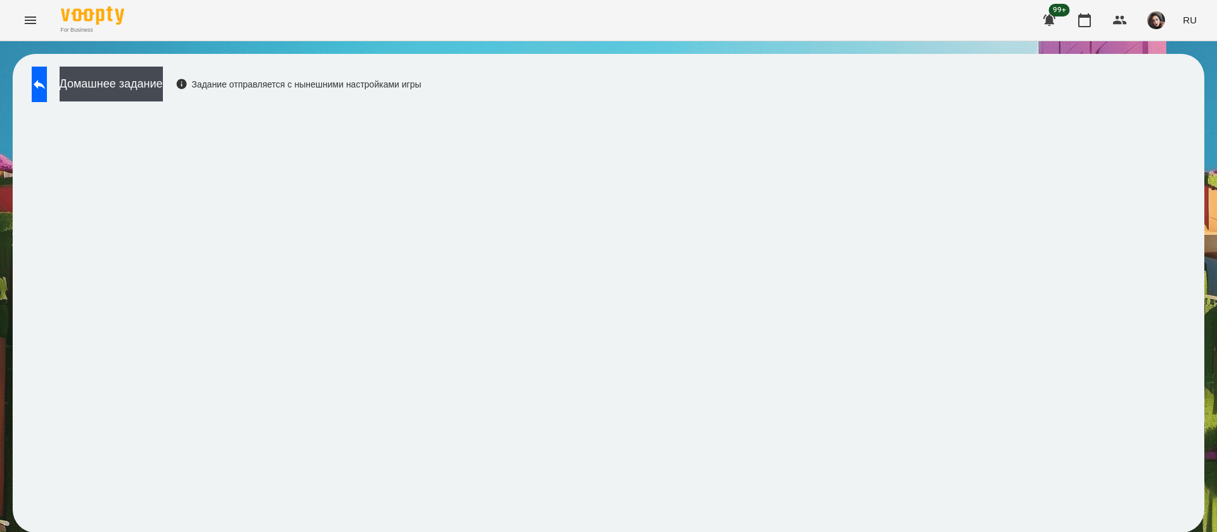
scroll to position [1, 0]
click at [47, 93] on button at bounding box center [39, 85] width 15 height 36
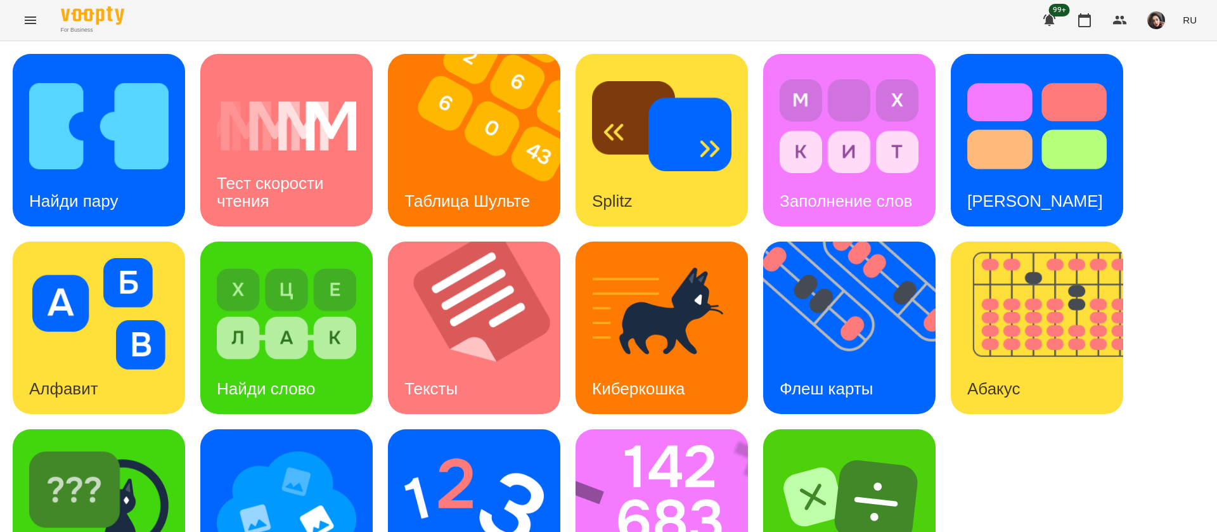
click at [1187, 22] on span "RU" at bounding box center [1190, 19] width 14 height 13
click at [1180, 70] on div "Українська" at bounding box center [1166, 71] width 65 height 23
click at [75, 181] on div "Знайди пару" at bounding box center [77, 201] width 129 height 50
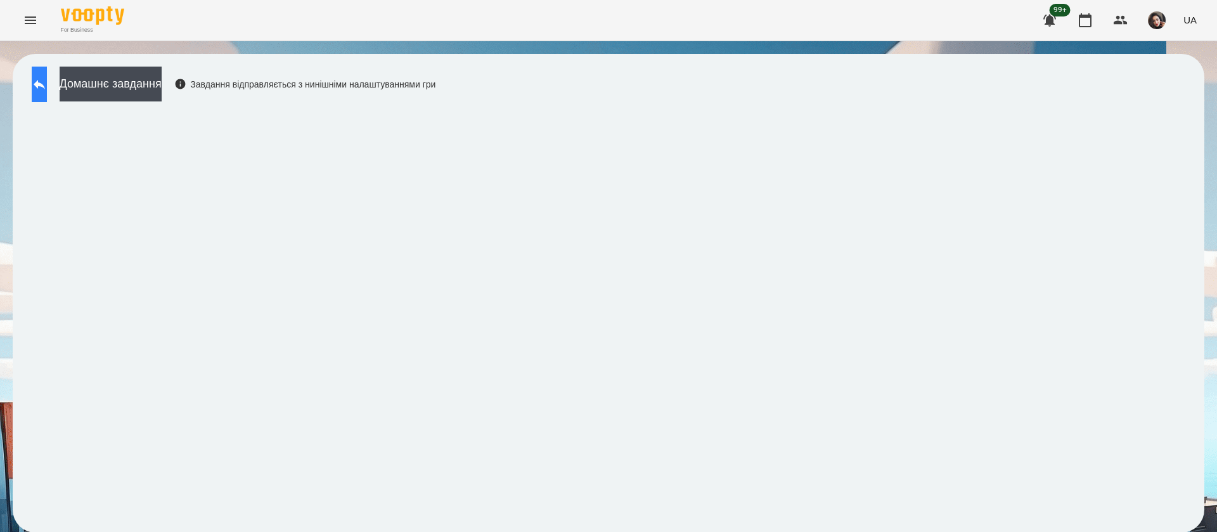
click at [41, 84] on button at bounding box center [39, 85] width 15 height 36
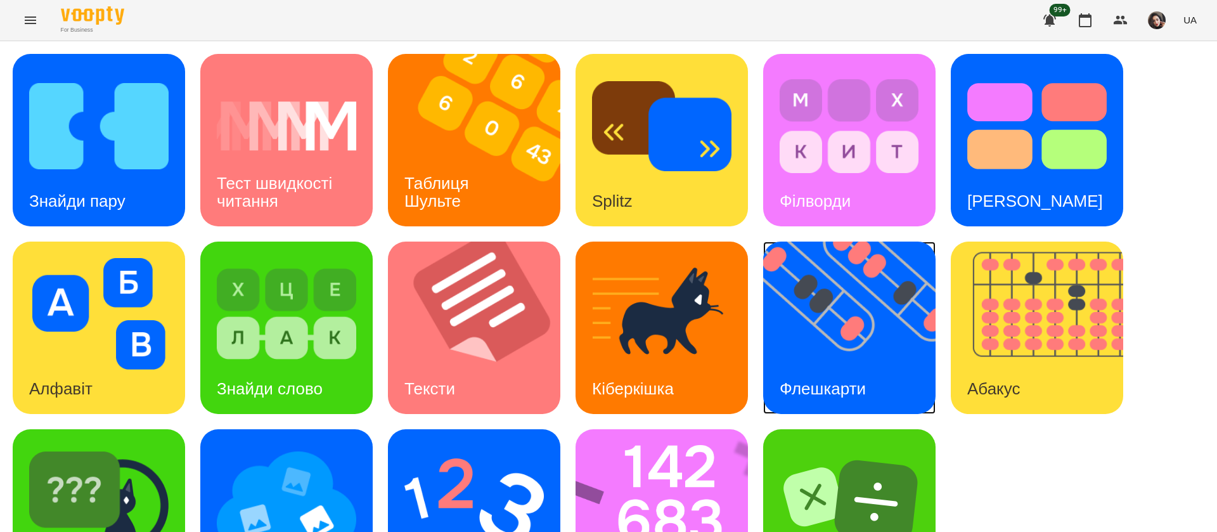
click at [860, 335] on img at bounding box center [857, 328] width 188 height 172
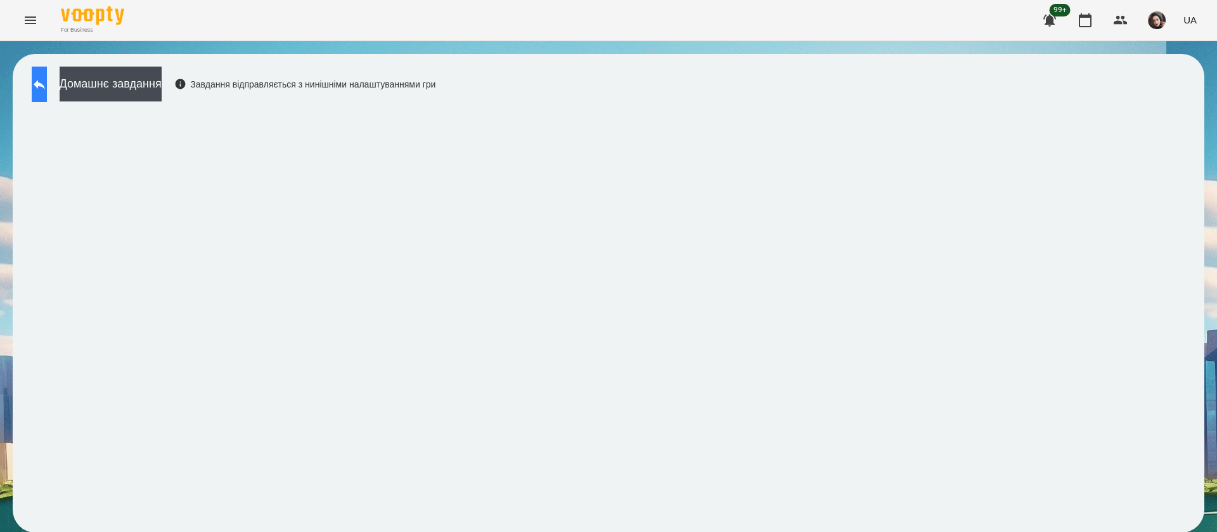
click at [43, 98] on button at bounding box center [39, 85] width 15 height 36
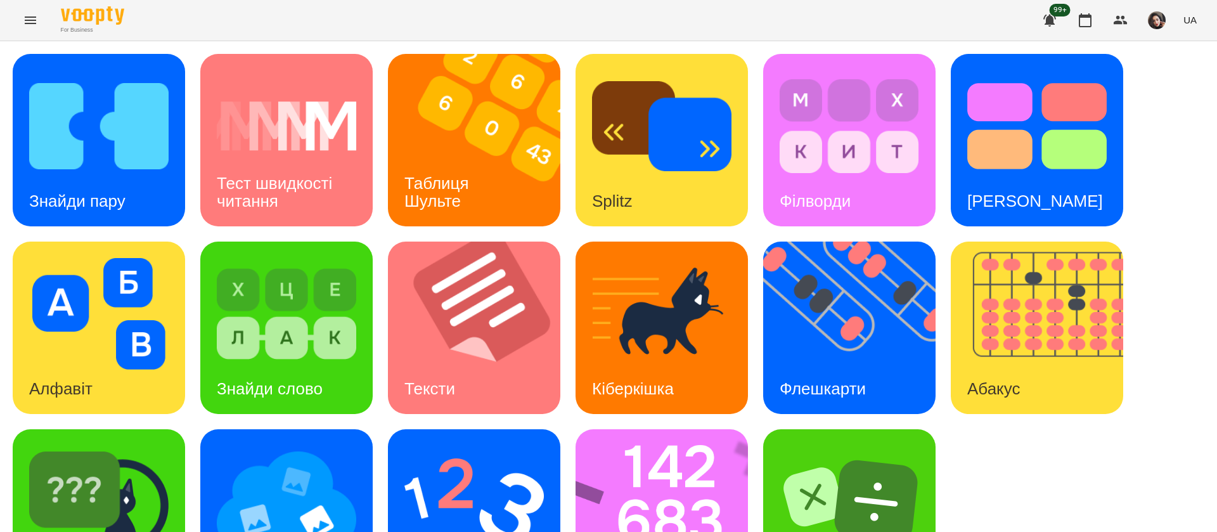
scroll to position [82, 0]
click at [697, 444] on img at bounding box center [670, 515] width 189 height 172
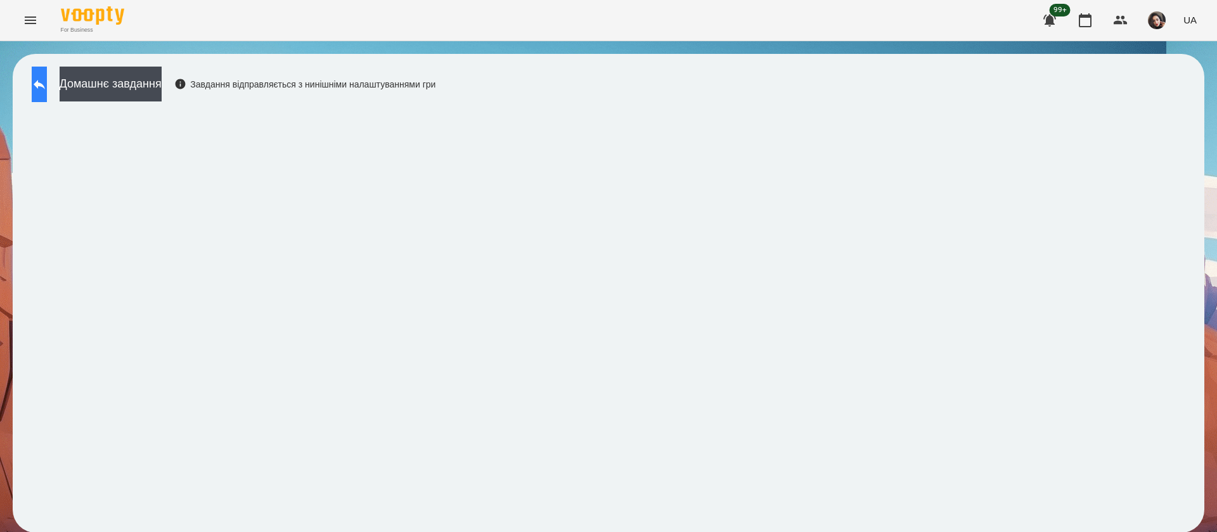
click at [46, 82] on icon at bounding box center [39, 84] width 15 height 15
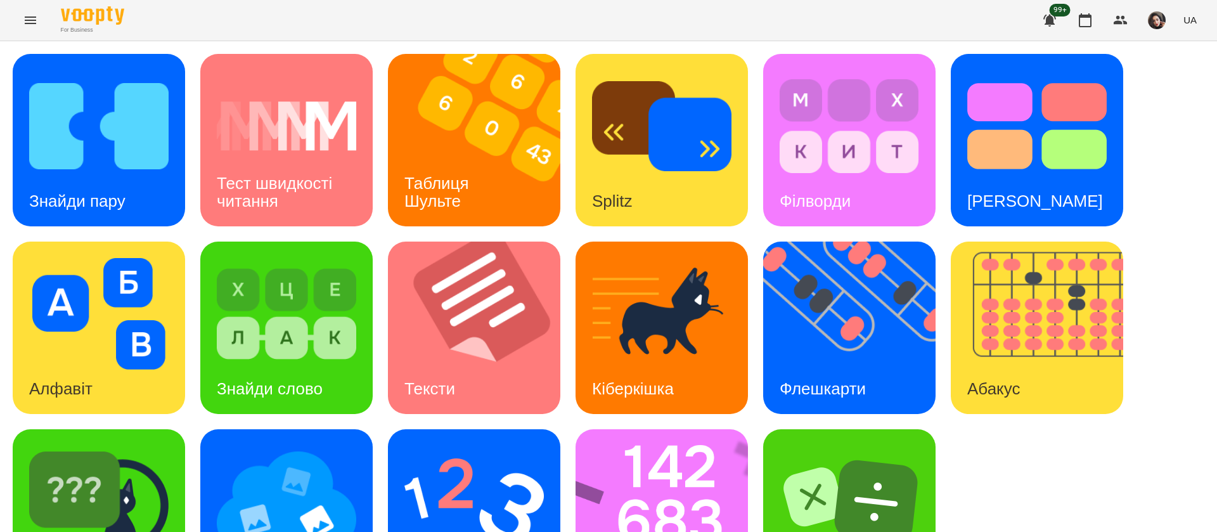
scroll to position [82, 0]
click at [479, 446] on img at bounding box center [473, 502] width 139 height 112
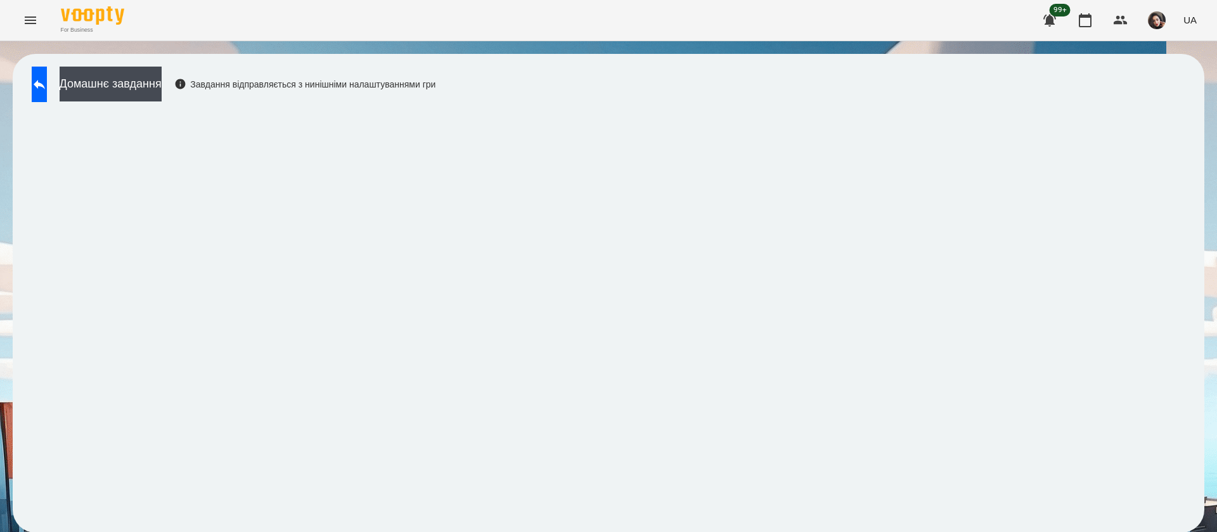
scroll to position [1, 0]
click at [42, 84] on button at bounding box center [39, 85] width 15 height 36
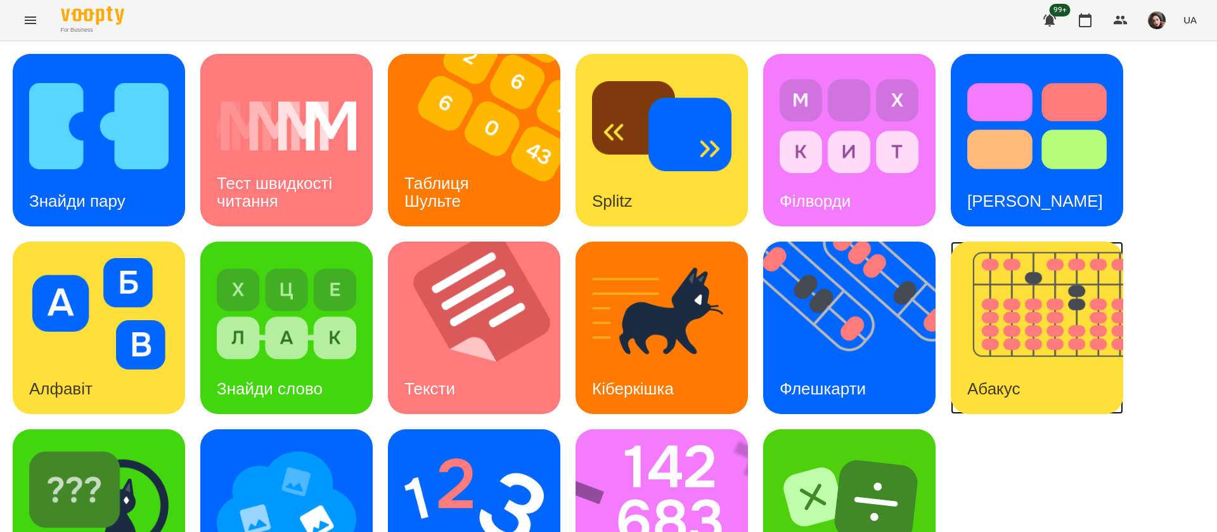
click at [967, 313] on img at bounding box center [1045, 328] width 188 height 172
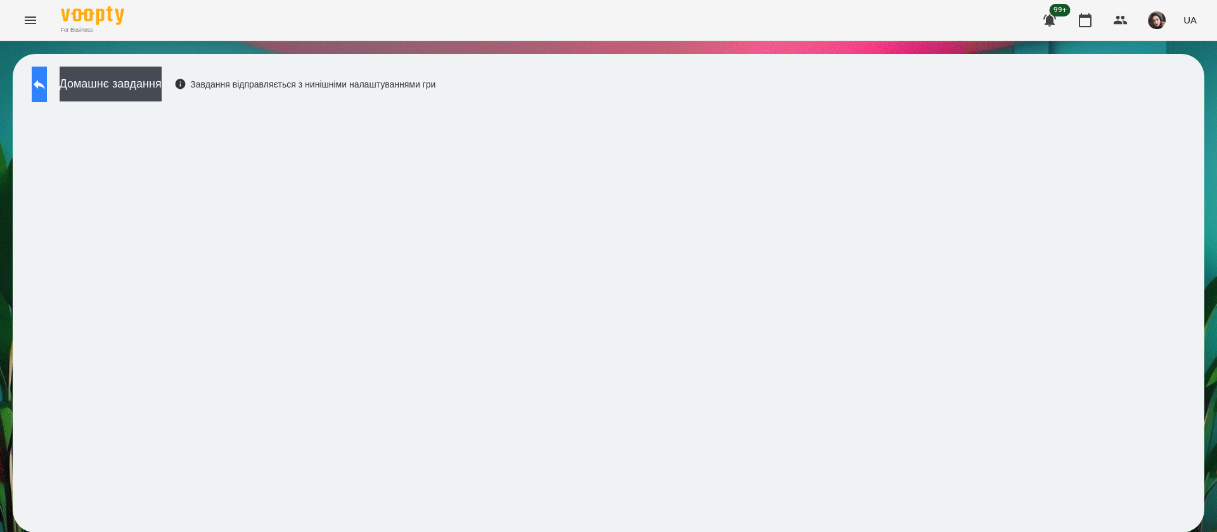
click at [41, 78] on button at bounding box center [39, 85] width 15 height 36
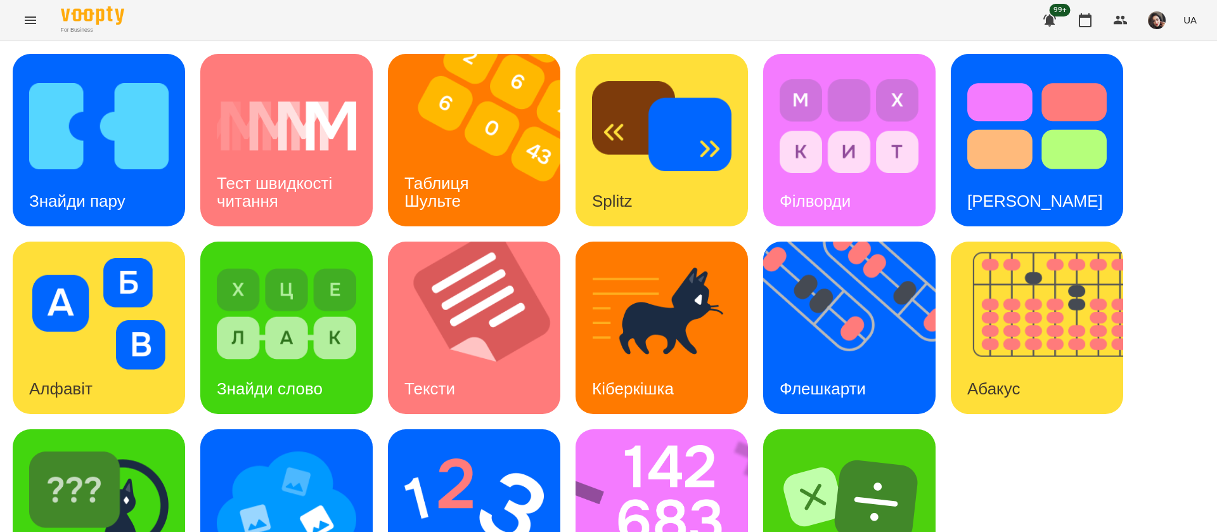
scroll to position [82, 0]
click at [614, 429] on img at bounding box center [670, 515] width 189 height 172
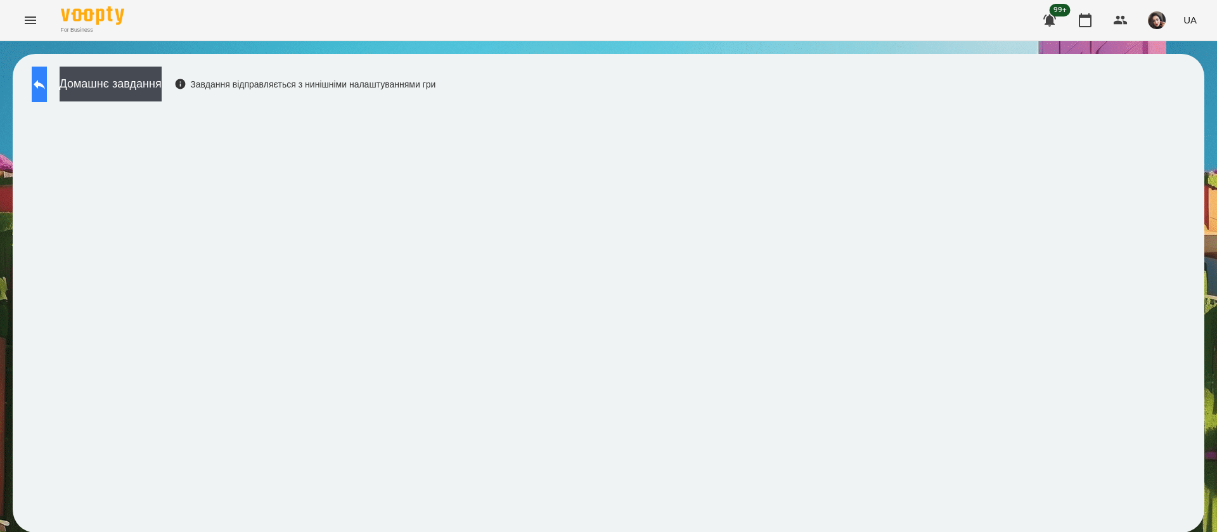
click at [45, 86] on icon at bounding box center [39, 85] width 11 height 10
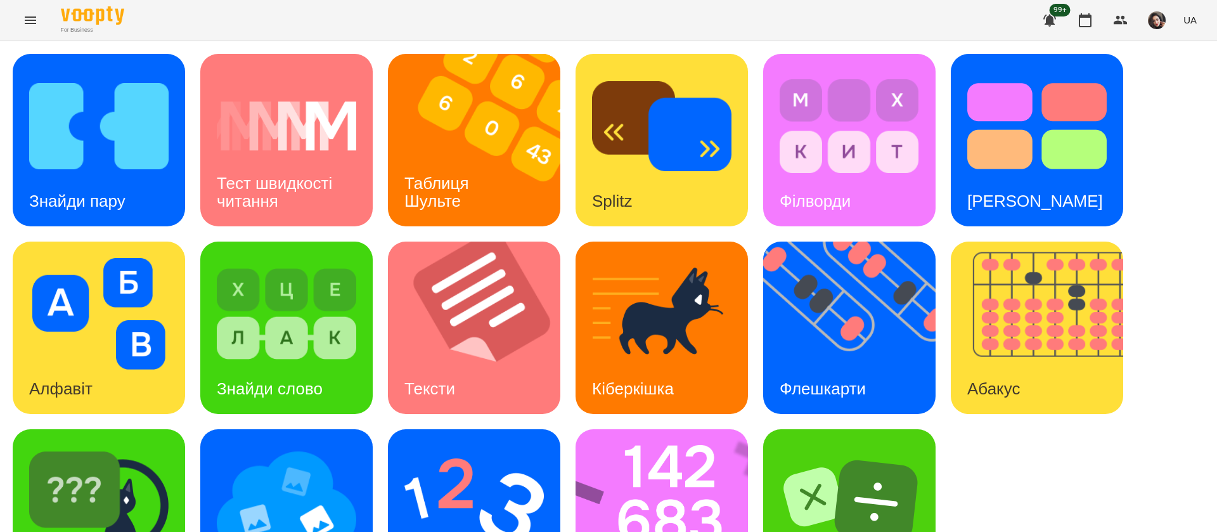
scroll to position [82, 0]
click at [143, 464] on img at bounding box center [98, 502] width 139 height 112
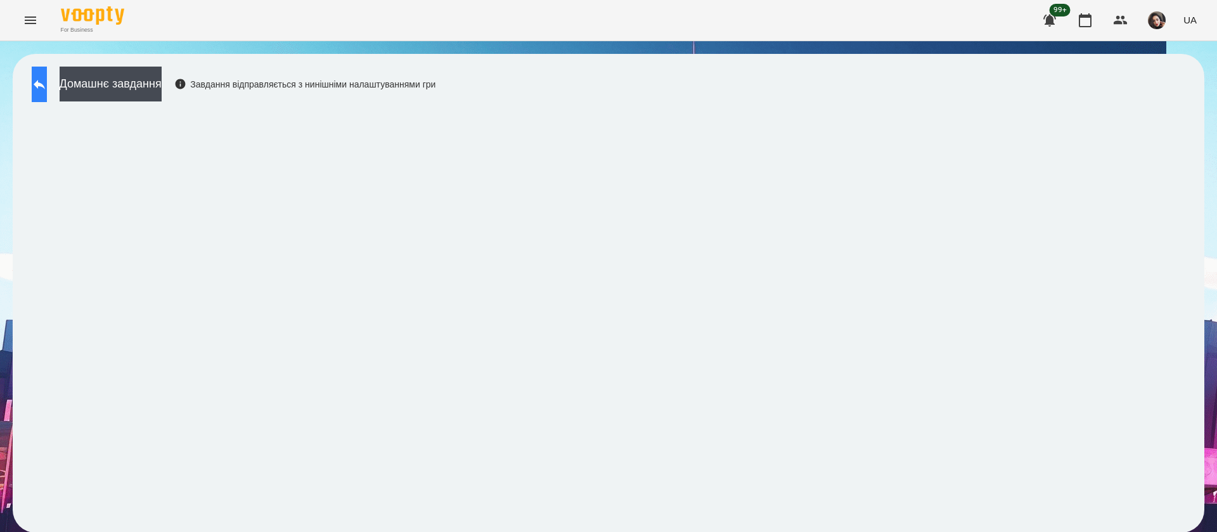
click at [41, 87] on button at bounding box center [39, 85] width 15 height 36
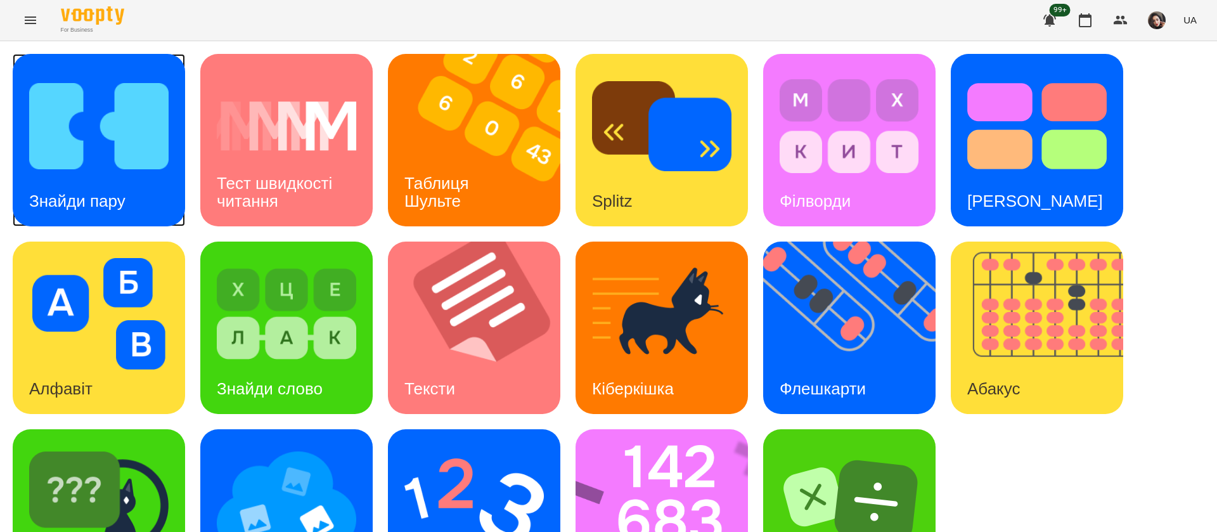
click at [104, 197] on h3 "Знайди пару" at bounding box center [77, 200] width 96 height 19
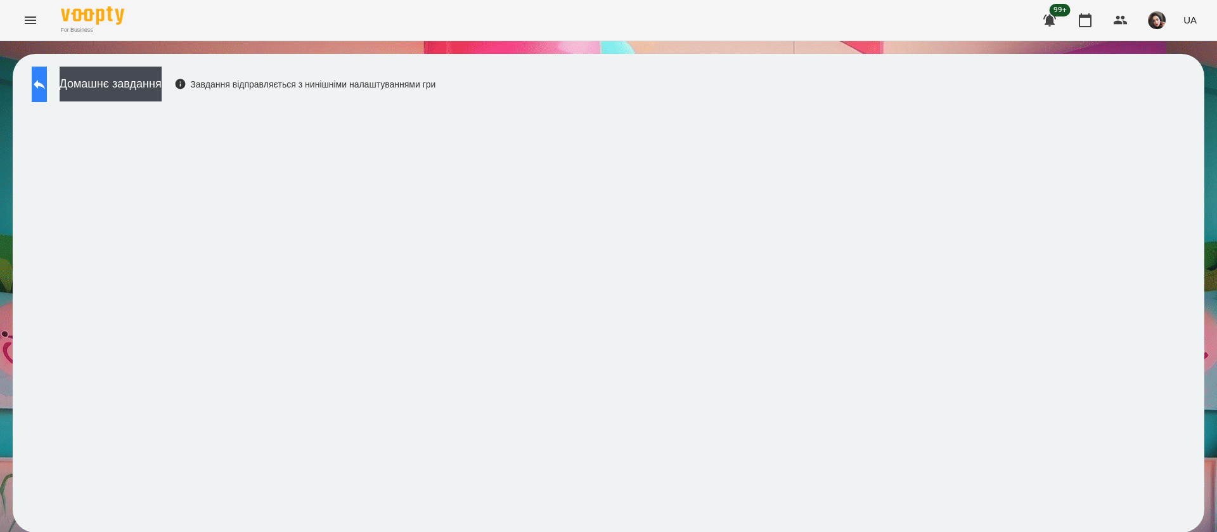
click at [47, 86] on icon at bounding box center [39, 84] width 15 height 15
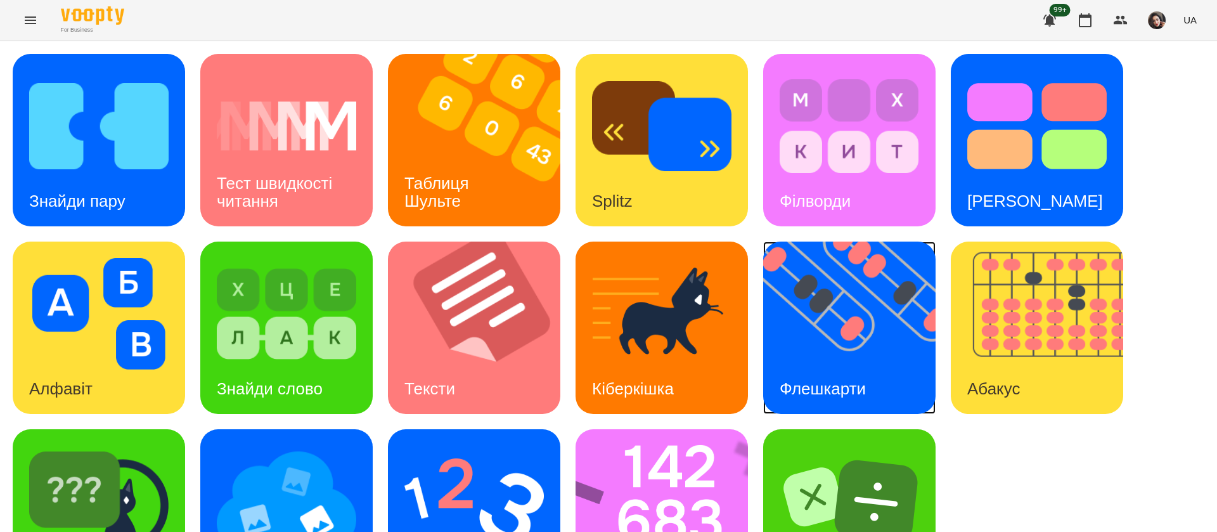
click at [845, 341] on img at bounding box center [857, 328] width 188 height 172
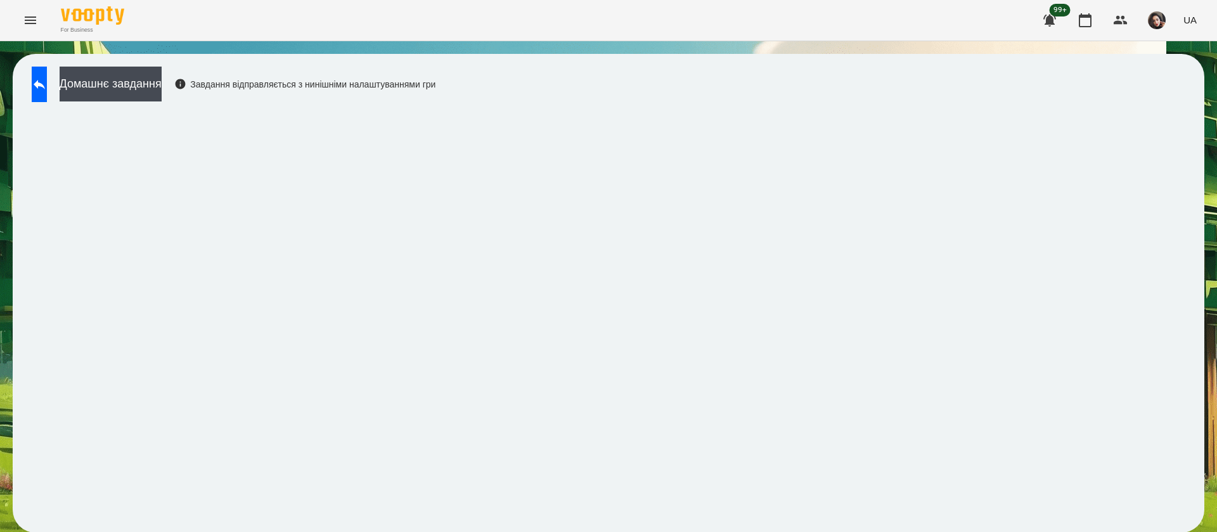
scroll to position [1, 0]
click at [42, 81] on button at bounding box center [39, 85] width 15 height 36
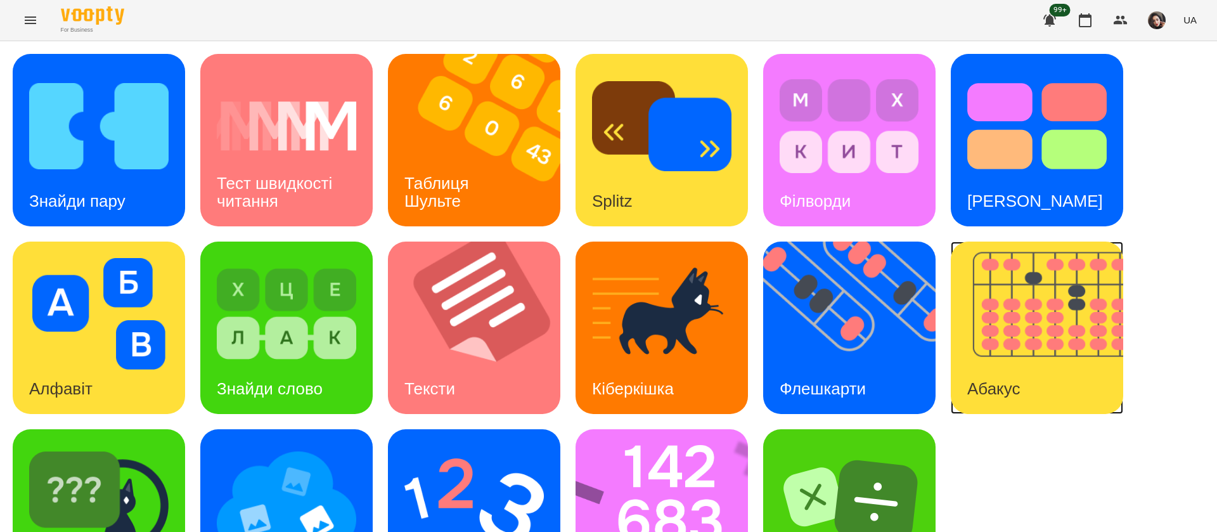
click at [1028, 292] on img at bounding box center [1045, 328] width 188 height 172
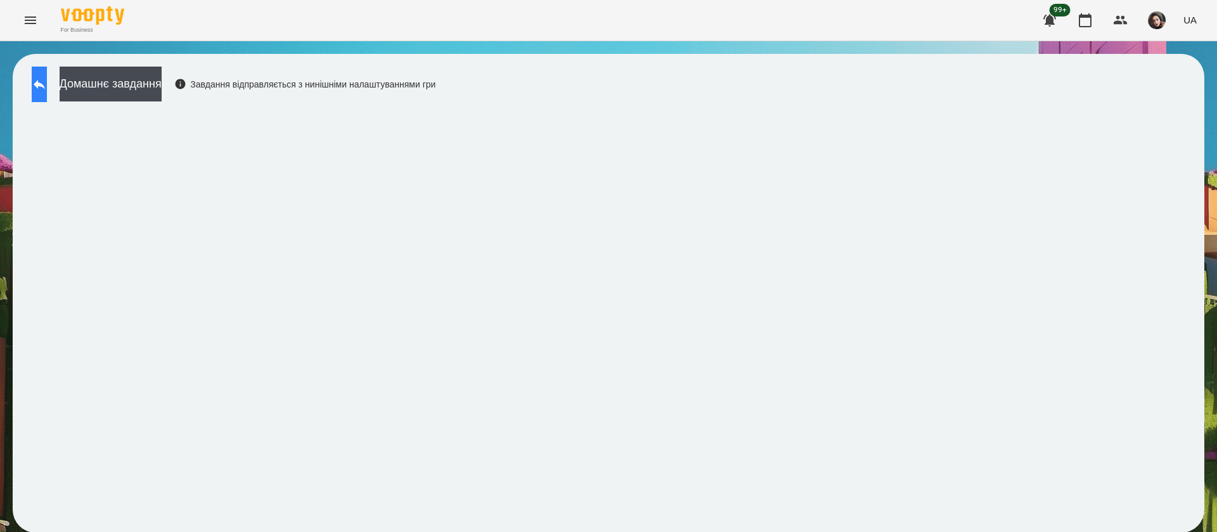
click at [47, 87] on icon at bounding box center [39, 84] width 15 height 15
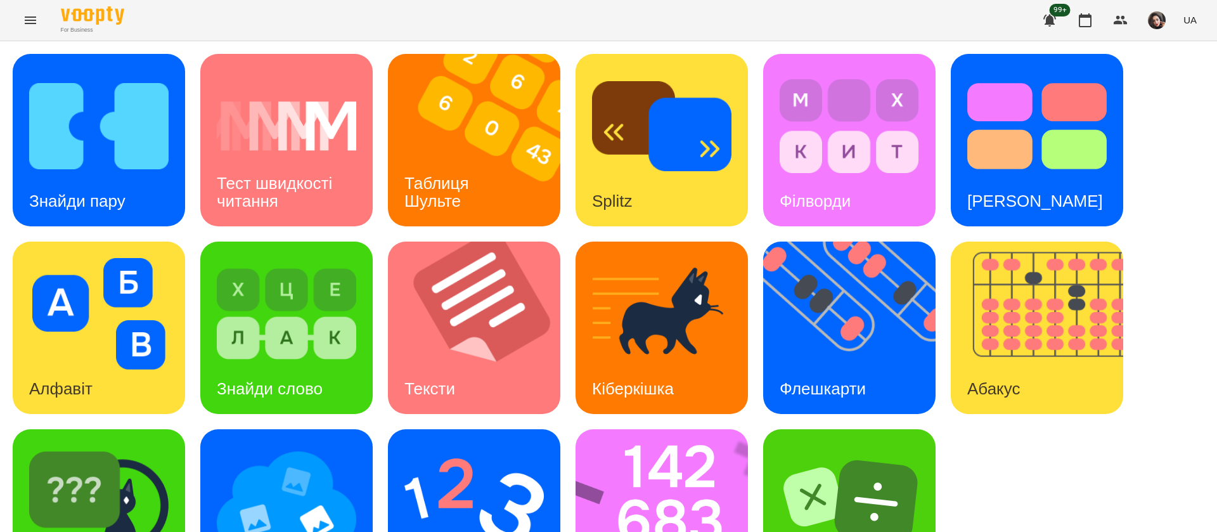
scroll to position [82, 0]
click at [455, 446] on img at bounding box center [473, 502] width 139 height 112
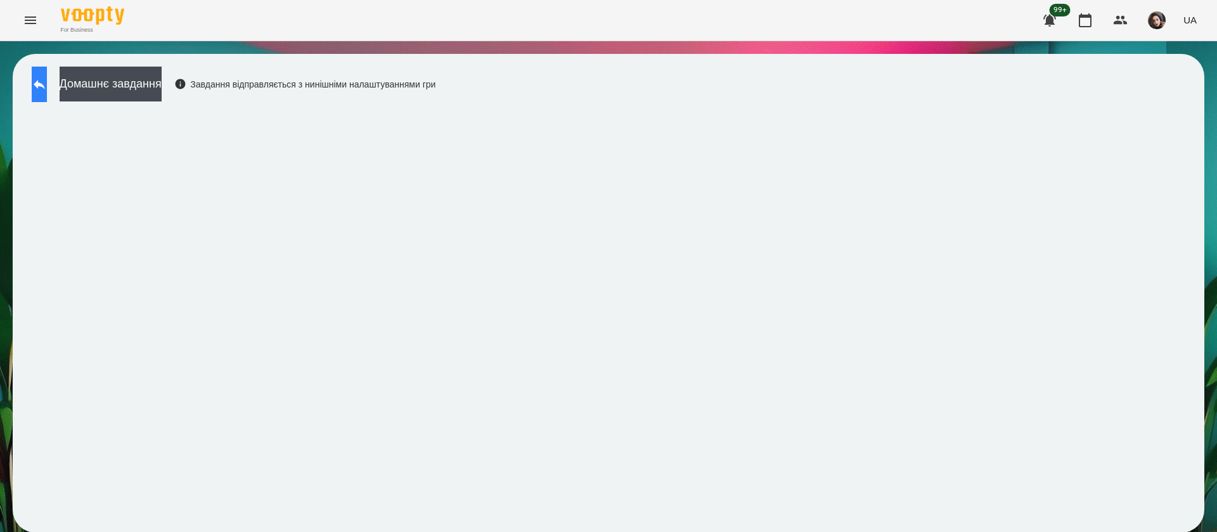
click at [47, 90] on icon at bounding box center [39, 84] width 15 height 15
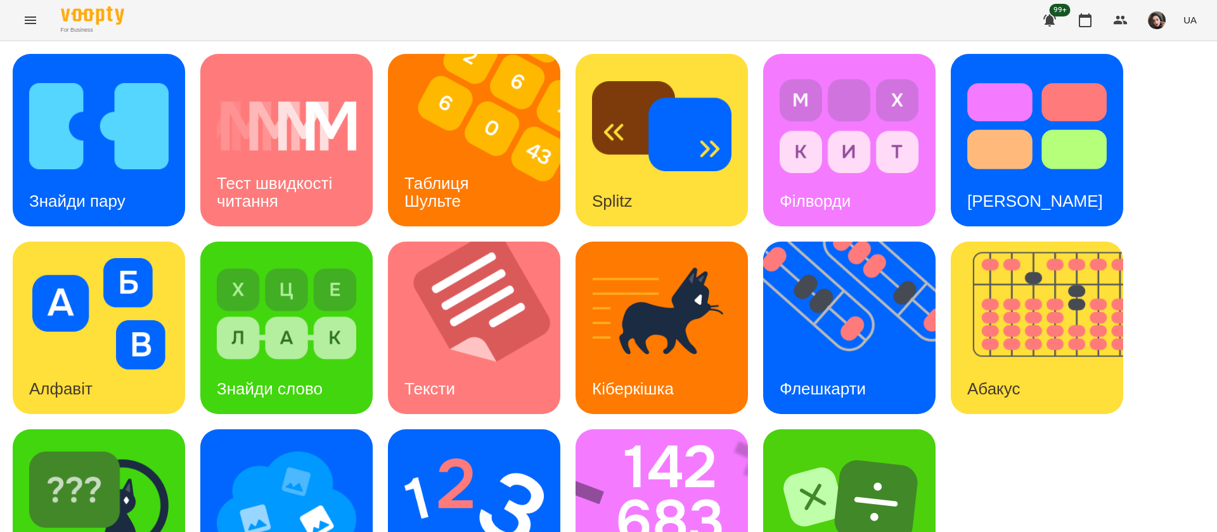
scroll to position [82, 0]
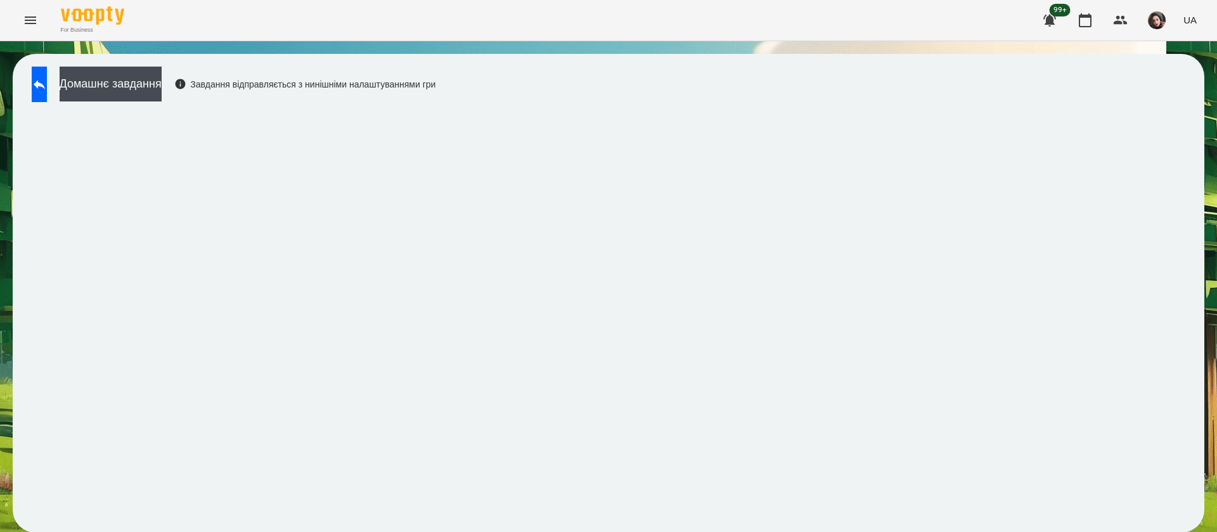
scroll to position [1, 0]
click at [47, 79] on icon at bounding box center [39, 84] width 15 height 15
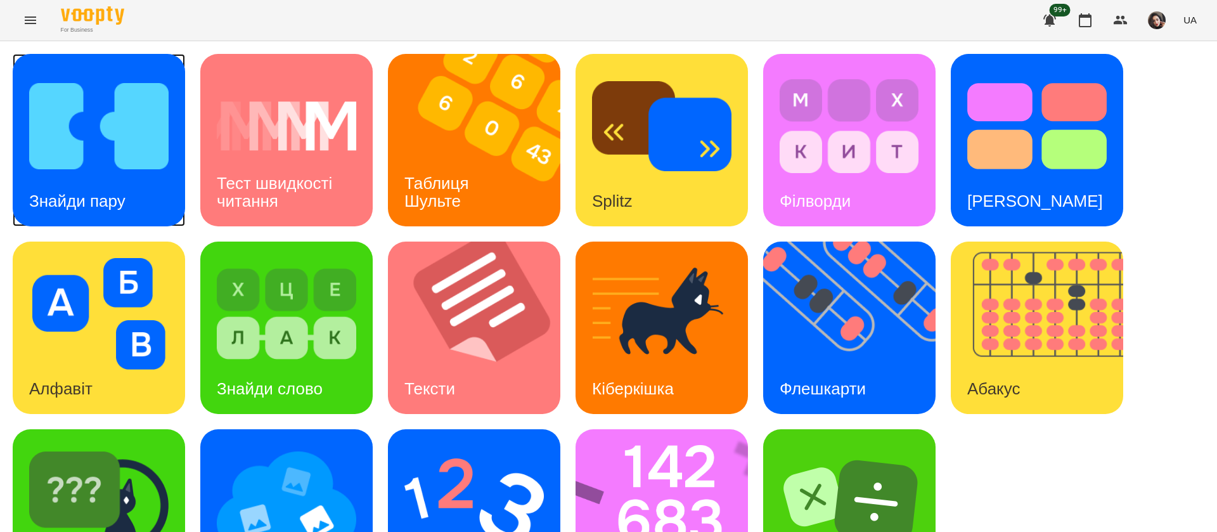
click at [113, 154] on img at bounding box center [98, 126] width 139 height 112
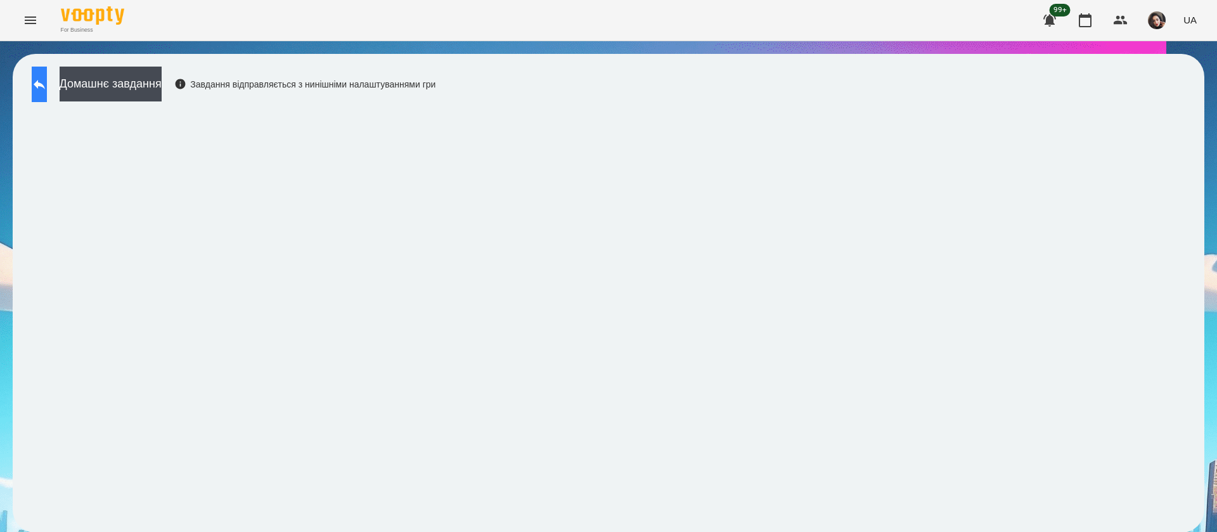
click at [45, 86] on icon at bounding box center [39, 85] width 11 height 10
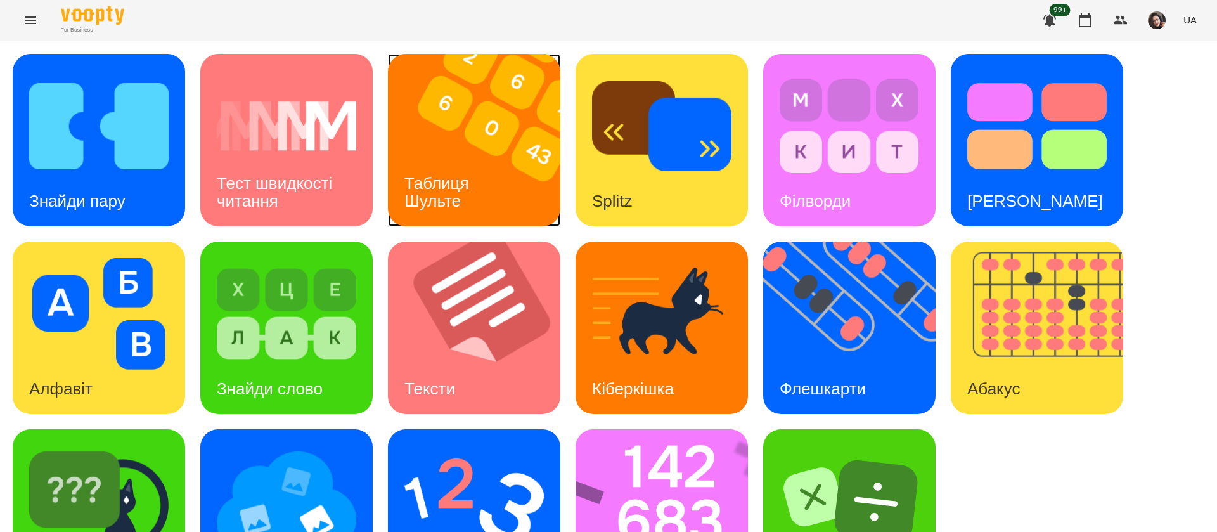
click at [455, 139] on img at bounding box center [482, 140] width 188 height 172
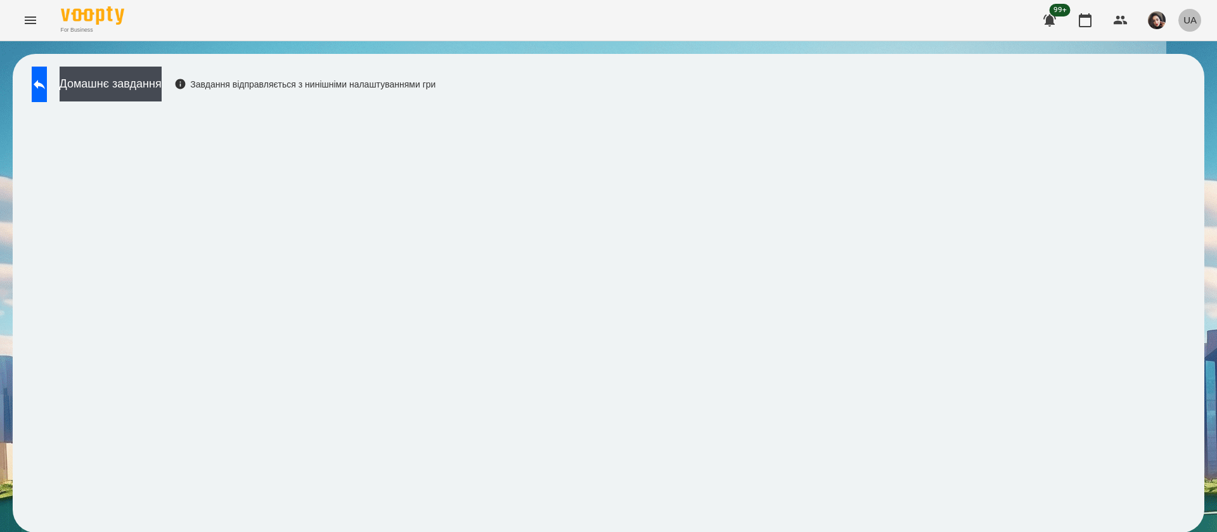
click at [1186, 9] on button "UA" at bounding box center [1189, 19] width 23 height 23
drag, startPoint x: 1174, startPoint y: 93, endPoint x: 885, endPoint y: 22, distance: 297.7
click at [1173, 93] on div "Русский" at bounding box center [1166, 94] width 65 height 23
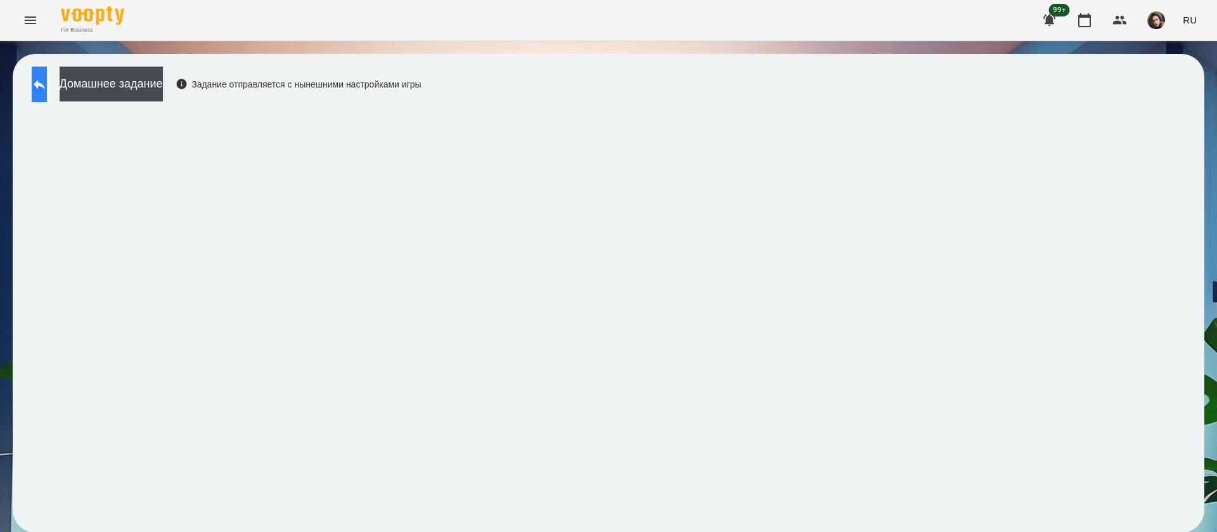
click at [47, 82] on icon at bounding box center [39, 84] width 15 height 15
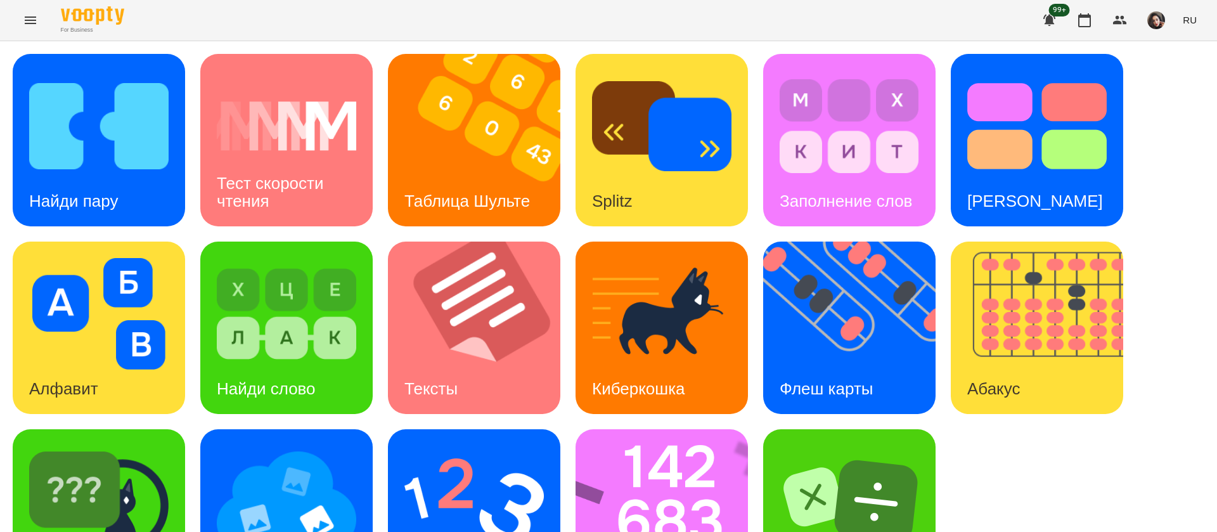
scroll to position [82, 0]
click at [617, 447] on img at bounding box center [670, 515] width 189 height 172
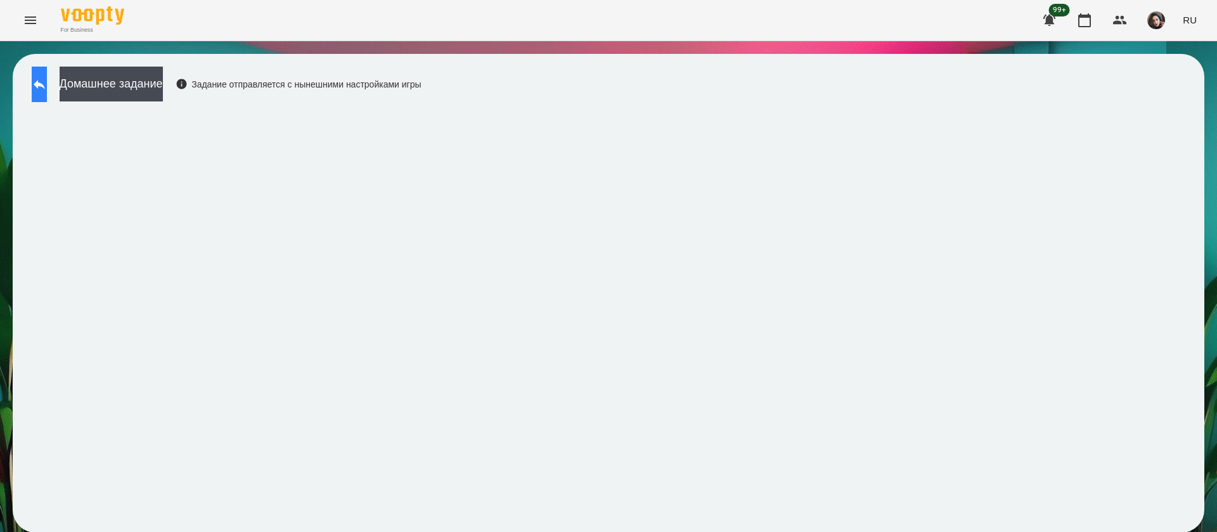
click at [47, 78] on icon at bounding box center [39, 84] width 15 height 15
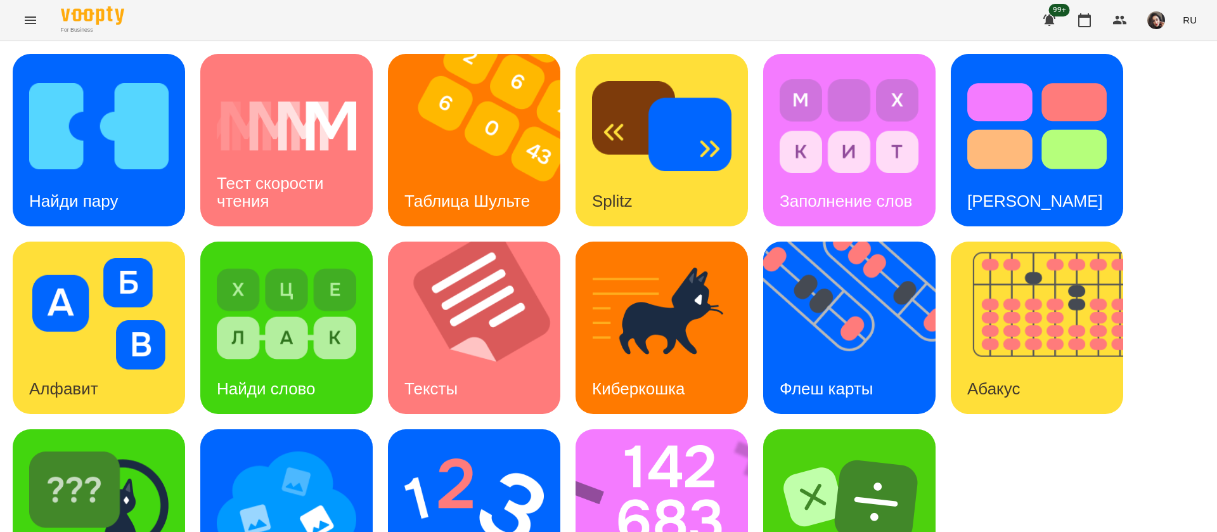
scroll to position [82, 0]
click at [148, 446] on img at bounding box center [98, 502] width 139 height 112
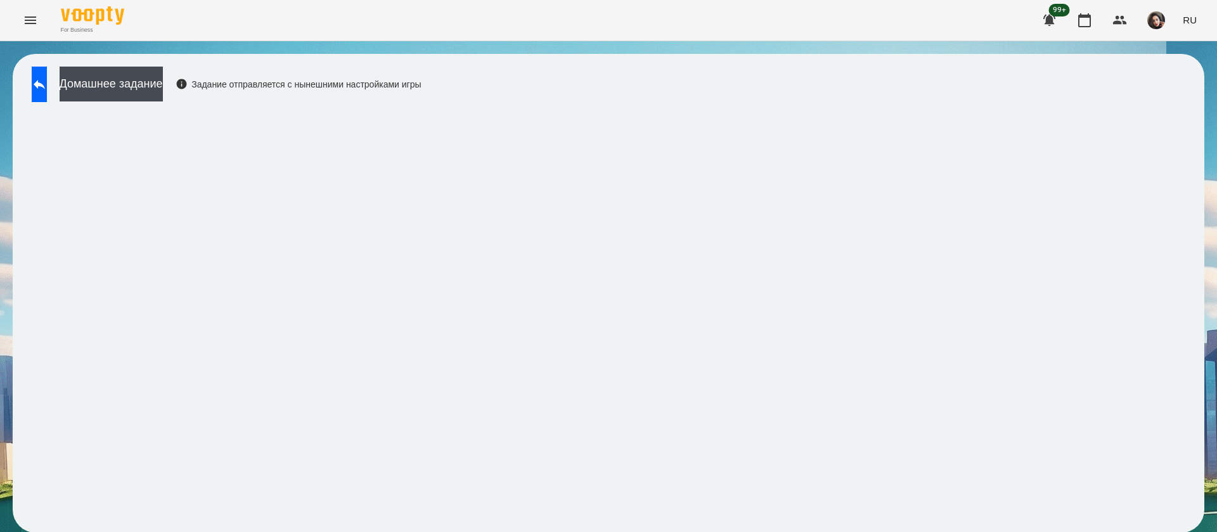
scroll to position [1, 0]
click at [41, 91] on button at bounding box center [39, 85] width 15 height 36
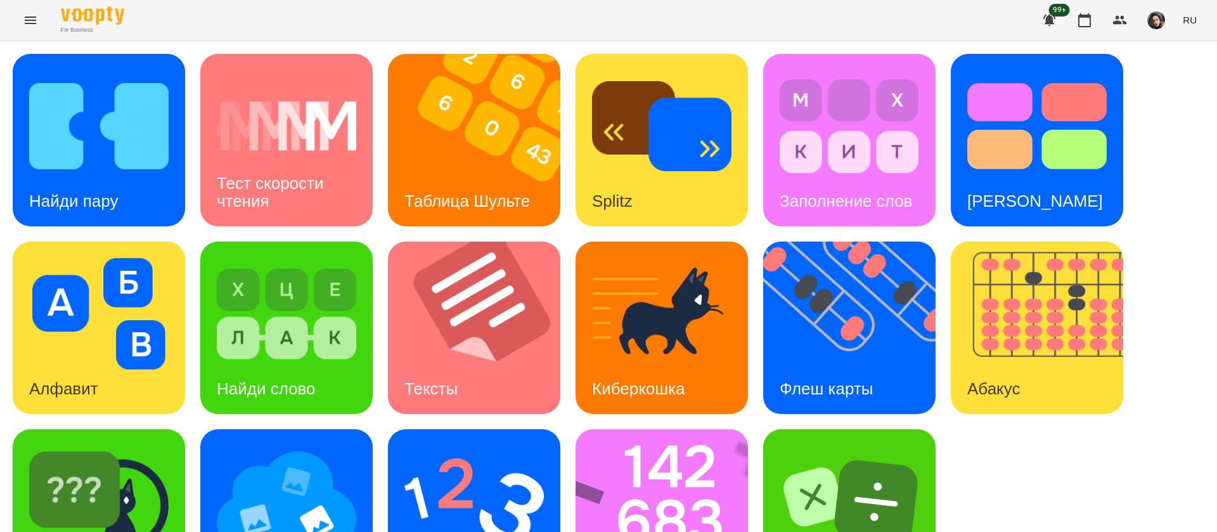
click at [1191, 24] on span "RU" at bounding box center [1190, 19] width 14 height 13
drag, startPoint x: 1179, startPoint y: 72, endPoint x: 617, endPoint y: 96, distance: 562.2
click at [1179, 72] on div "Українська" at bounding box center [1166, 71] width 65 height 23
click at [72, 197] on h3 "Знайди пару" at bounding box center [77, 200] width 96 height 19
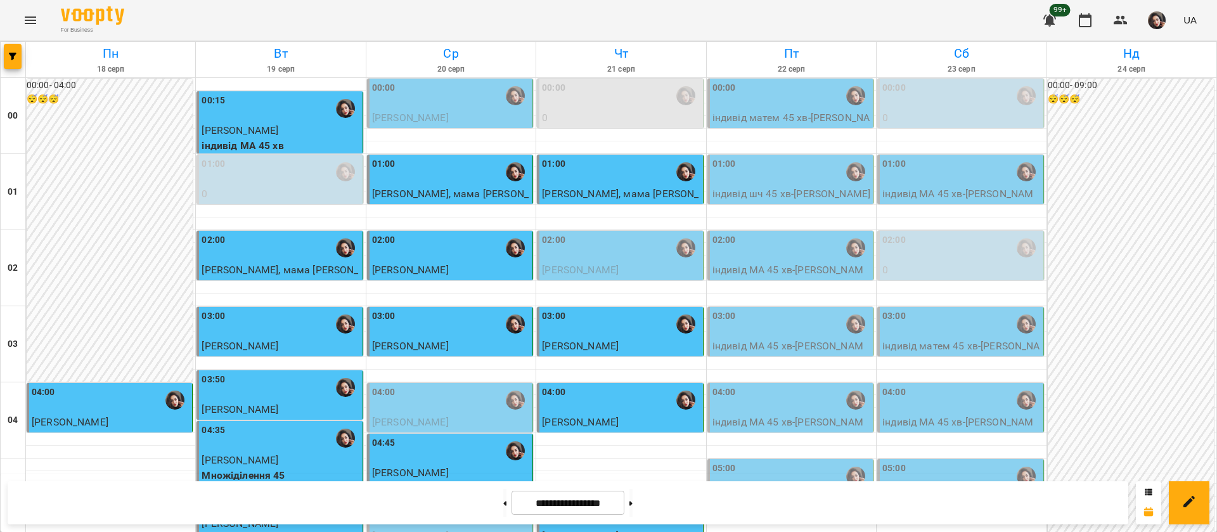
scroll to position [1334, 0]
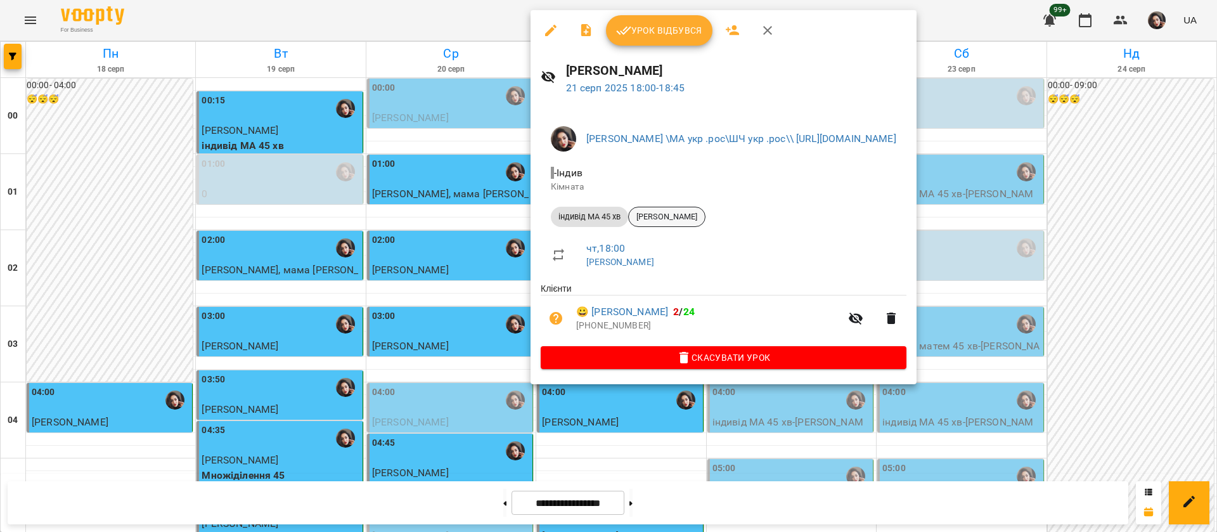
click at [676, 215] on span "[PERSON_NAME]" at bounding box center [667, 216] width 76 height 11
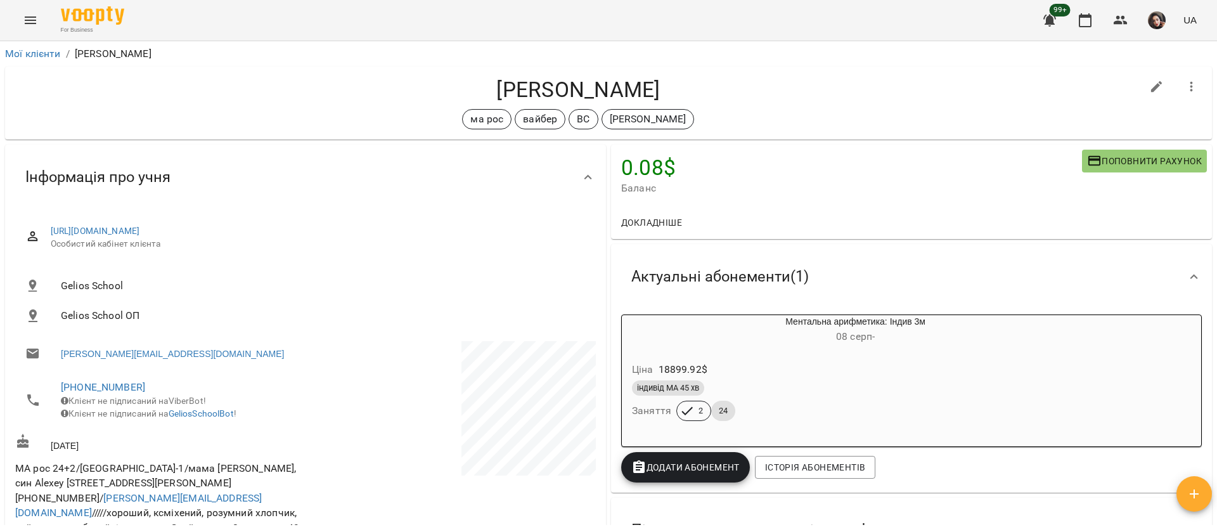
drag, startPoint x: 468, startPoint y: 90, endPoint x: 696, endPoint y: 90, distance: 227.6
click at [695, 90] on h4 "[PERSON_NAME]" at bounding box center [578, 90] width 1127 height 26
copy h4 "[PERSON_NAME]"
click at [24, 19] on icon "Menu" at bounding box center [30, 20] width 15 height 15
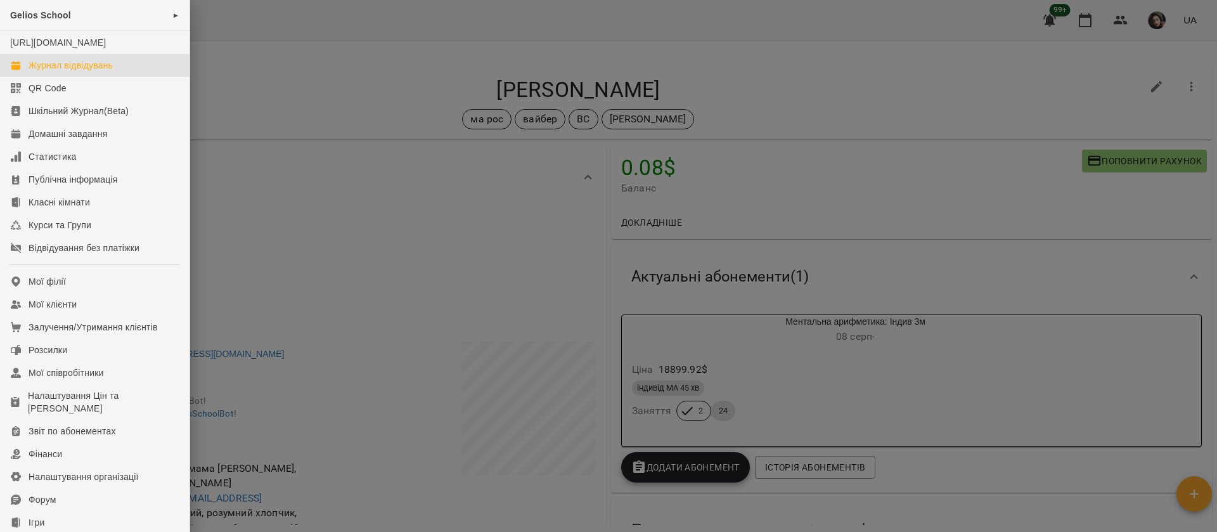
click at [42, 72] on div "Журнал відвідувань" at bounding box center [71, 65] width 84 height 13
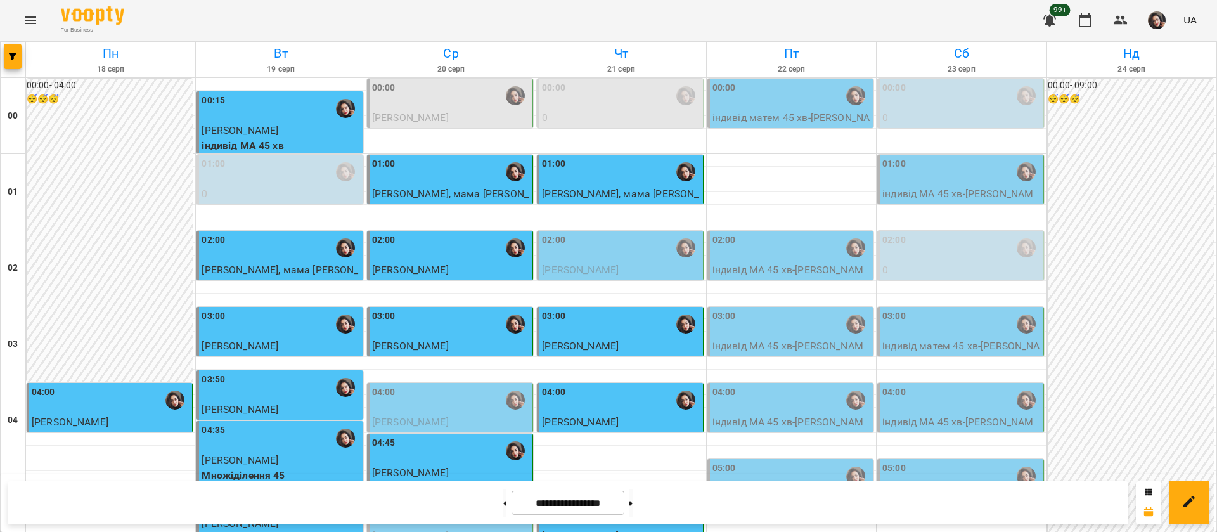
scroll to position [1236, 0]
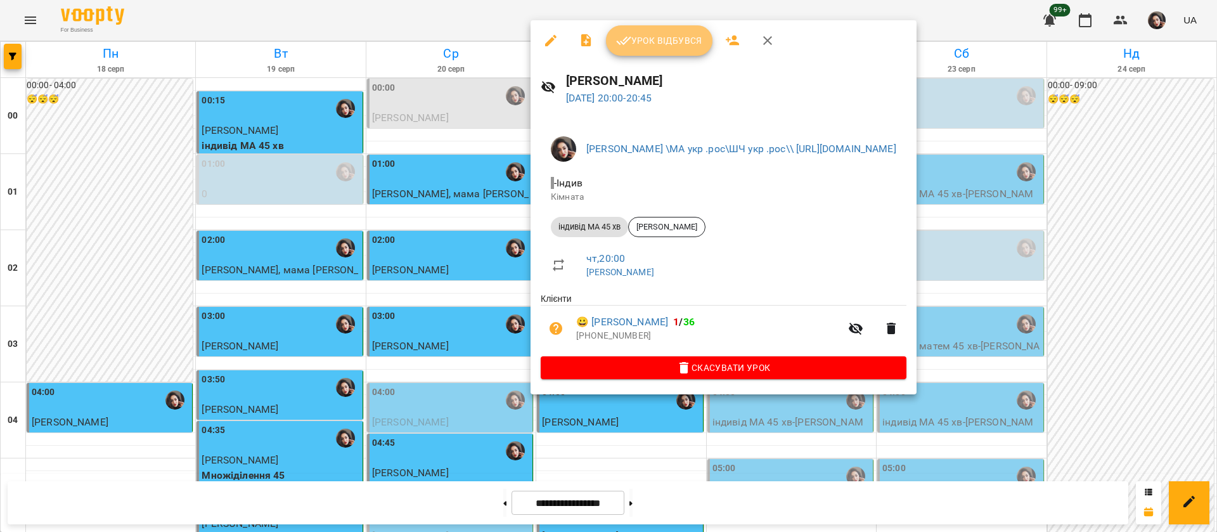
click at [668, 41] on span "Урок відбувся" at bounding box center [659, 40] width 86 height 15
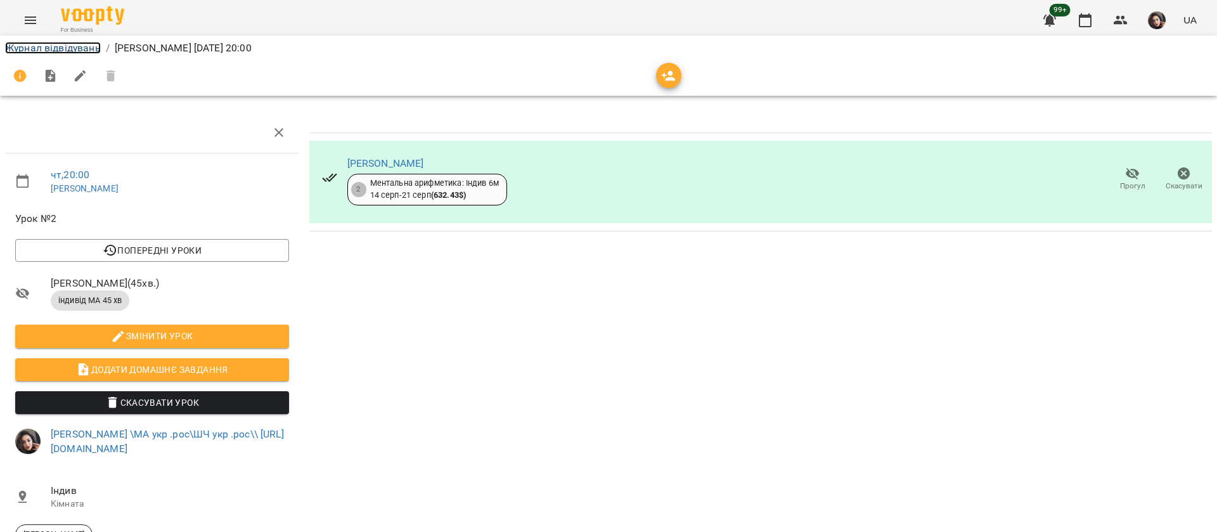
click at [13, 44] on link "Журнал відвідувань" at bounding box center [53, 48] width 96 height 12
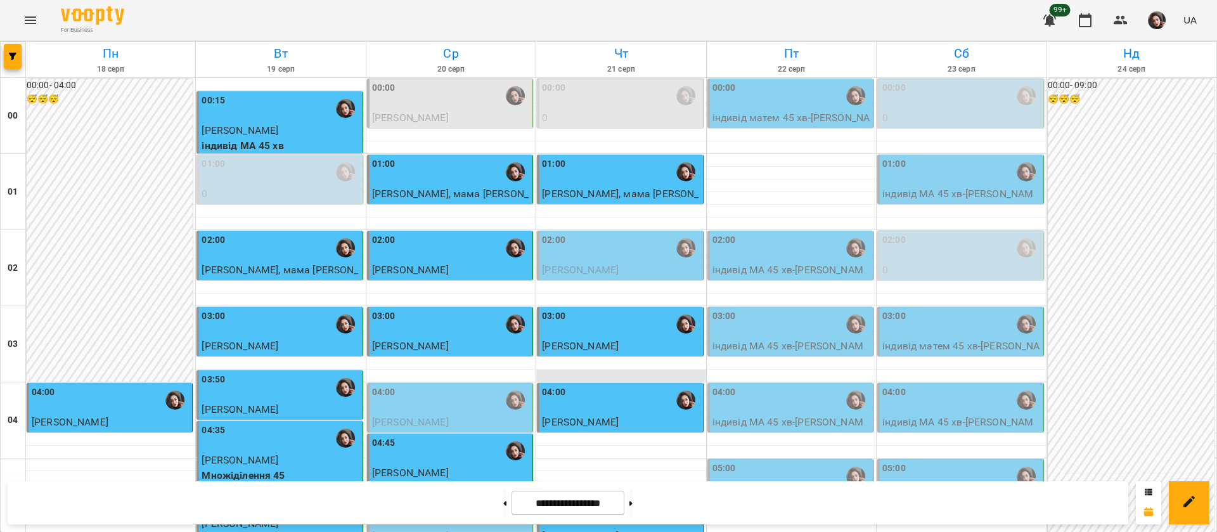
scroll to position [1046, 0]
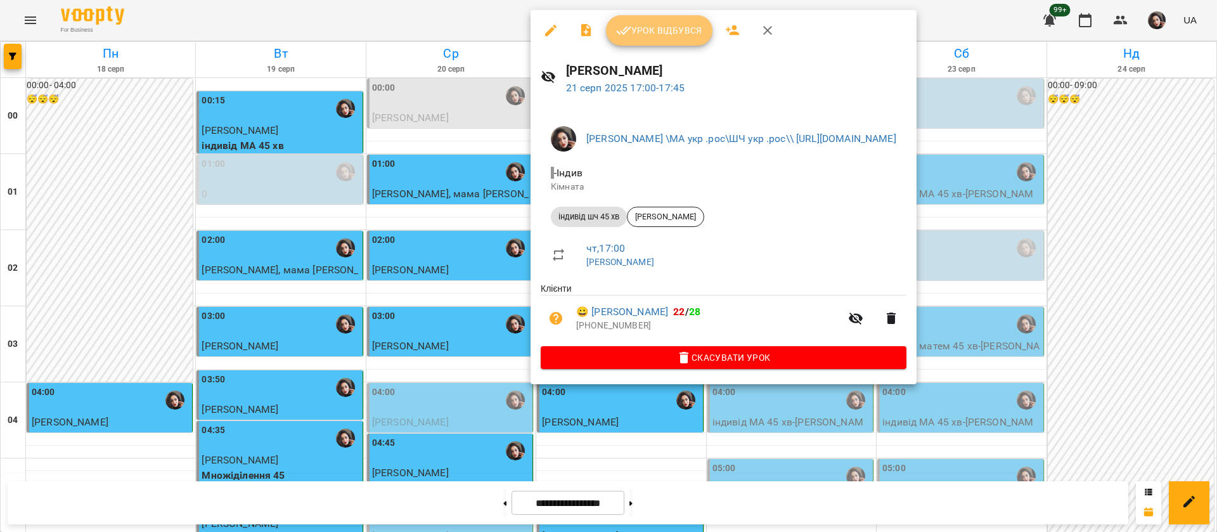
click at [654, 30] on span "Урок відбувся" at bounding box center [659, 30] width 86 height 15
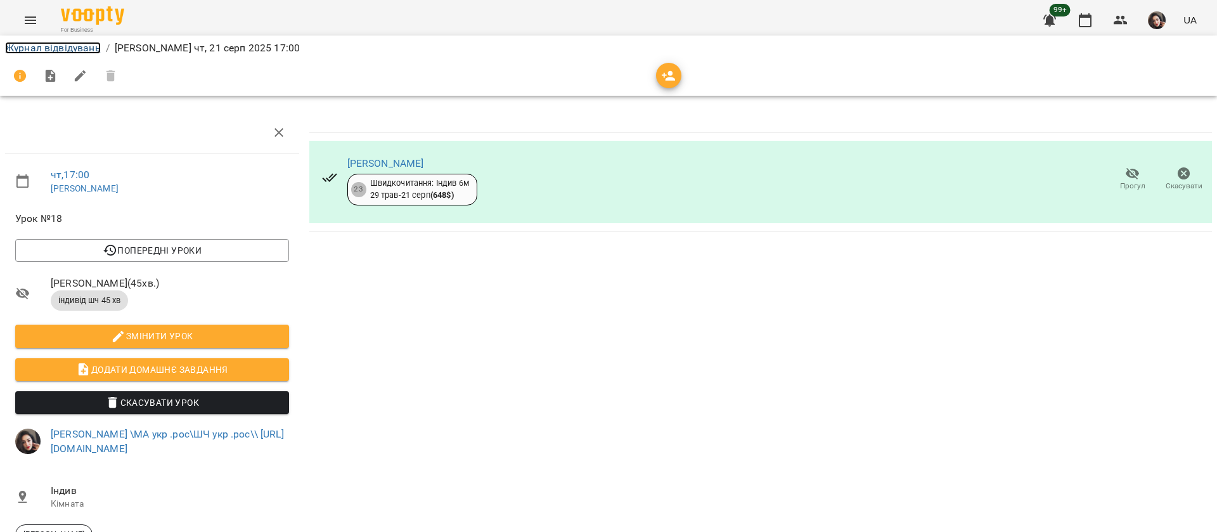
click at [79, 44] on link "Журнал відвідувань" at bounding box center [53, 48] width 96 height 12
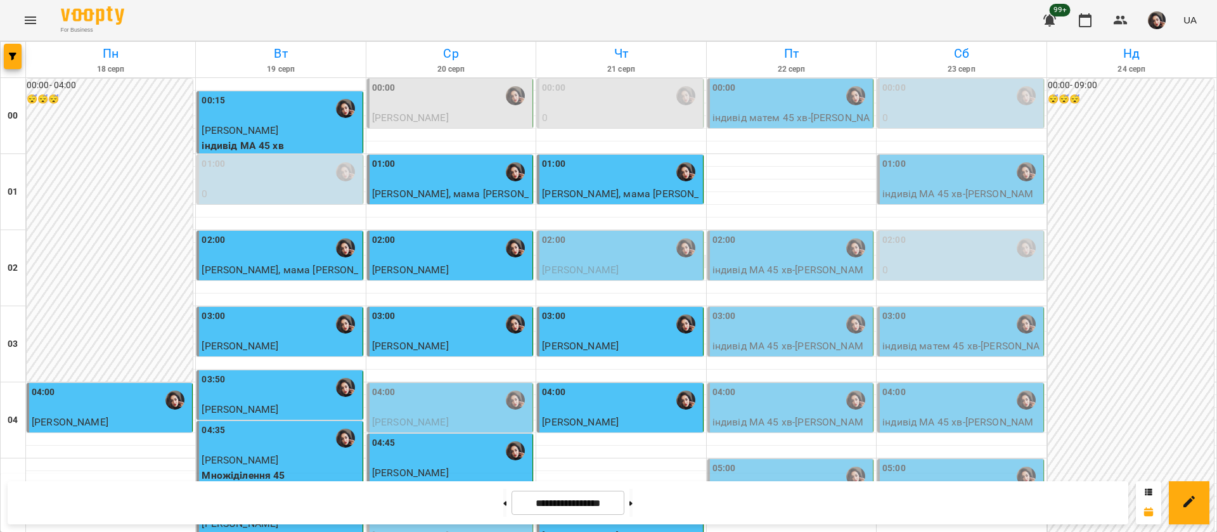
scroll to position [1141, 0]
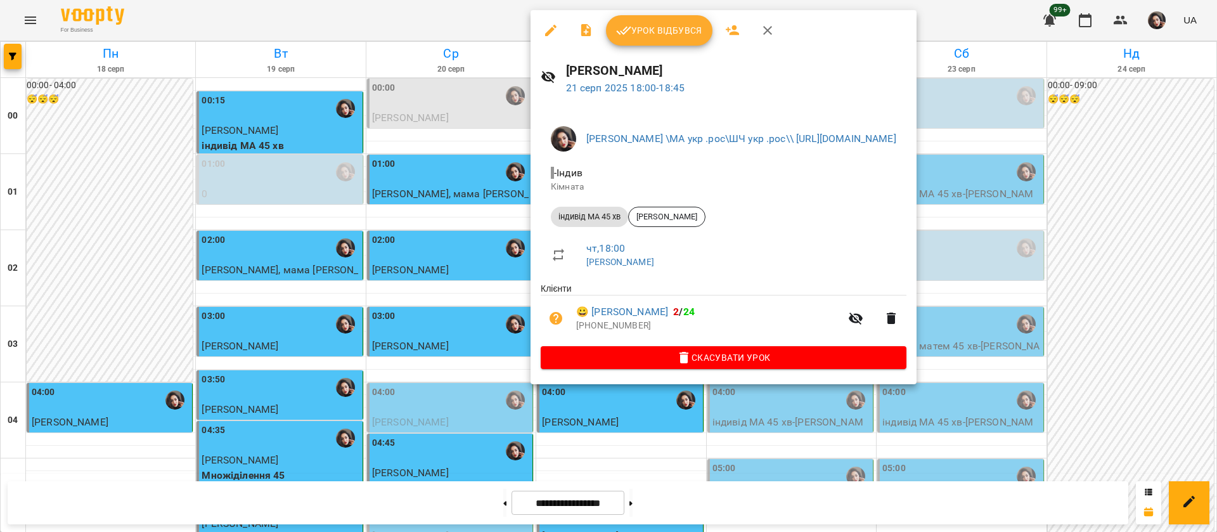
click at [685, 29] on span "Урок відбувся" at bounding box center [659, 30] width 86 height 15
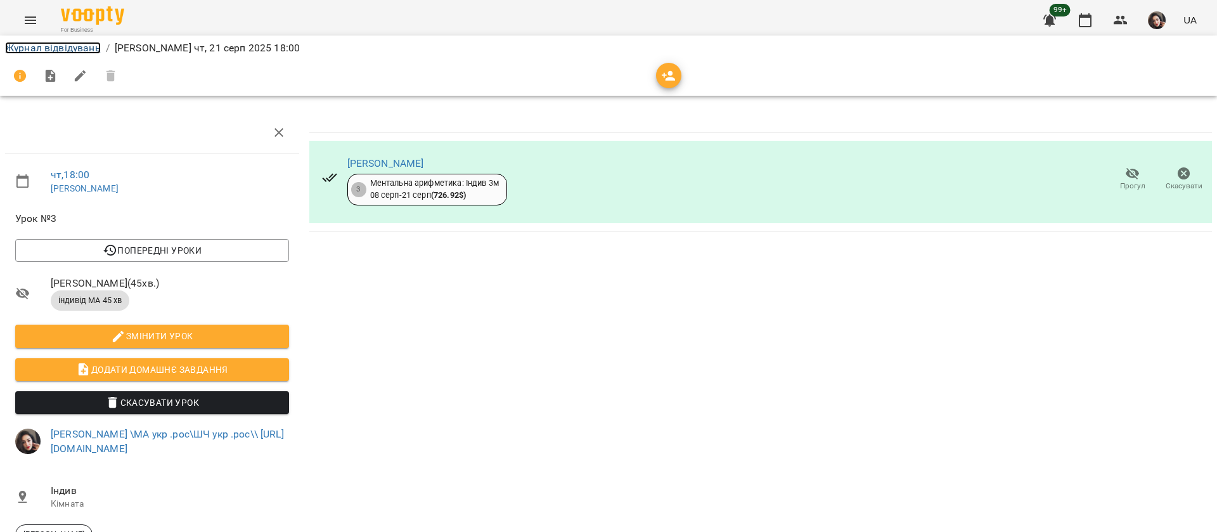
click at [72, 47] on link "Журнал відвідувань" at bounding box center [53, 48] width 96 height 12
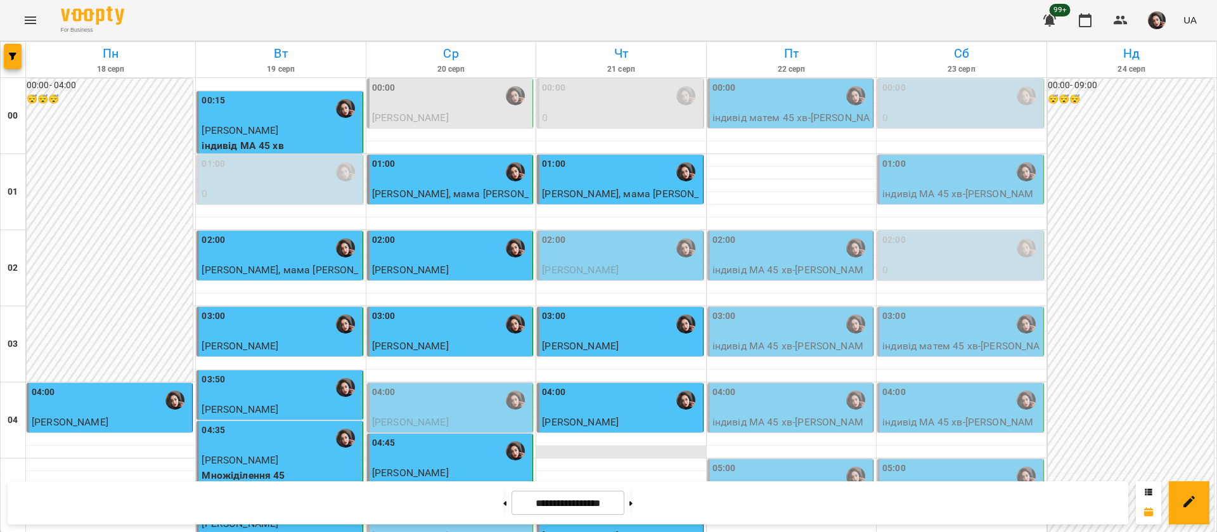
scroll to position [1239, 0]
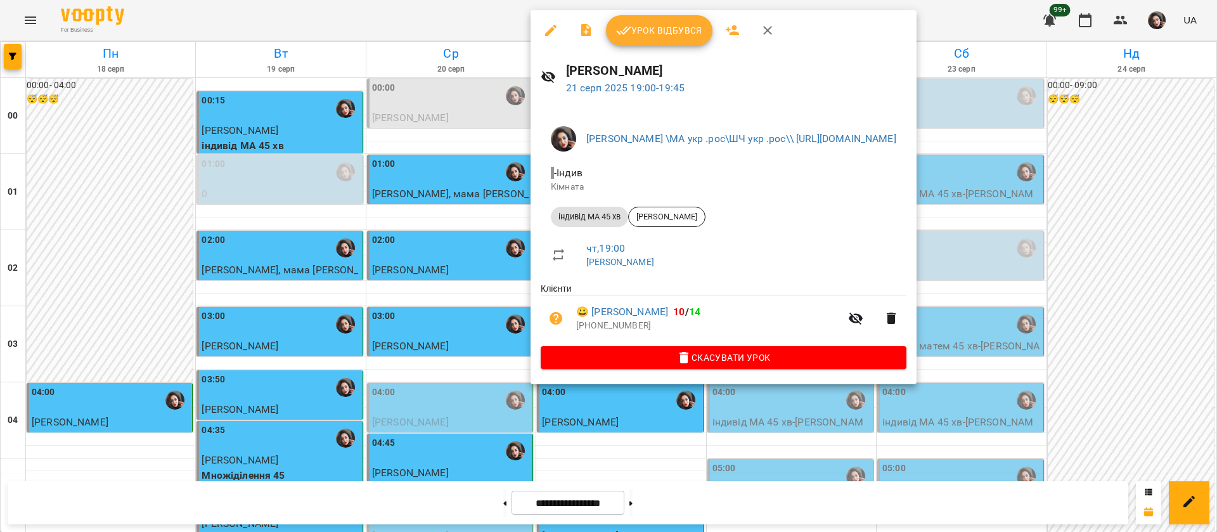
click at [650, 36] on span "Урок відбувся" at bounding box center [659, 30] width 86 height 15
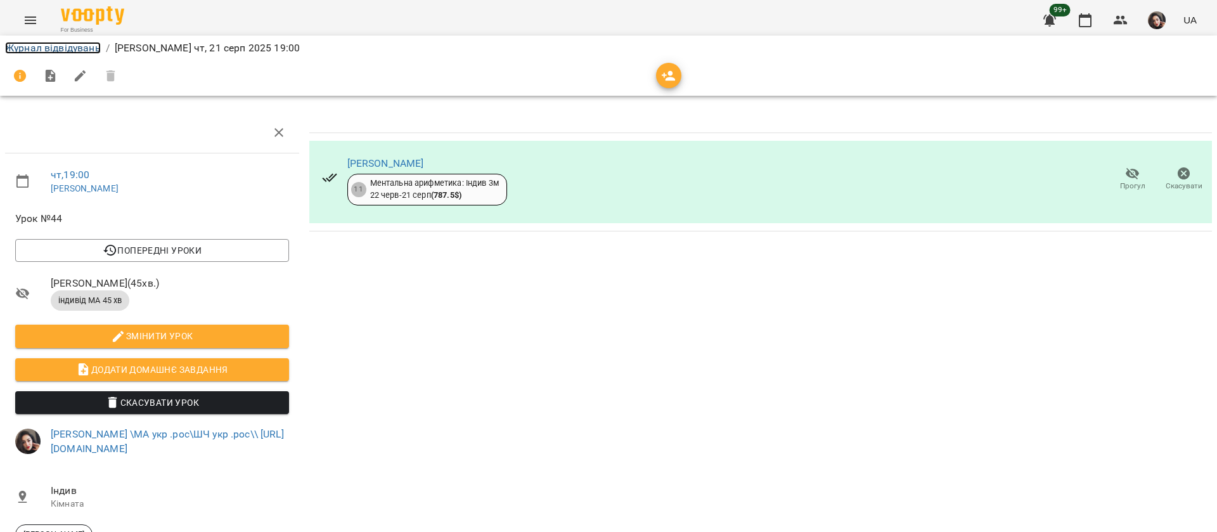
click at [44, 53] on link "Журнал відвідувань" at bounding box center [53, 48] width 96 height 12
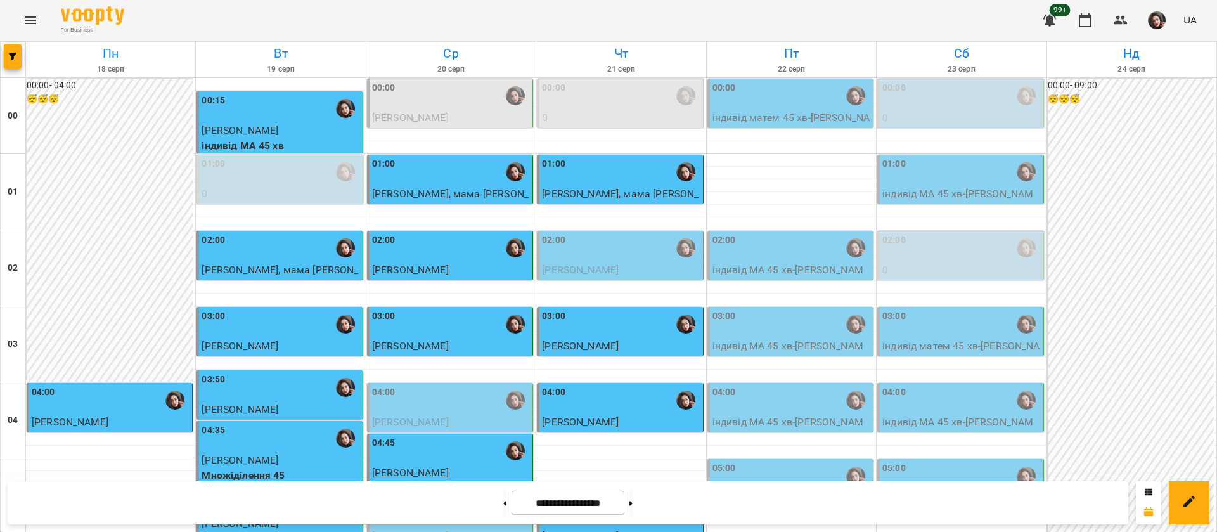
scroll to position [1141, 0]
click at [920, 25] on div "For Business 99+ UA" at bounding box center [608, 20] width 1217 height 41
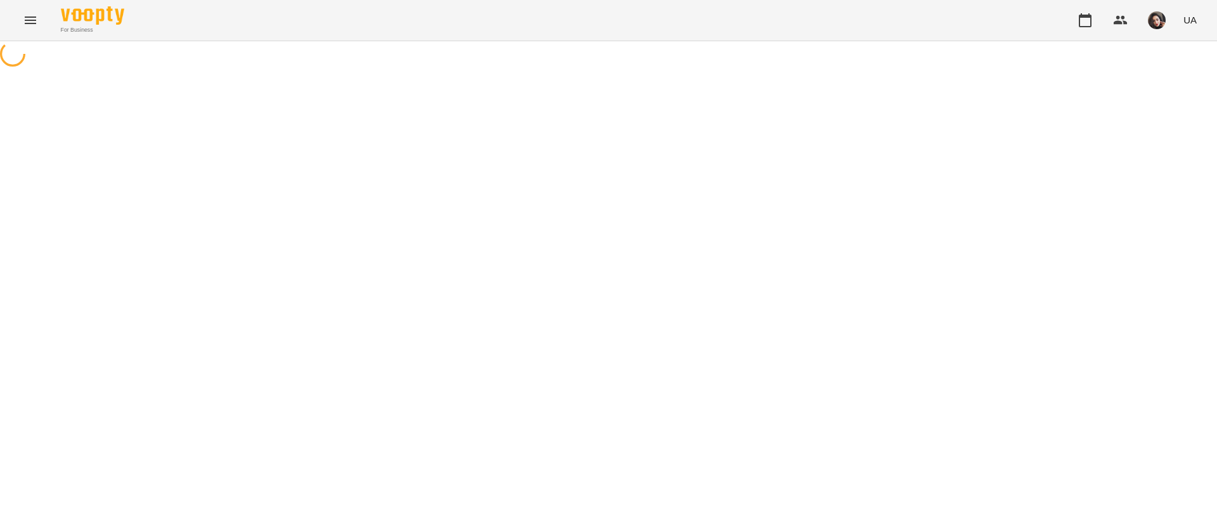
click at [30, 13] on icon "Menu" at bounding box center [30, 20] width 15 height 15
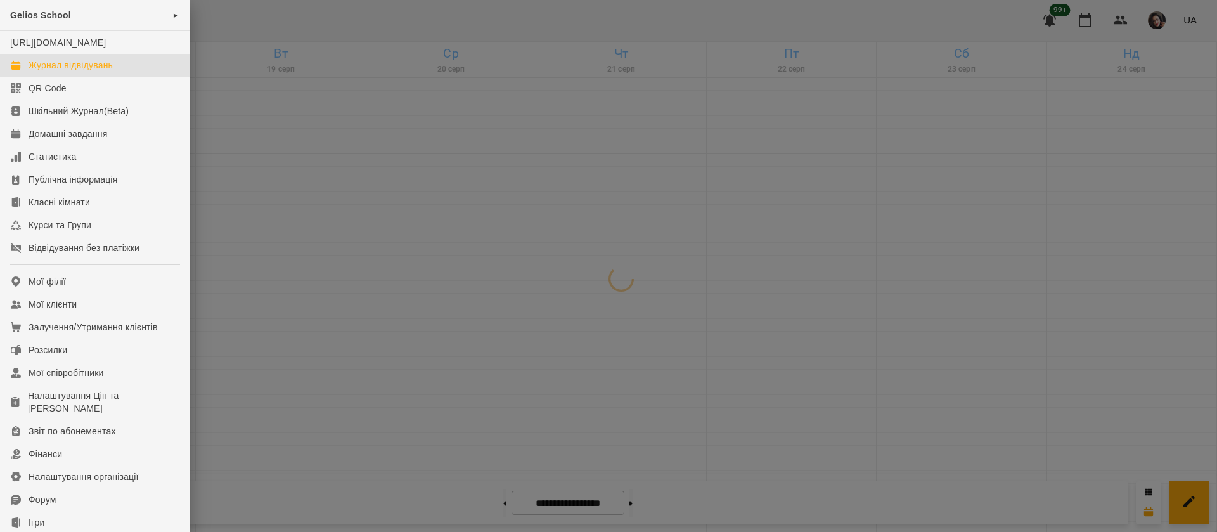
scroll to position [145, 0]
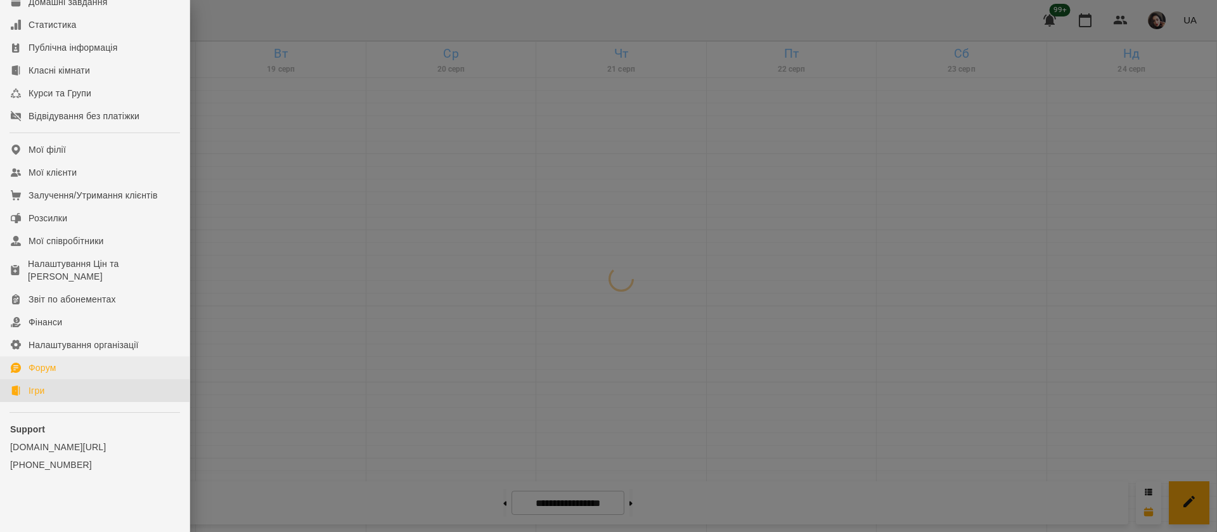
drag, startPoint x: 34, startPoint y: 392, endPoint x: 56, endPoint y: 375, distance: 28.4
click at [34, 392] on div "Ігри" at bounding box center [37, 390] width 16 height 13
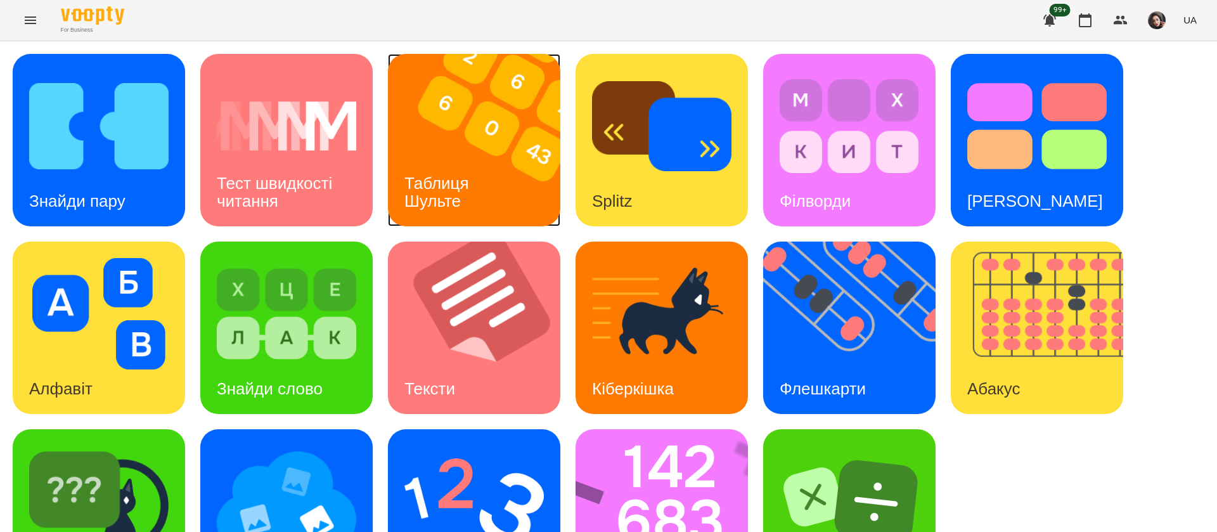
click at [511, 160] on img at bounding box center [482, 140] width 188 height 172
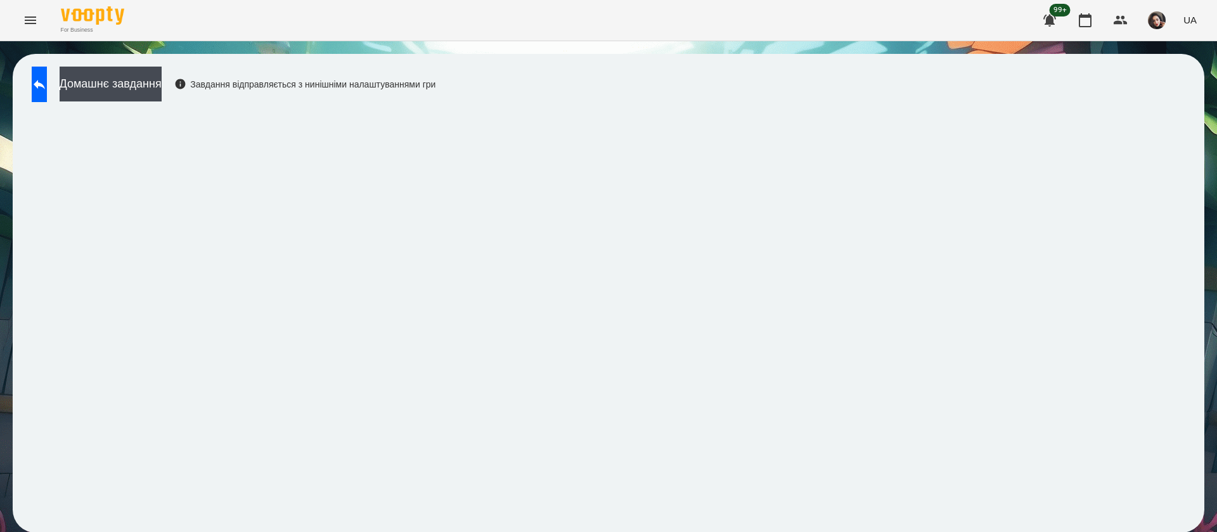
scroll to position [1, 0]
click at [47, 95] on button at bounding box center [39, 85] width 15 height 36
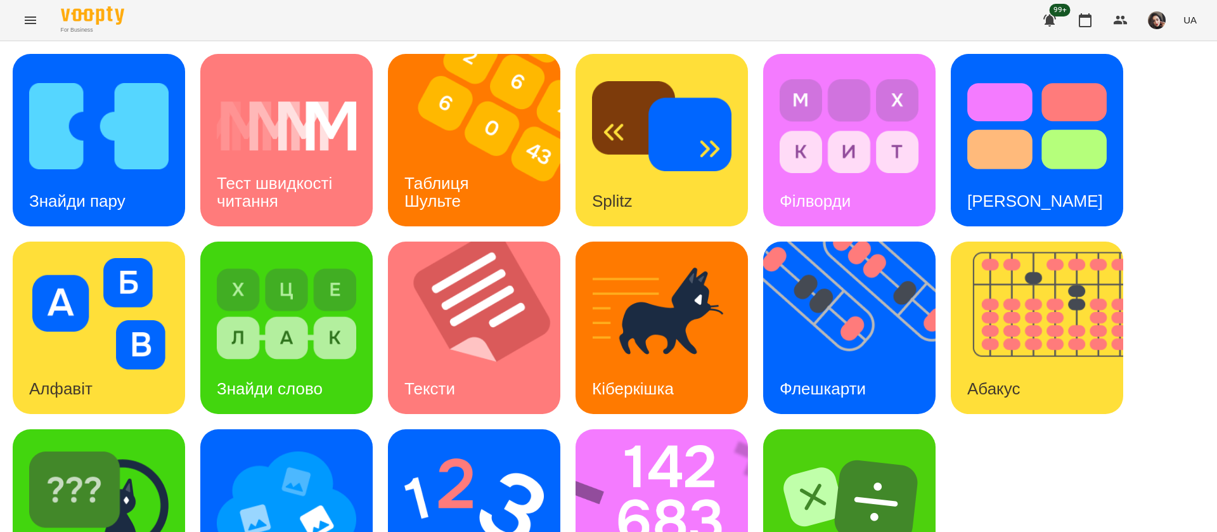
scroll to position [82, 0]
click at [825, 379] on h3 "Флешкарти" at bounding box center [823, 388] width 86 height 19
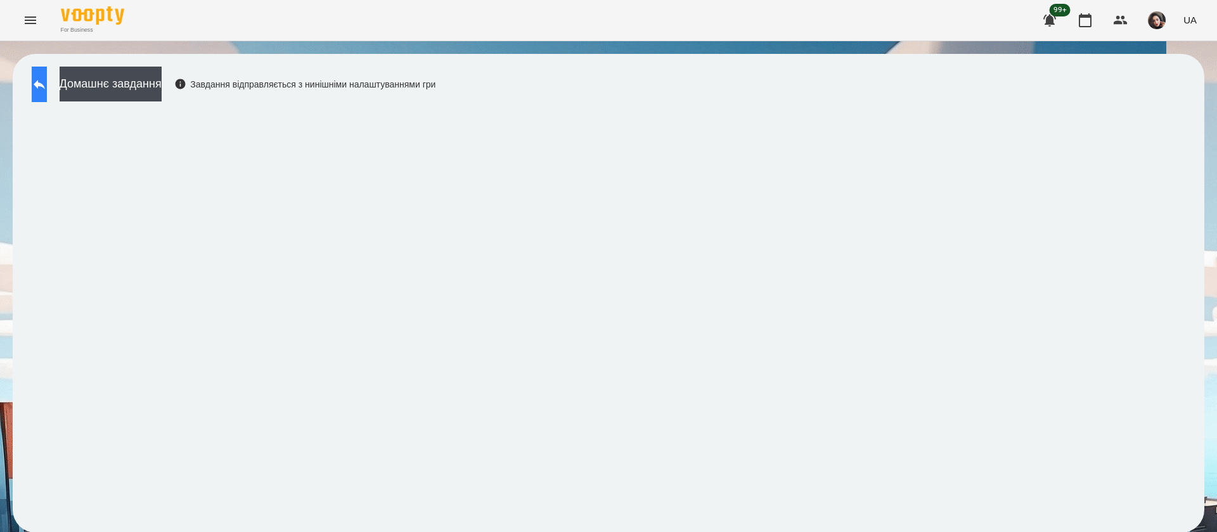
click at [42, 89] on button at bounding box center [39, 85] width 15 height 36
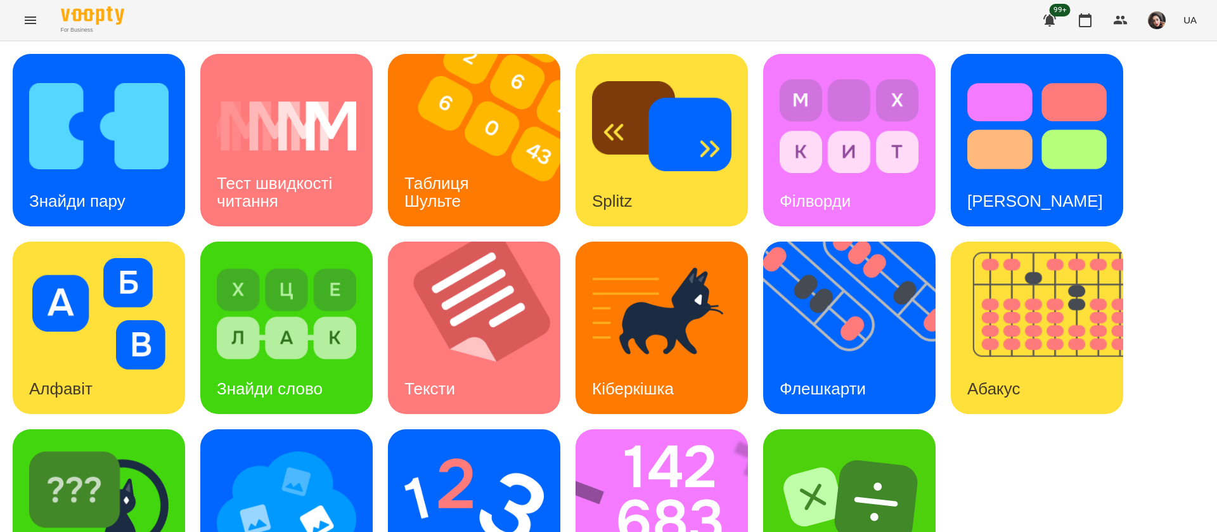
scroll to position [82, 0]
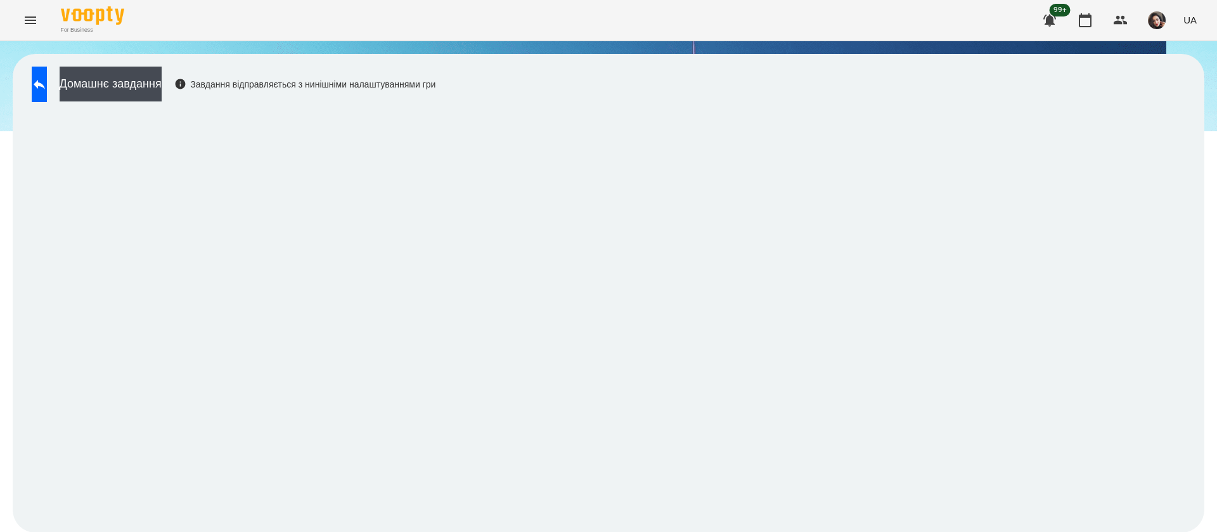
scroll to position [1, 0]
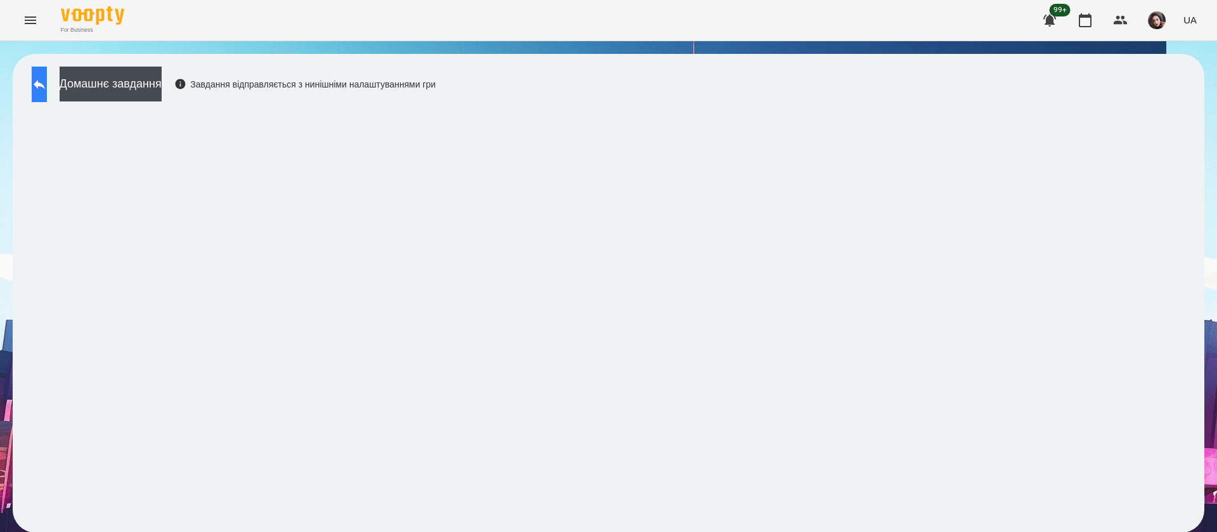
click at [46, 93] on button at bounding box center [39, 85] width 15 height 36
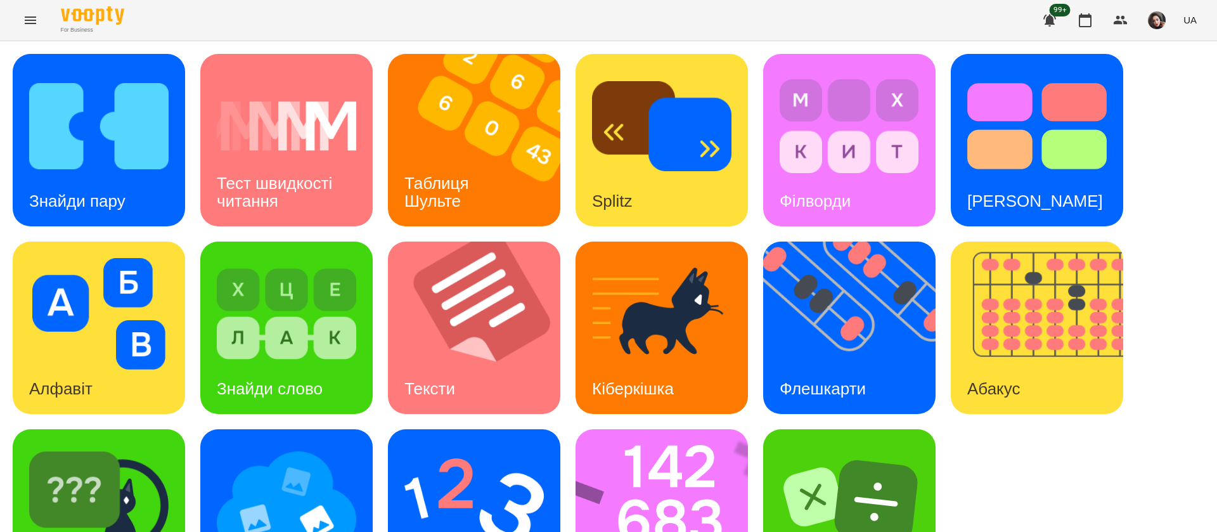
scroll to position [82, 0]
click at [513, 446] on img at bounding box center [473, 502] width 139 height 112
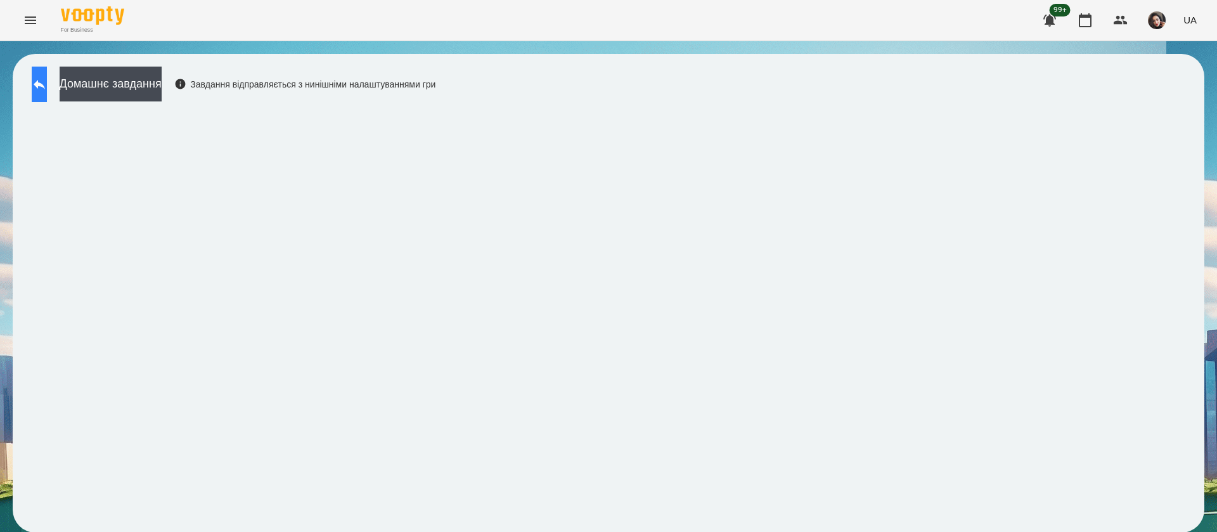
click at [47, 98] on button at bounding box center [39, 85] width 15 height 36
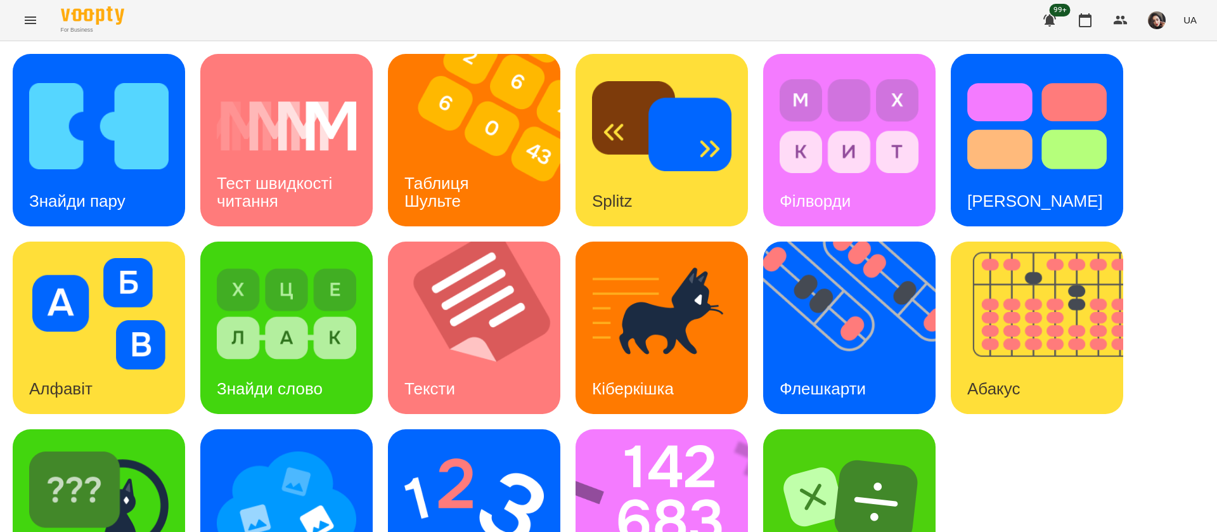
scroll to position [82, 0]
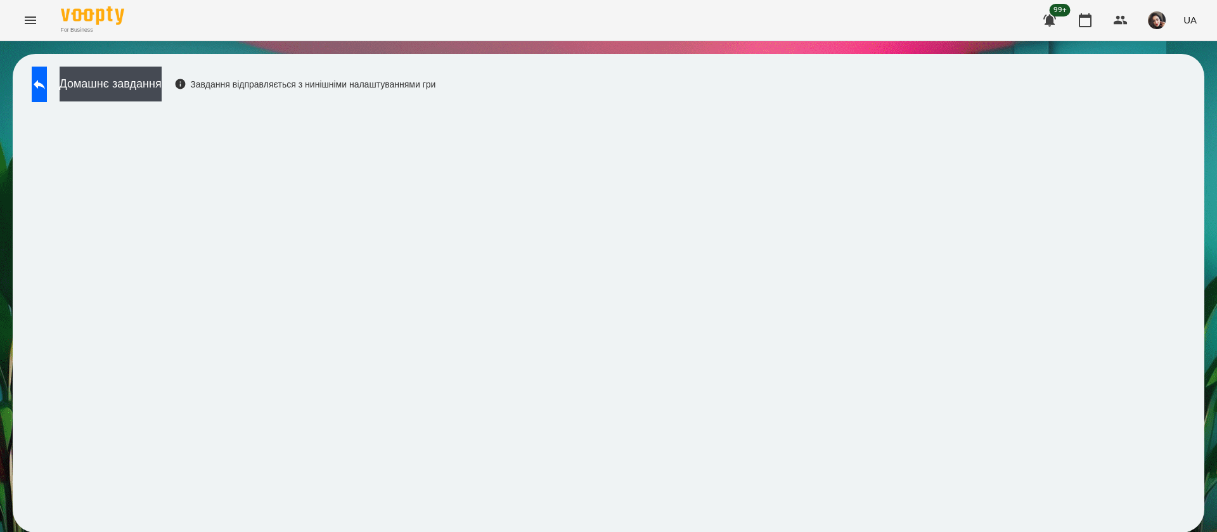
scroll to position [1, 0]
click at [47, 85] on icon at bounding box center [39, 84] width 15 height 15
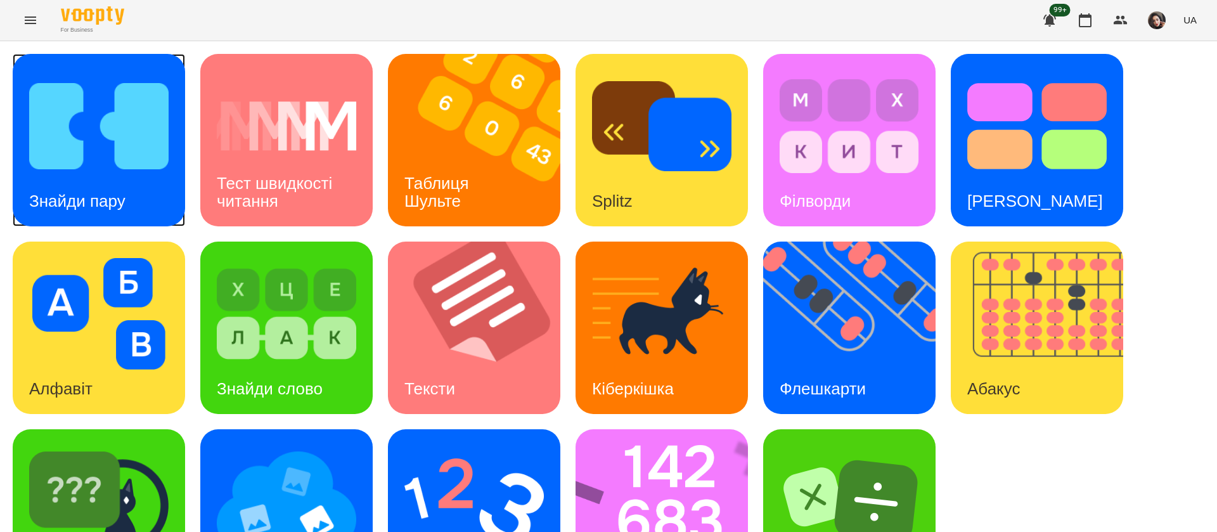
click at [105, 154] on img at bounding box center [98, 126] width 139 height 112
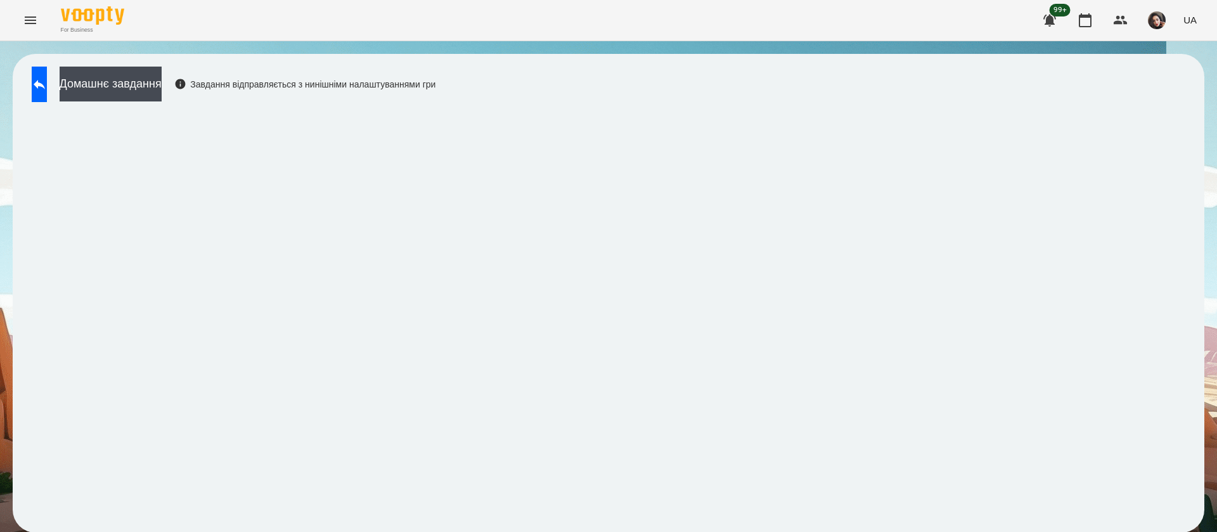
click at [727, 73] on div "Домашнє завдання Завдання відправляється з нинішніми налаштуваннями гри" at bounding box center [609, 293] width 1192 height 479
click at [47, 80] on button at bounding box center [39, 85] width 15 height 36
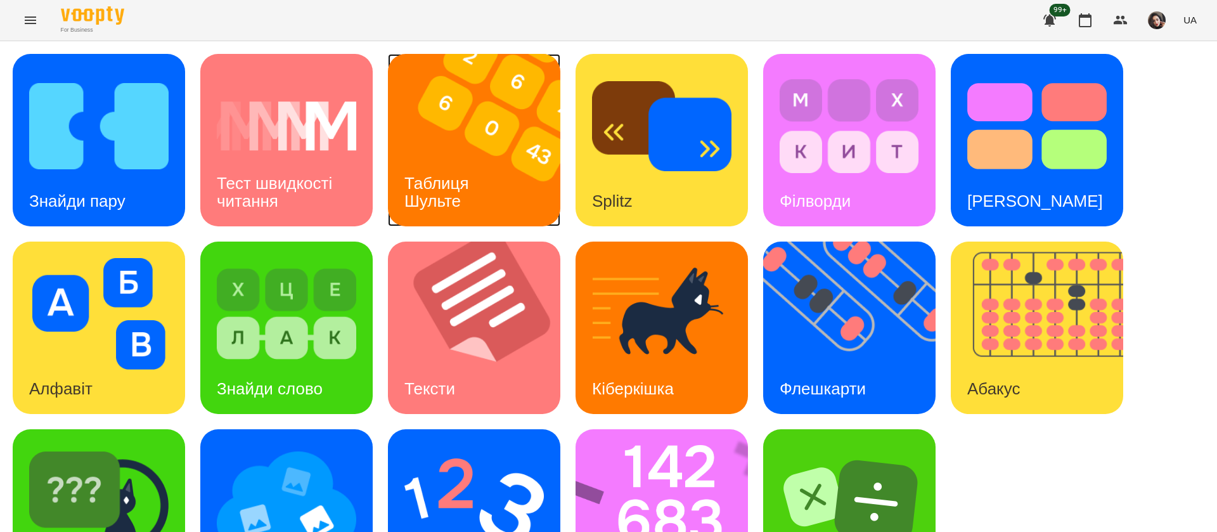
click at [441, 179] on h3 "Таблиця Шульте" at bounding box center [438, 192] width 69 height 36
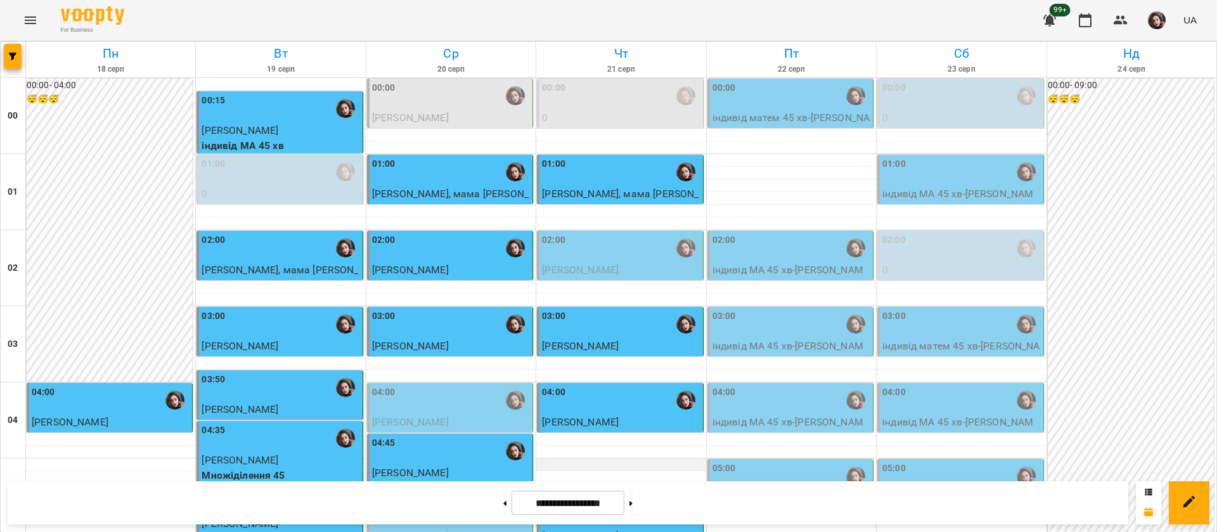
scroll to position [1426, 0]
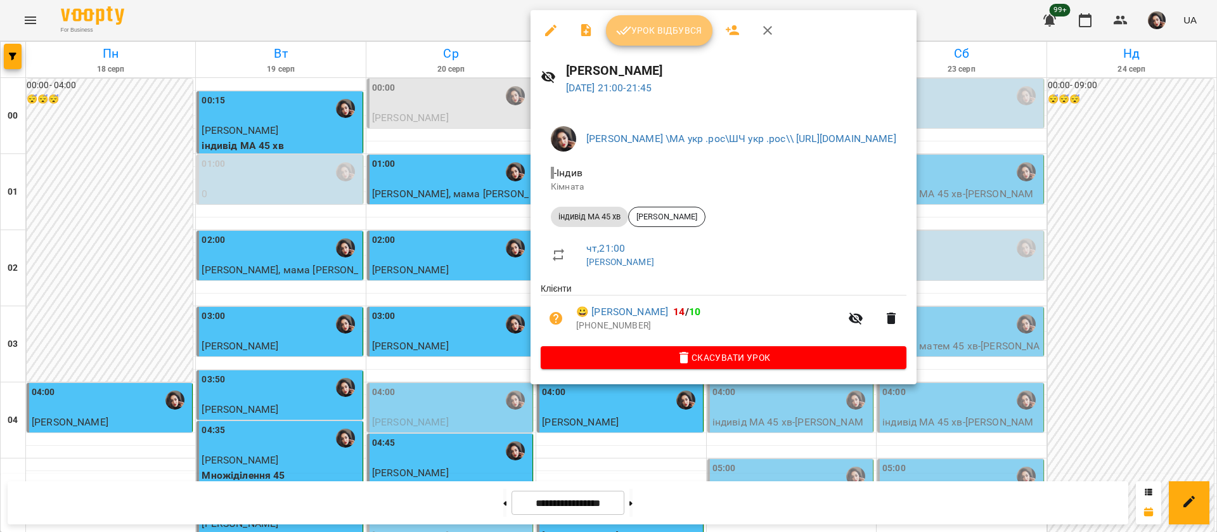
click at [630, 24] on icon "button" at bounding box center [623, 30] width 15 height 15
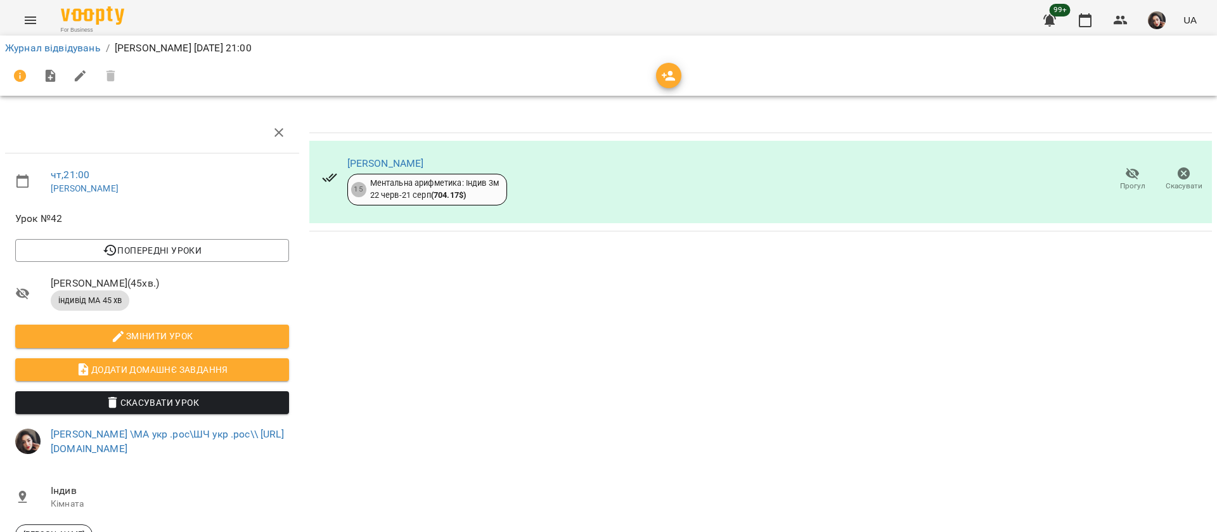
click at [32, 55] on li "Журнал відвідувань" at bounding box center [53, 48] width 96 height 15
click at [34, 53] on link "Журнал відвідувань" at bounding box center [53, 48] width 96 height 12
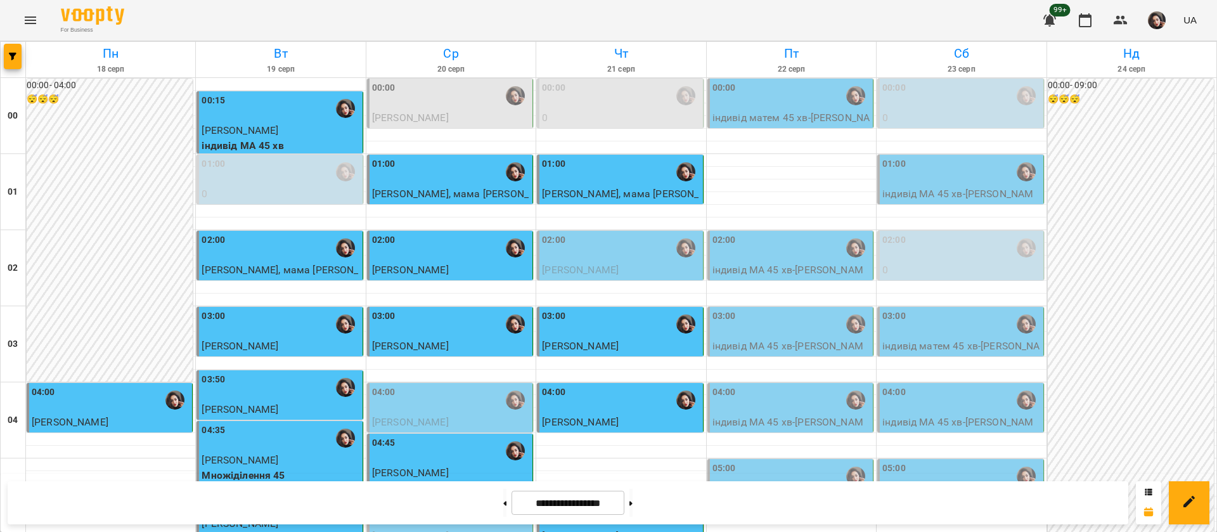
scroll to position [1429, 0]
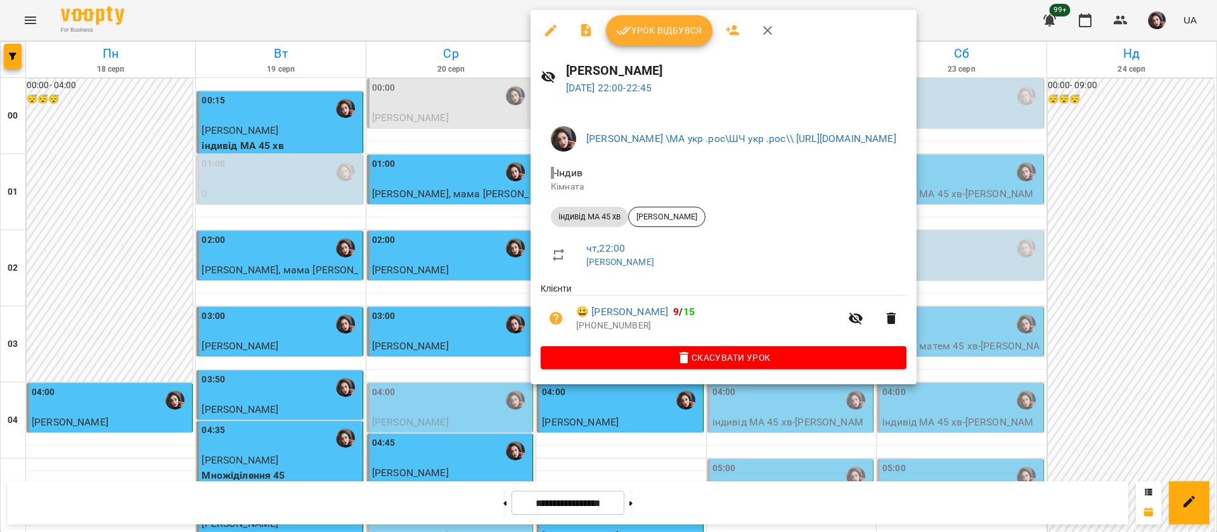
click at [672, 25] on span "Урок відбувся" at bounding box center [659, 30] width 86 height 15
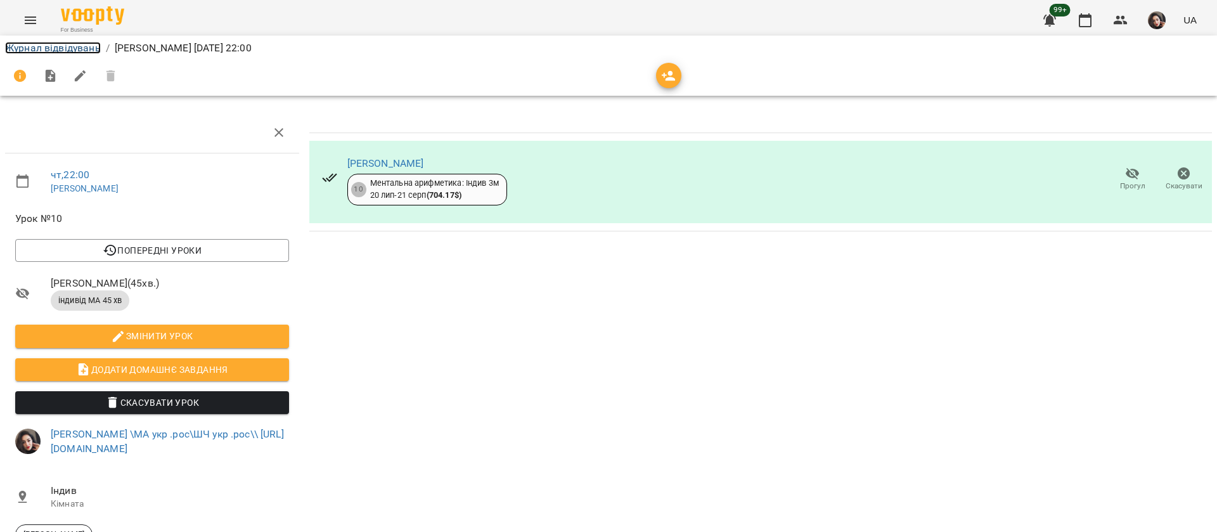
click at [52, 50] on link "Журнал відвідувань" at bounding box center [53, 48] width 96 height 12
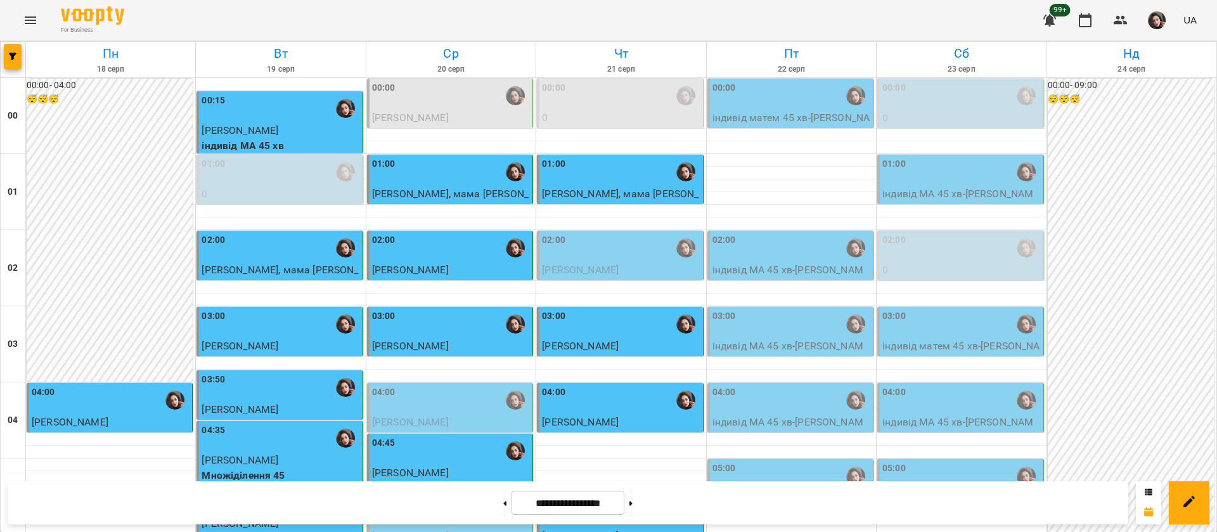
scroll to position [1429, 0]
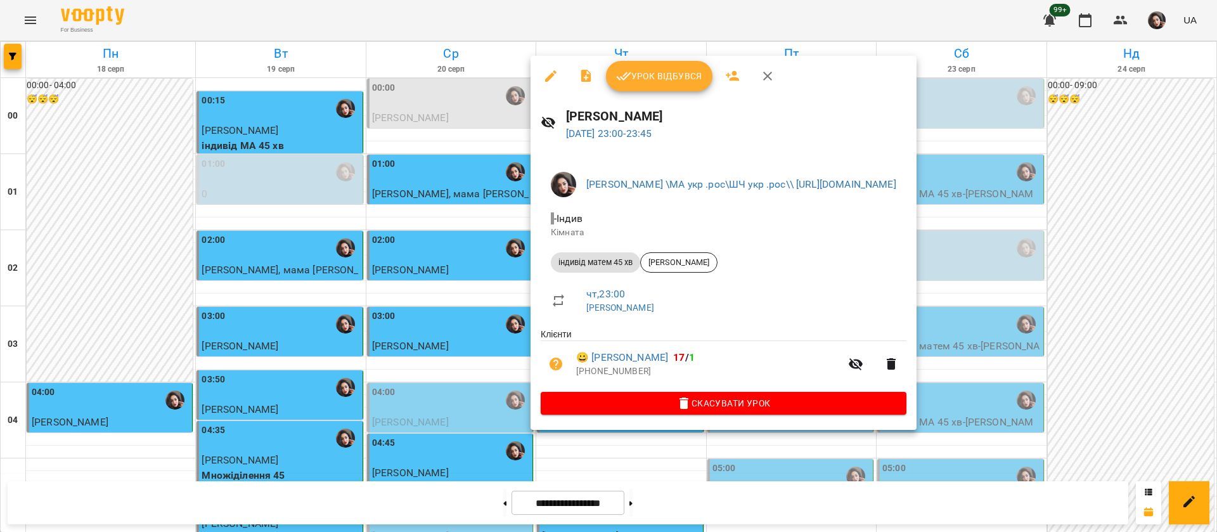
click at [468, 30] on div at bounding box center [608, 266] width 1217 height 532
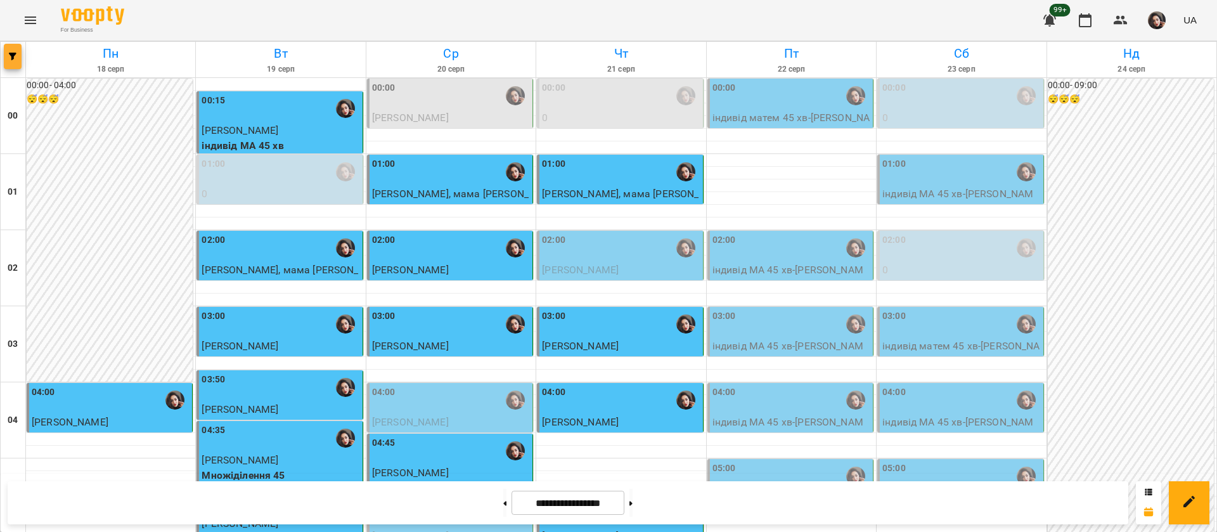
click at [10, 59] on icon "button" at bounding box center [13, 57] width 8 height 8
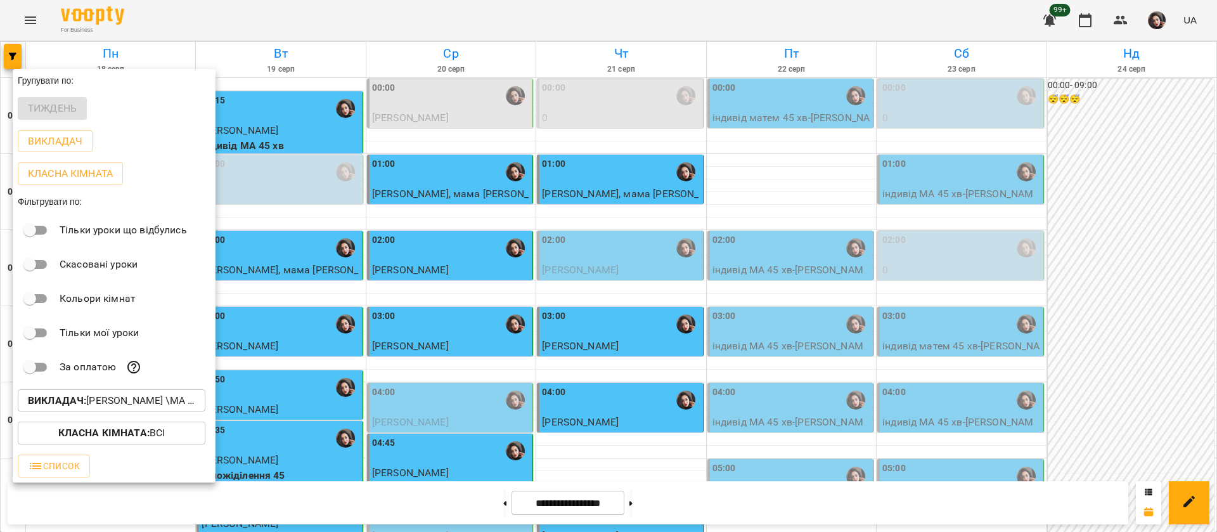
click at [93, 406] on p "Викладач : [PERSON_NAME] \МА укр .рос\ШЧ укр .рос\\ [URL][DOMAIN_NAME]" at bounding box center [111, 400] width 167 height 15
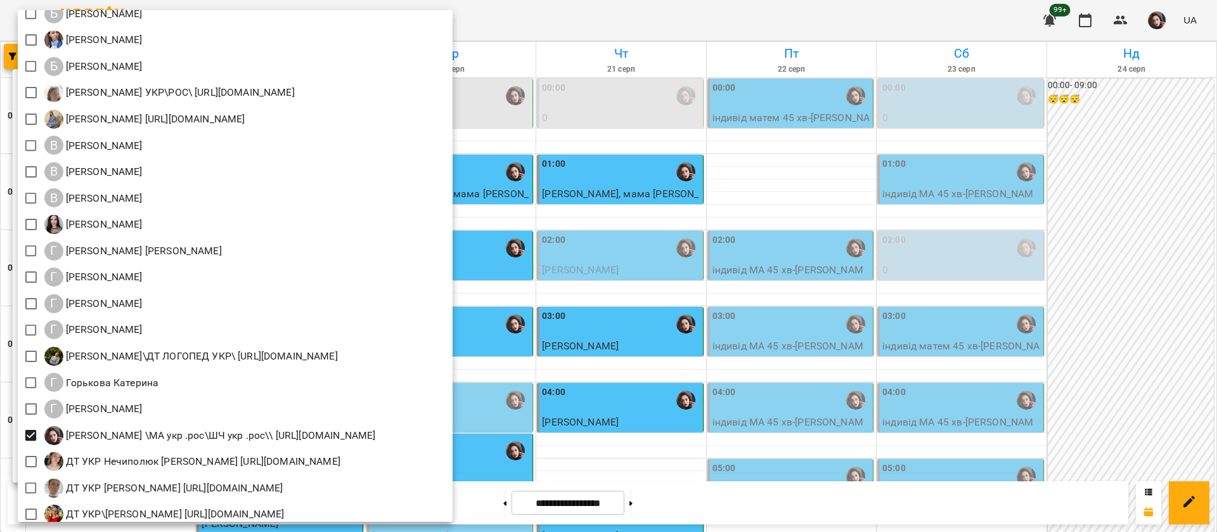
scroll to position [380, 0]
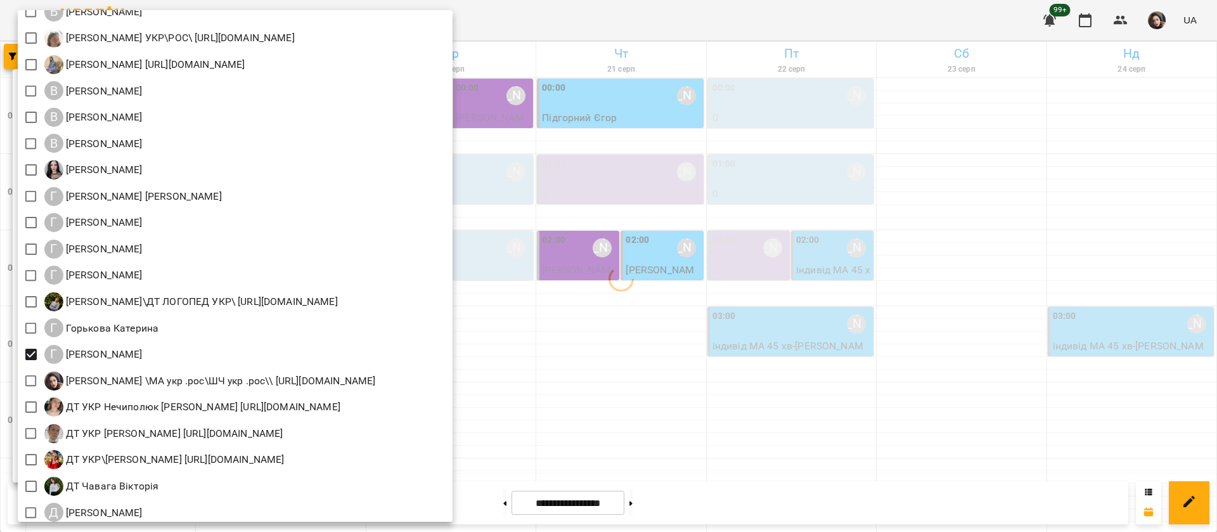
click at [676, 14] on div at bounding box center [608, 266] width 1217 height 532
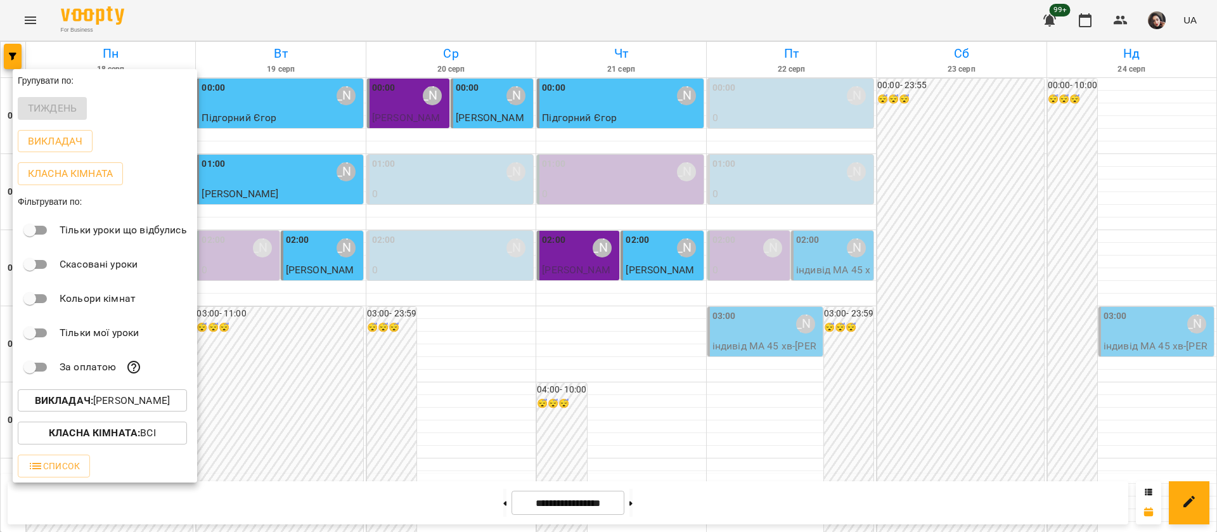
click at [630, 16] on div at bounding box center [608, 266] width 1217 height 532
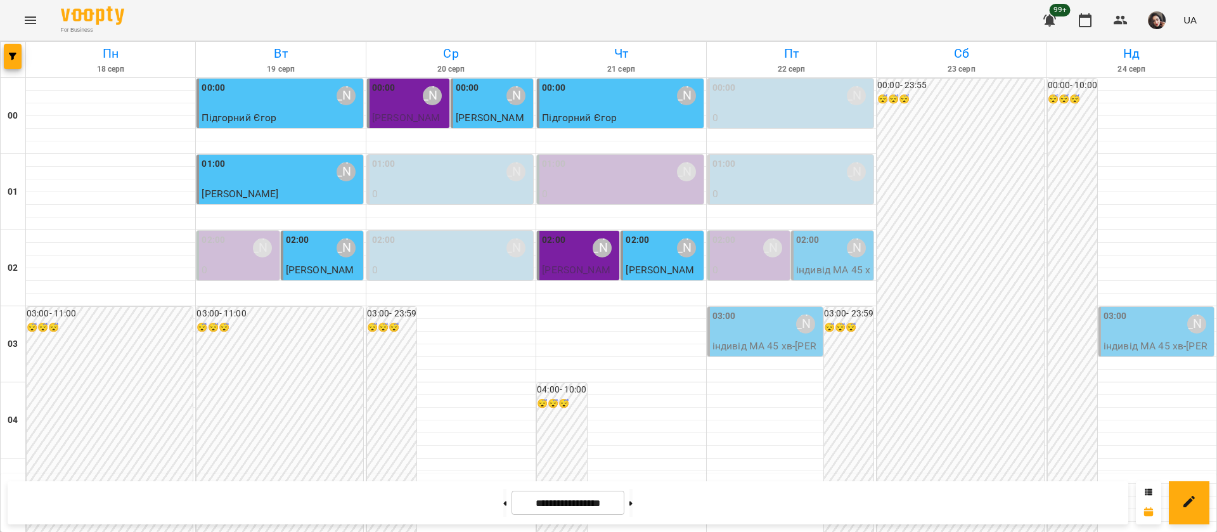
scroll to position [0, 0]
click at [6, 67] on button "button" at bounding box center [13, 56] width 18 height 25
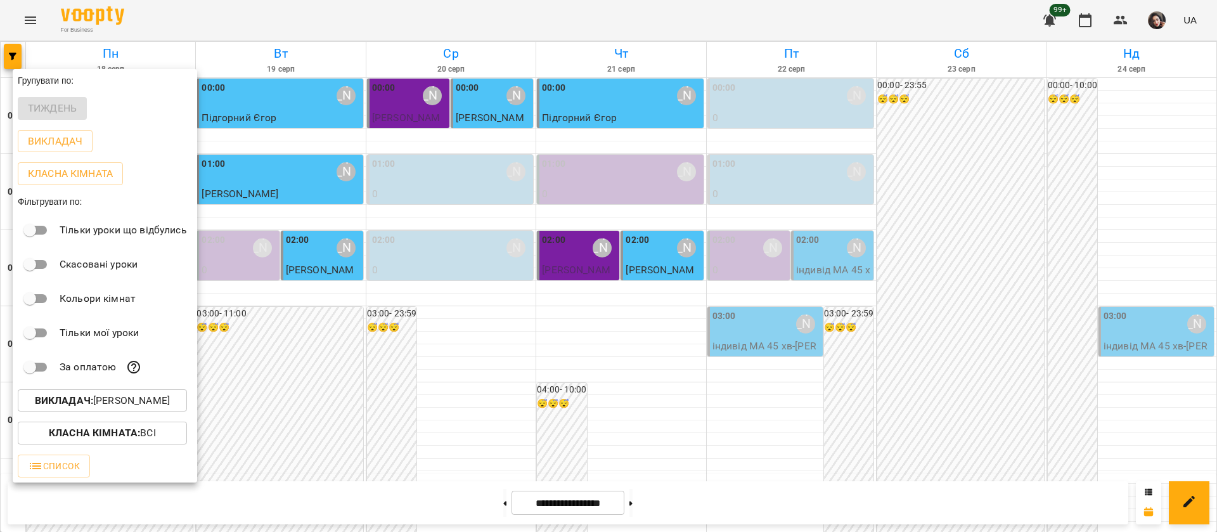
click at [32, 403] on span "Викладач : [PERSON_NAME]" at bounding box center [102, 400] width 149 height 15
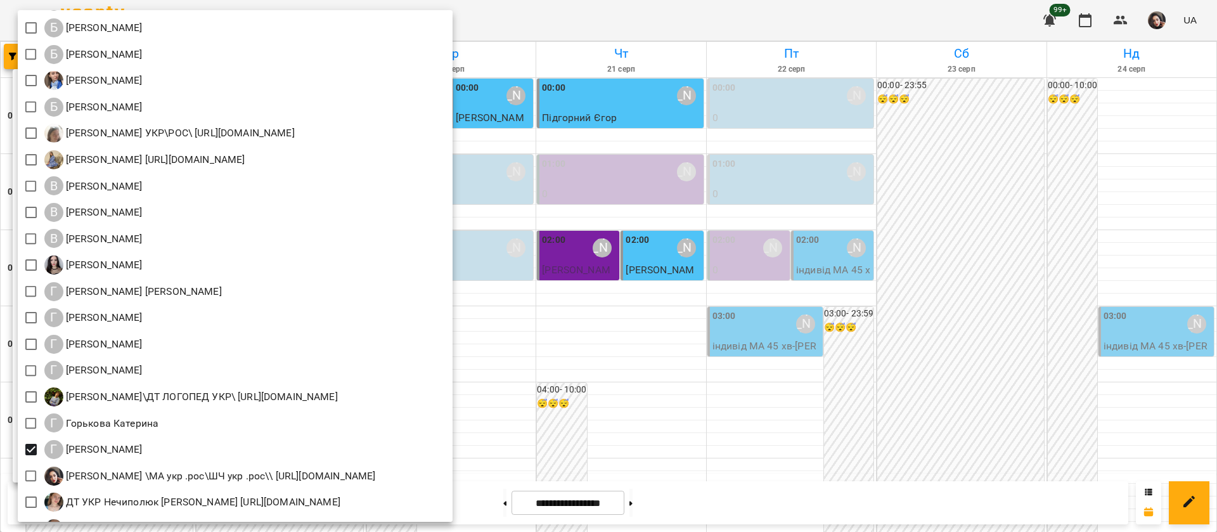
scroll to position [380, 0]
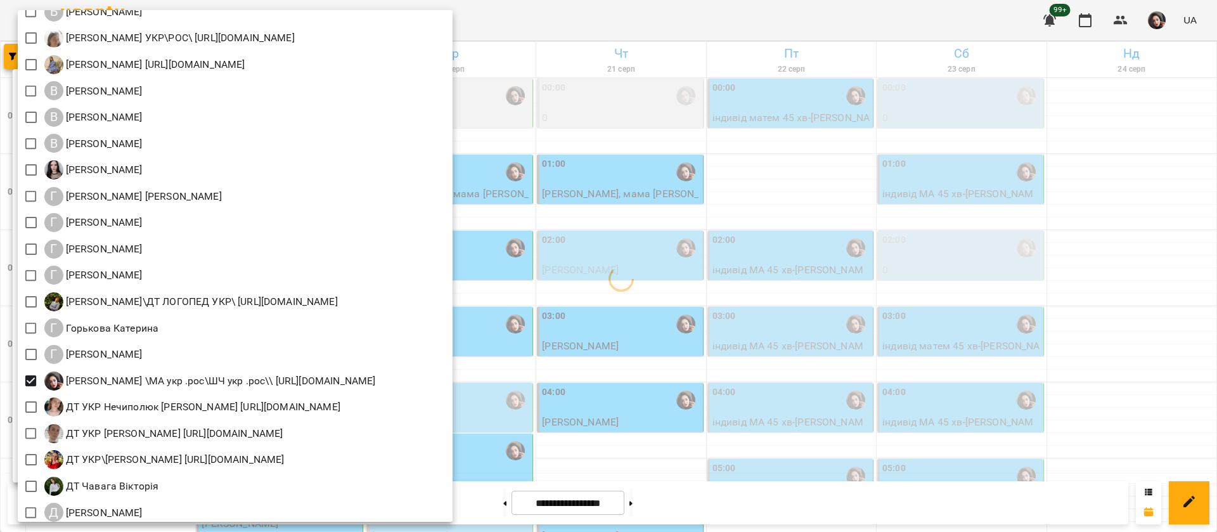
click at [646, 27] on div at bounding box center [608, 266] width 1217 height 532
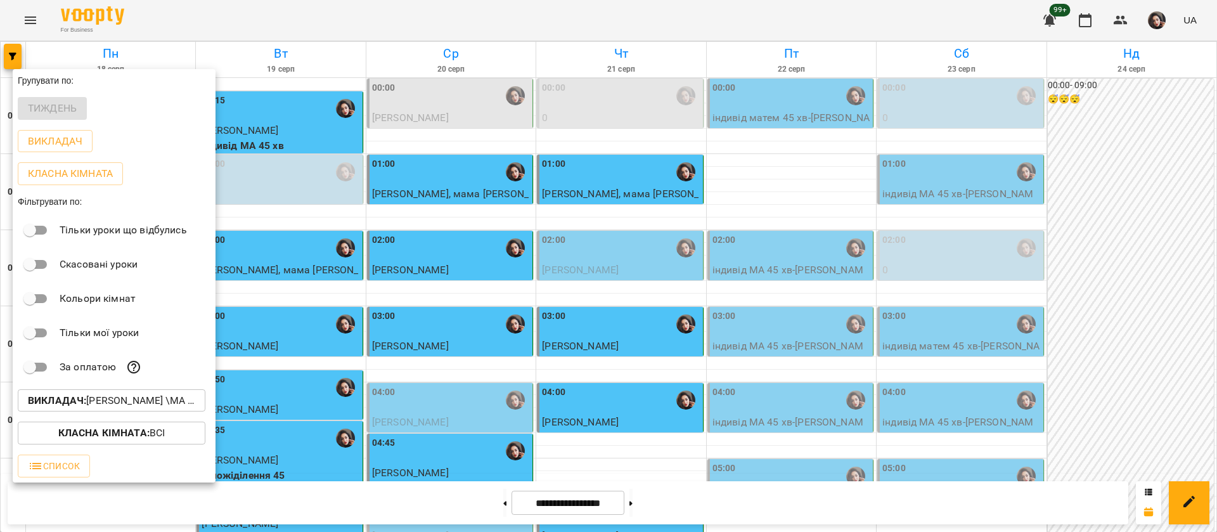
click at [520, 19] on div at bounding box center [608, 266] width 1217 height 532
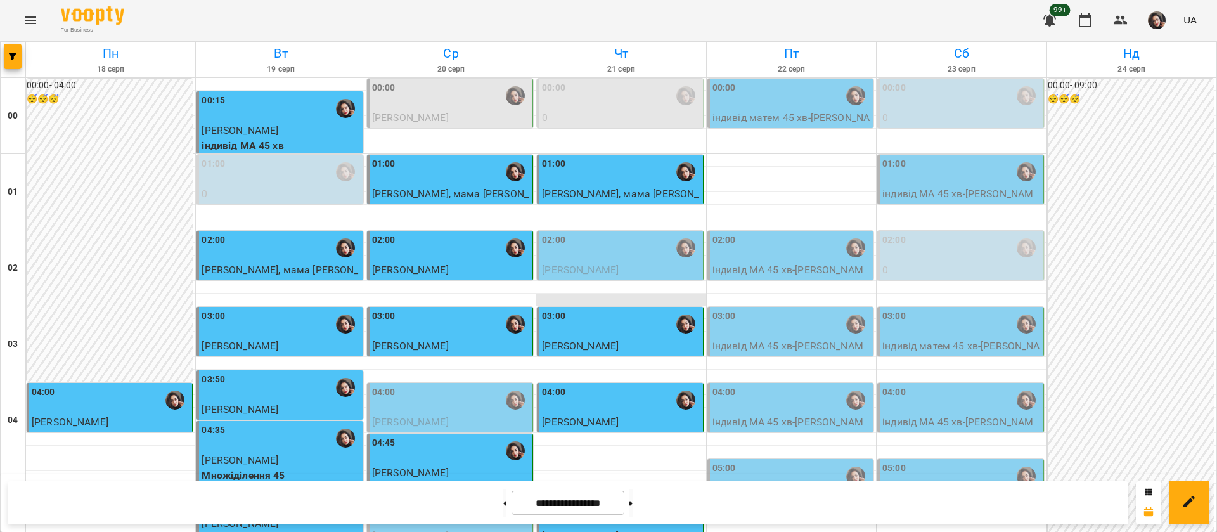
scroll to position [761, 0]
